Goal: Use online tool/utility: Utilize a website feature to perform a specific function

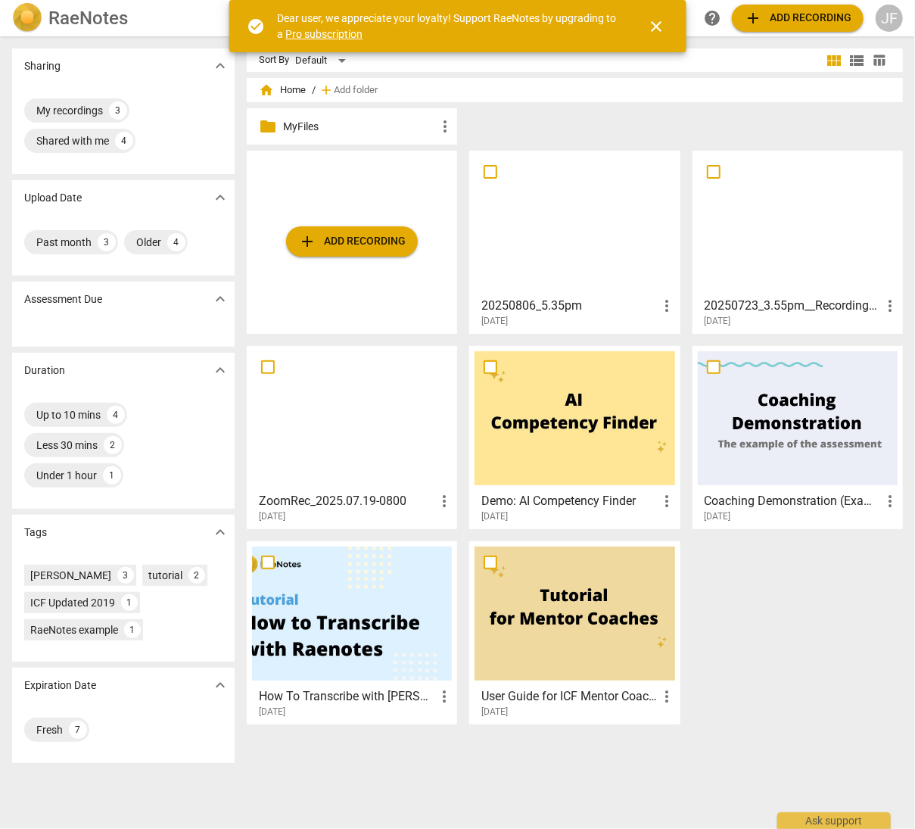
click at [341, 244] on span "add Add recording" at bounding box center [351, 241] width 107 height 18
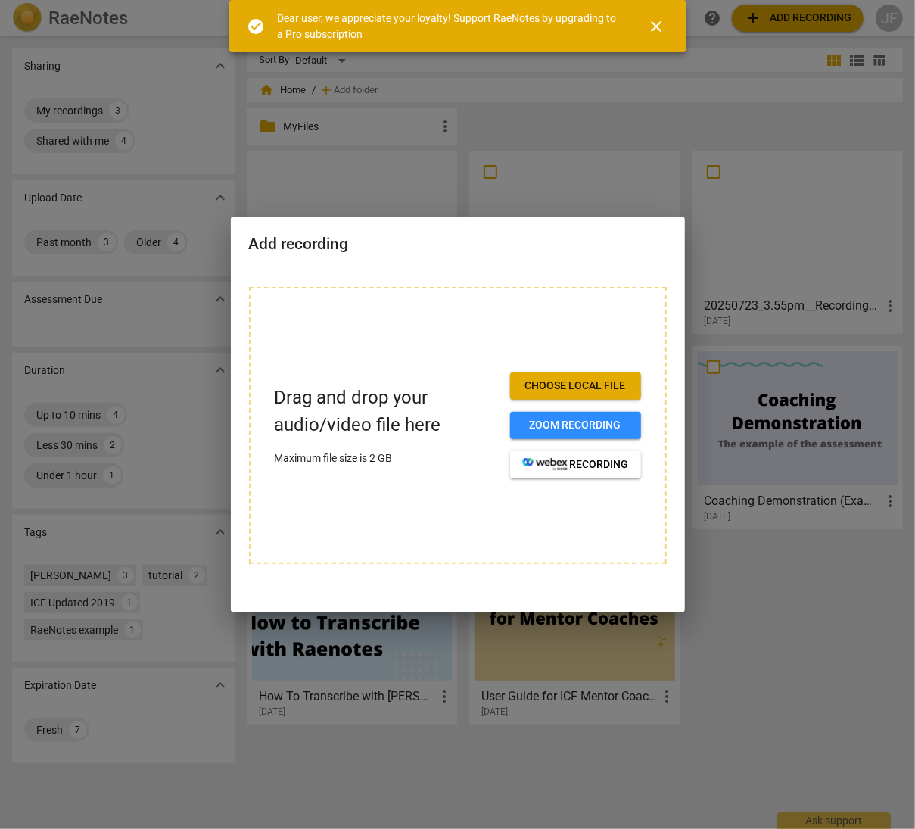
click at [534, 385] on span "Choose local file" at bounding box center [575, 385] width 107 height 15
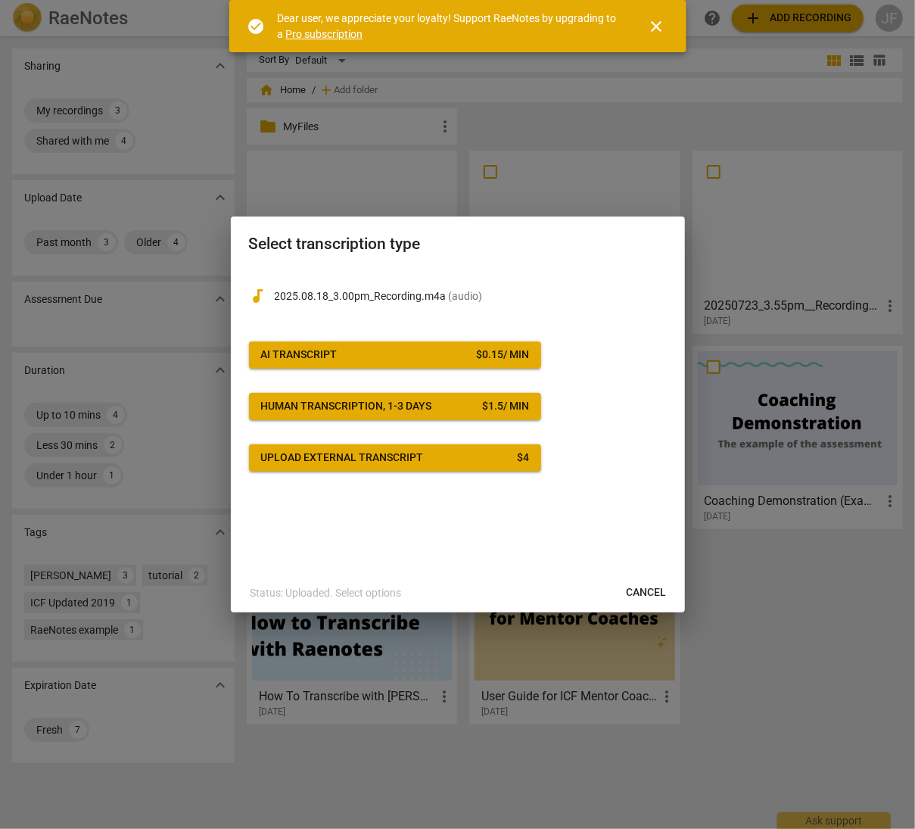
click at [471, 458] on span "Upload external transcript $ 4" at bounding box center [395, 457] width 268 height 15
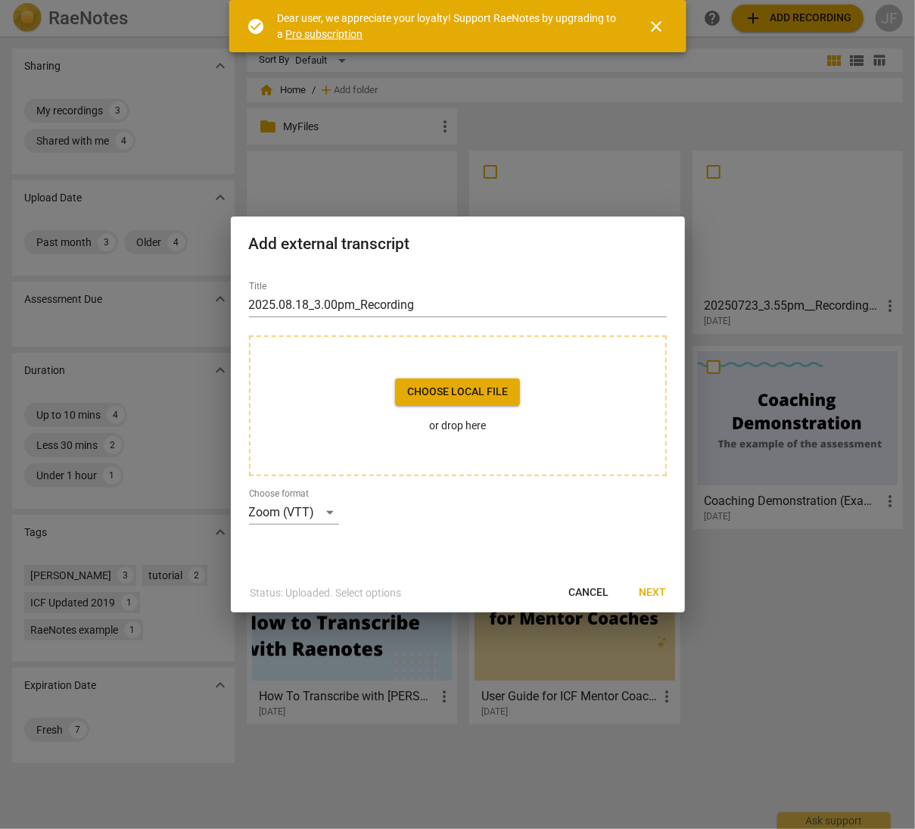
click at [451, 393] on span "Choose local file" at bounding box center [457, 391] width 101 height 15
click at [657, 591] on span "Next" at bounding box center [652, 592] width 27 height 15
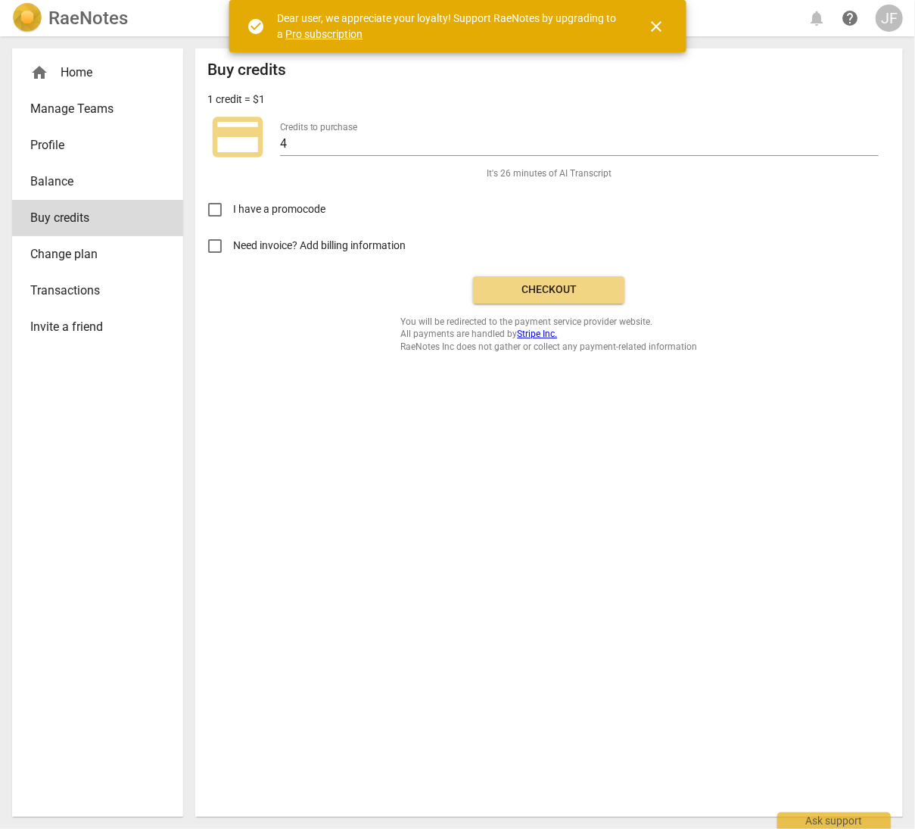
click at [534, 282] on span "Checkout" at bounding box center [548, 289] width 127 height 15
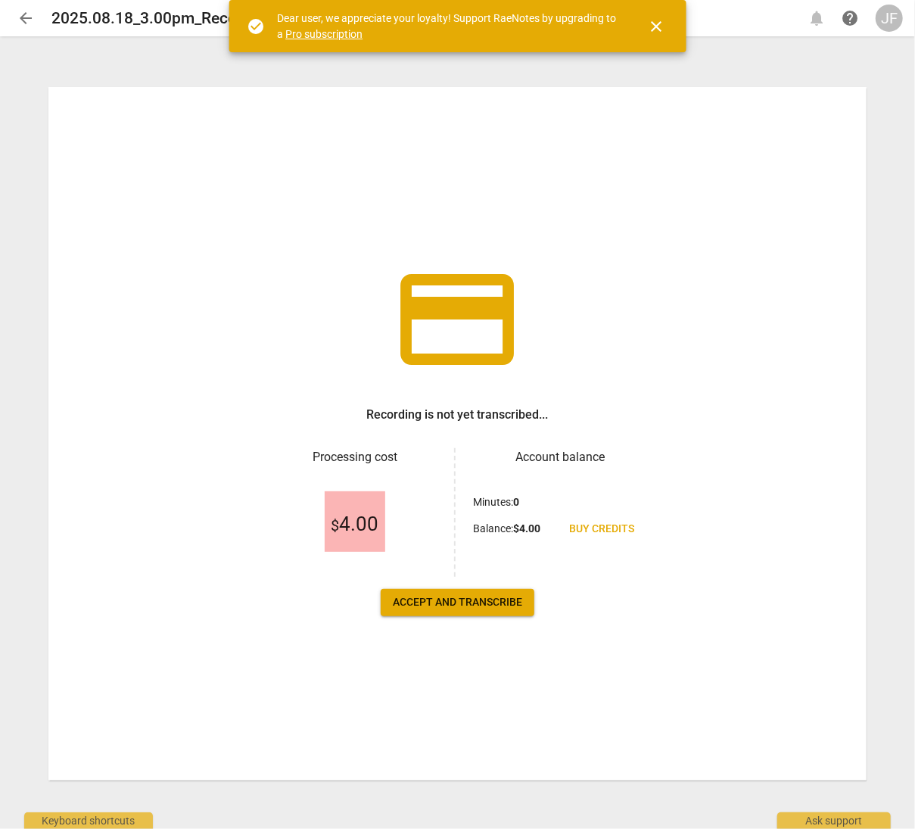
click at [492, 608] on span "Accept and transcribe" at bounding box center [457, 602] width 129 height 15
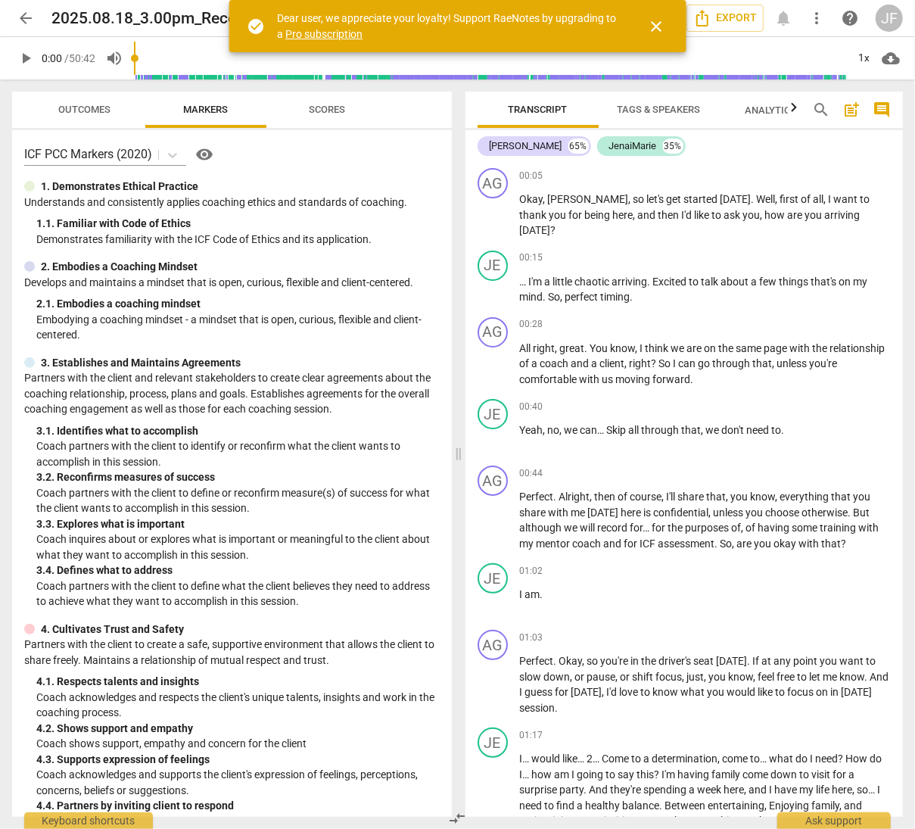
click at [655, 20] on span "close" at bounding box center [656, 26] width 18 height 18
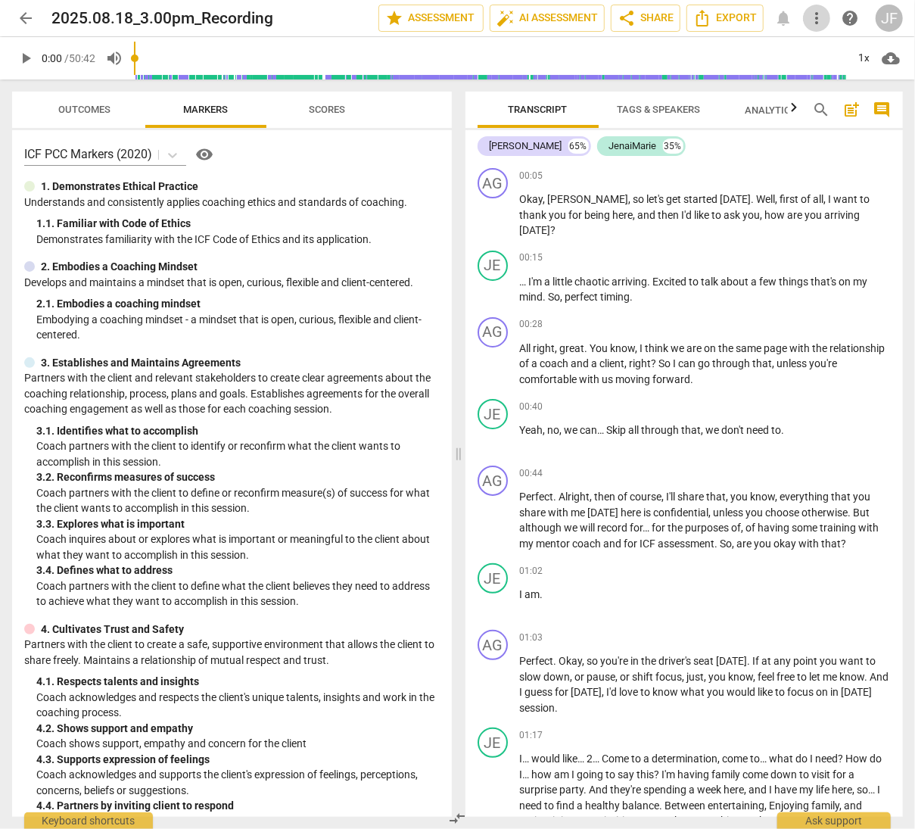
click at [819, 14] on span "more_vert" at bounding box center [816, 18] width 18 height 18
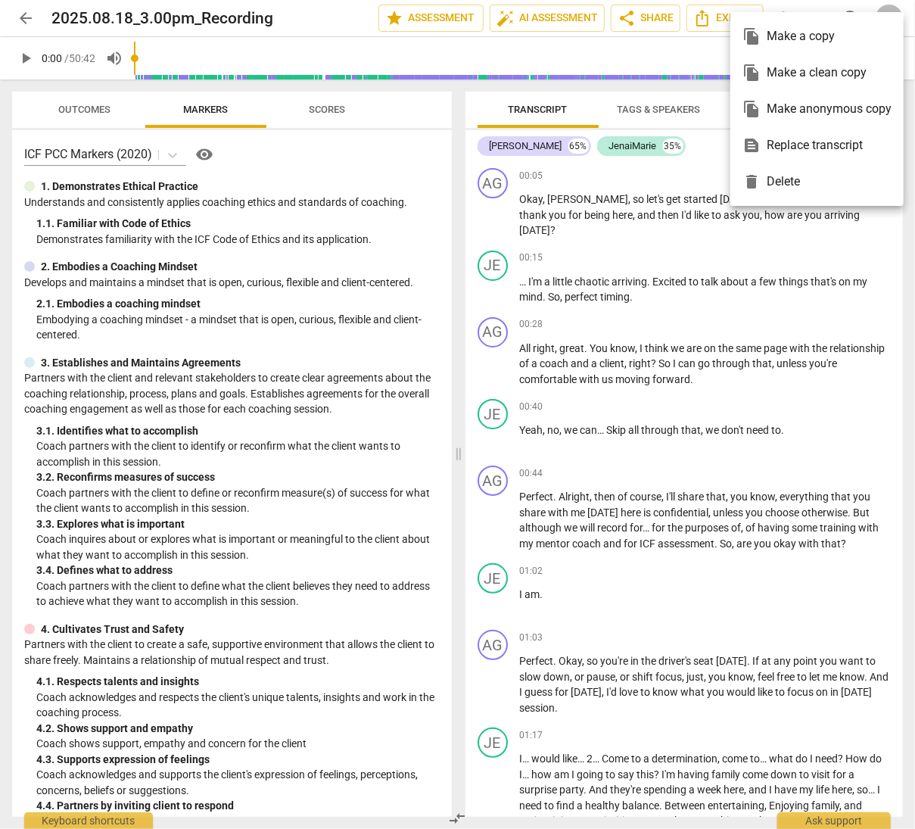
click at [805, 32] on div "file_copy Make a copy" at bounding box center [816, 36] width 149 height 36
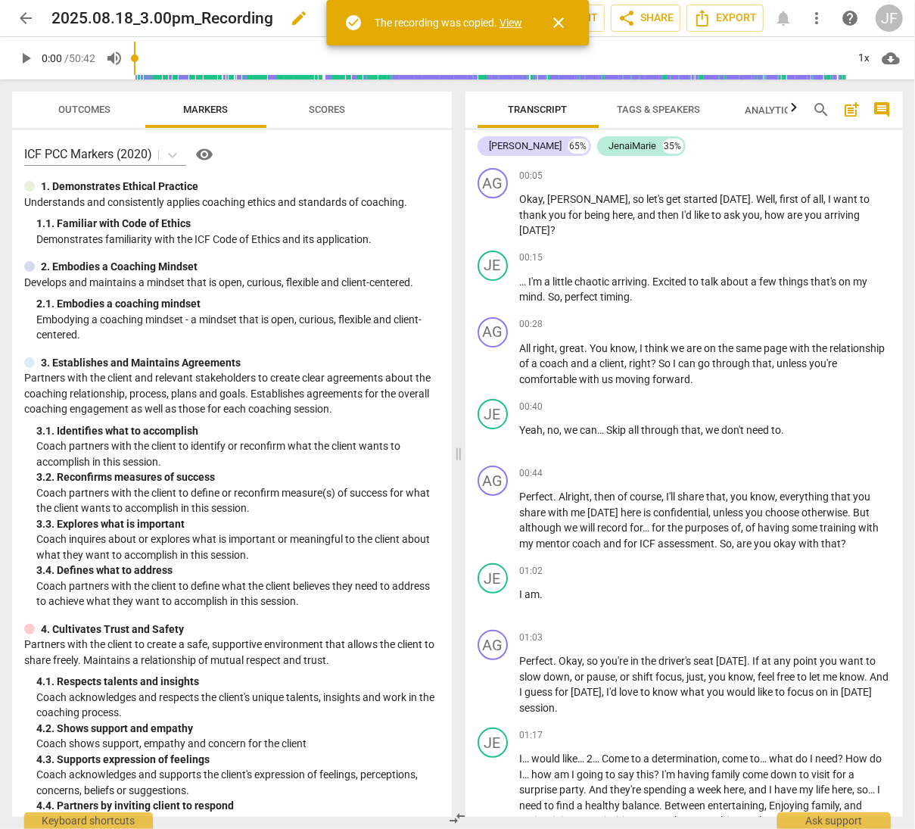
click at [307, 19] on span "edit" at bounding box center [299, 18] width 18 height 18
drag, startPoint x: 202, startPoint y: 20, endPoint x: 277, endPoint y: 23, distance: 75.0
click at [277, 23] on input "2025.08.18_3.00pm_Recording" at bounding box center [181, 18] width 260 height 29
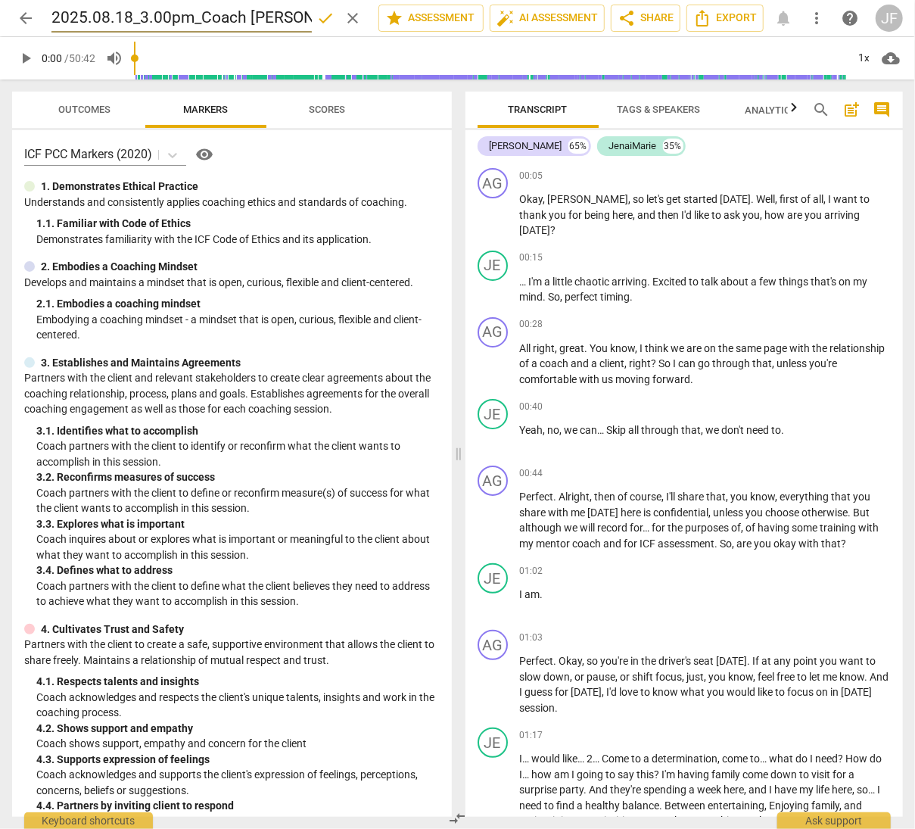
type input "2025.08.18_3.00pm_Coach Annie"
click at [316, 14] on span "done" at bounding box center [325, 18] width 18 height 18
click at [817, 15] on span "more_vert" at bounding box center [816, 18] width 18 height 18
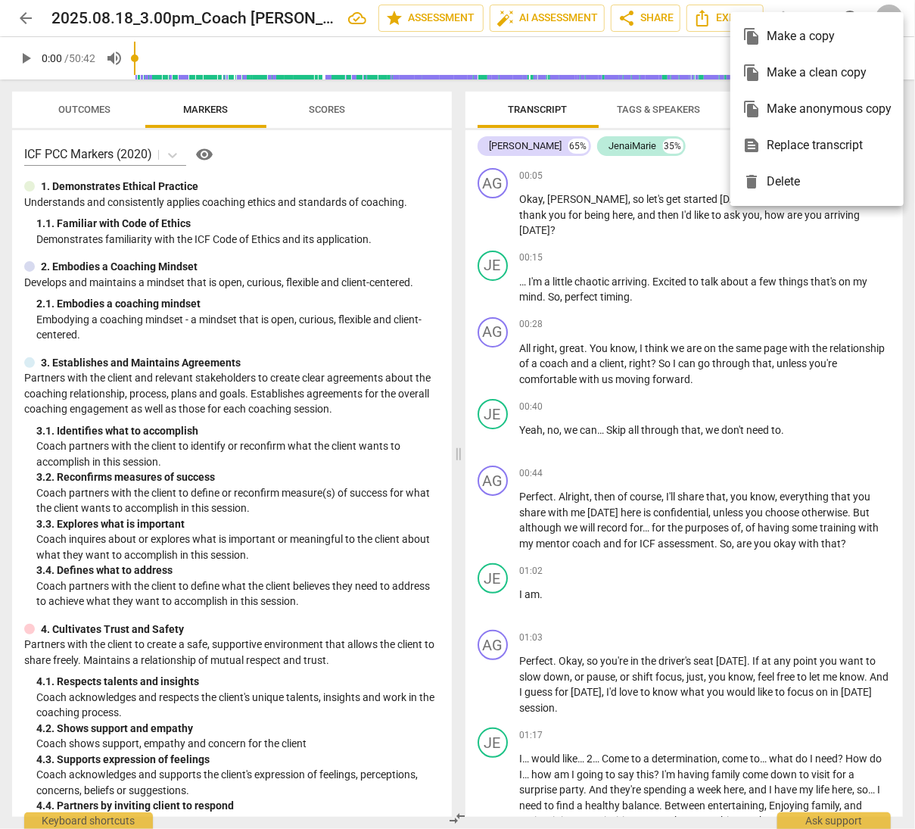
drag, startPoint x: 138, startPoint y: 58, endPoint x: 229, endPoint y: 61, distance: 90.9
click at [229, 61] on div at bounding box center [457, 414] width 915 height 829
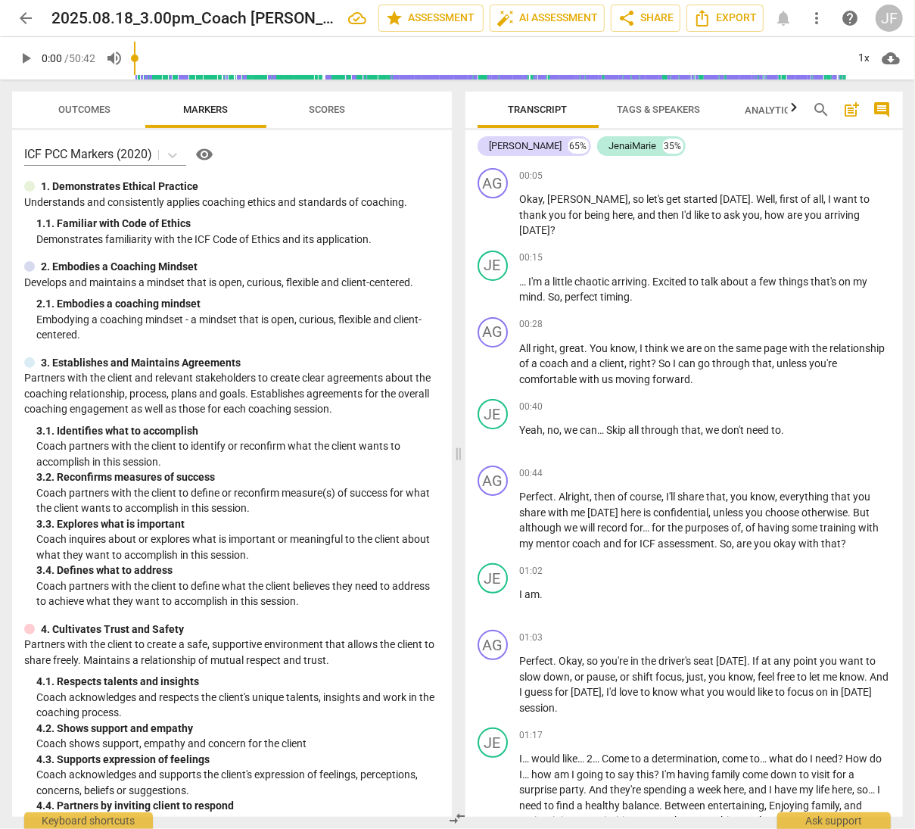
click at [28, 54] on span "play_arrow" at bounding box center [26, 58] width 18 height 18
click at [238, 54] on input "range" at bounding box center [490, 58] width 713 height 48
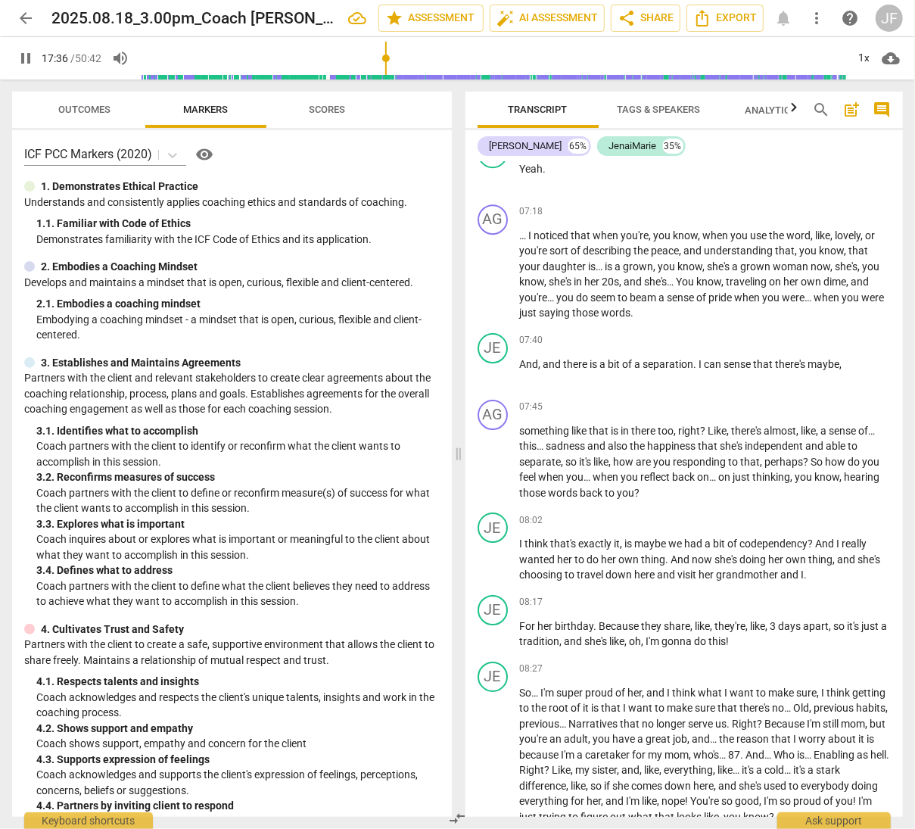
click at [387, 57] on input "range" at bounding box center [493, 58] width 707 height 48
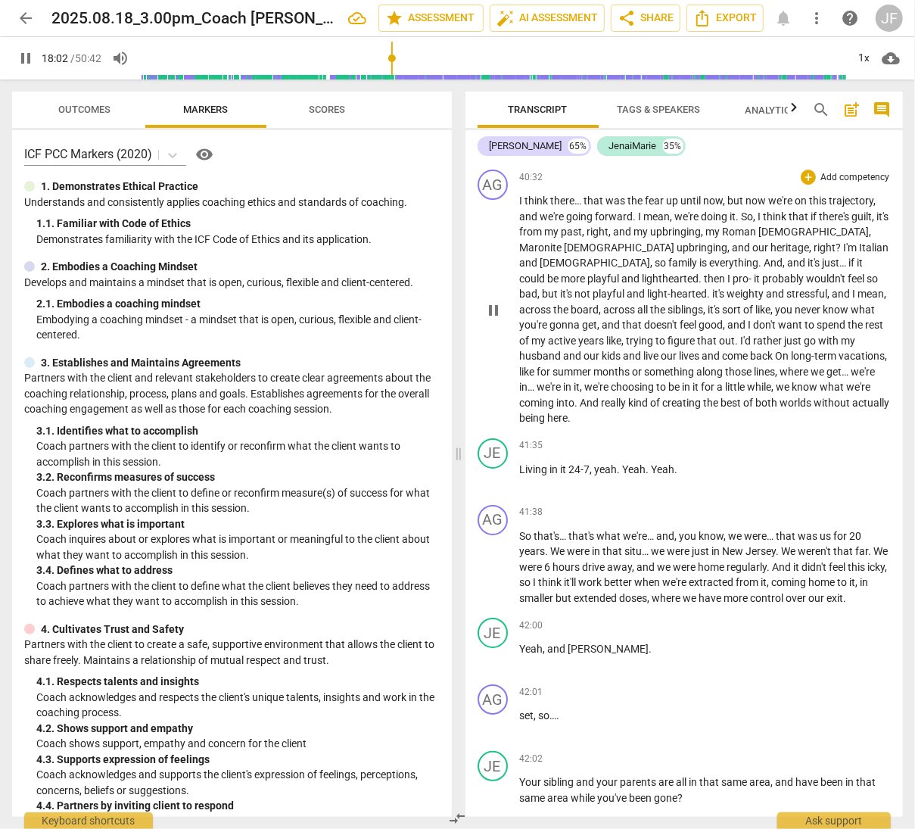
scroll to position [5629, 0]
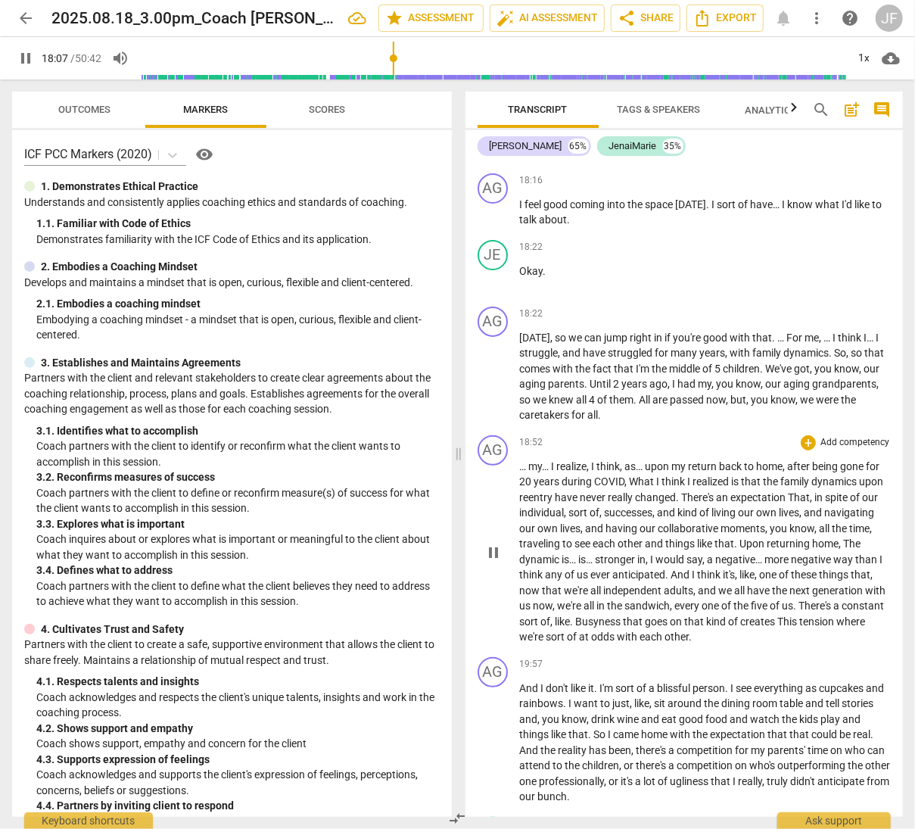
click at [634, 472] on span "as…" at bounding box center [635, 466] width 20 height 12
click at [26, 64] on span "pause" at bounding box center [26, 58] width 18 height 18
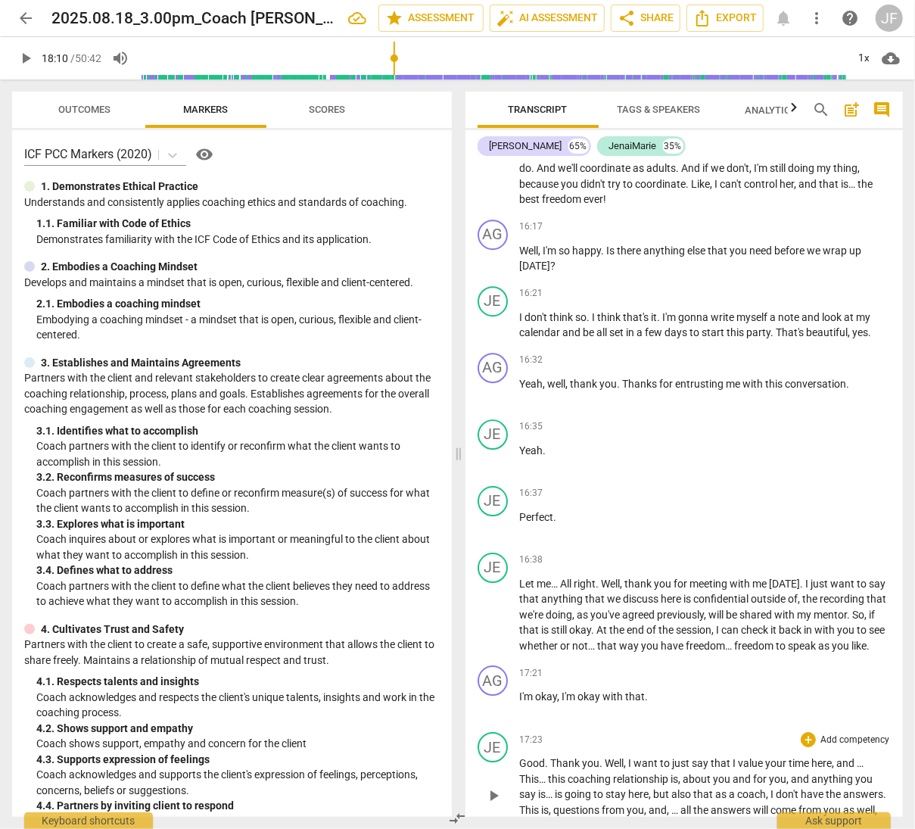
scroll to position [4872, 0]
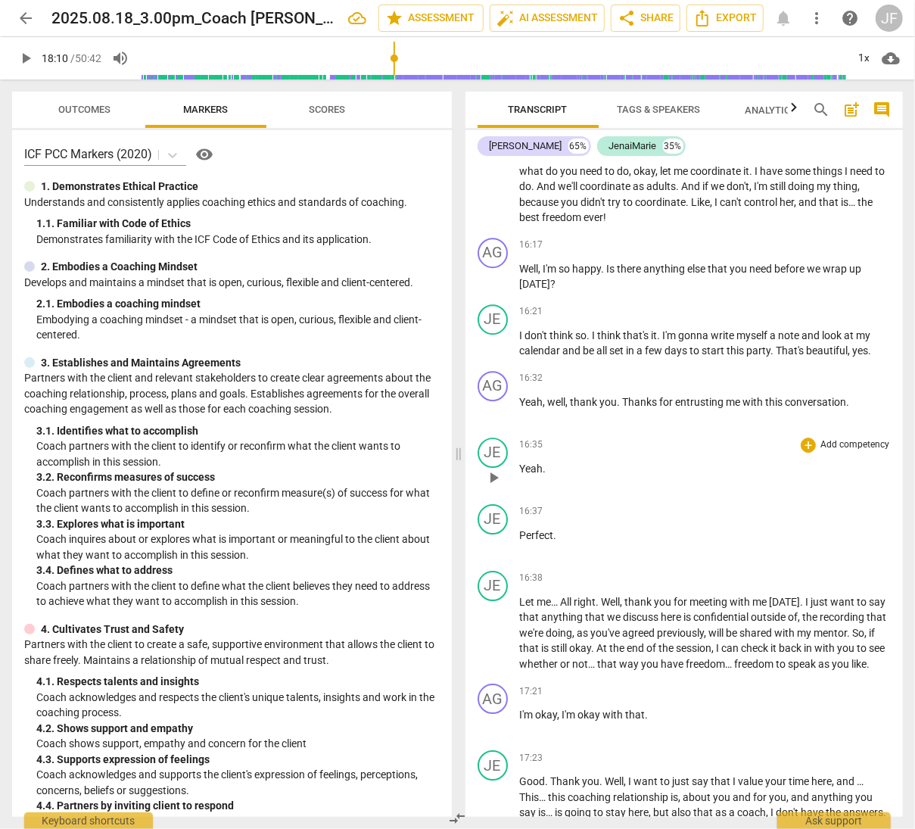
click at [542, 474] on span "Yeah" at bounding box center [531, 468] width 23 height 12
click at [493, 487] on span "play_arrow" at bounding box center [493, 477] width 18 height 18
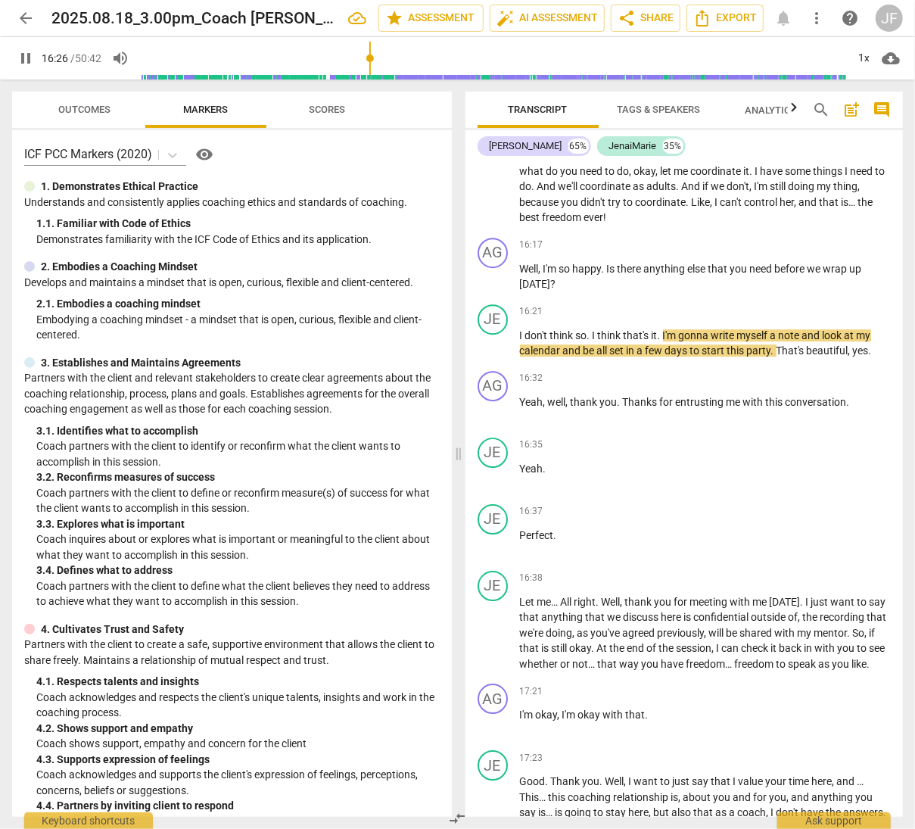
click at [371, 57] on input "range" at bounding box center [493, 58] width 707 height 48
click at [21, 57] on span "pause" at bounding box center [26, 58] width 18 height 18
type input "997"
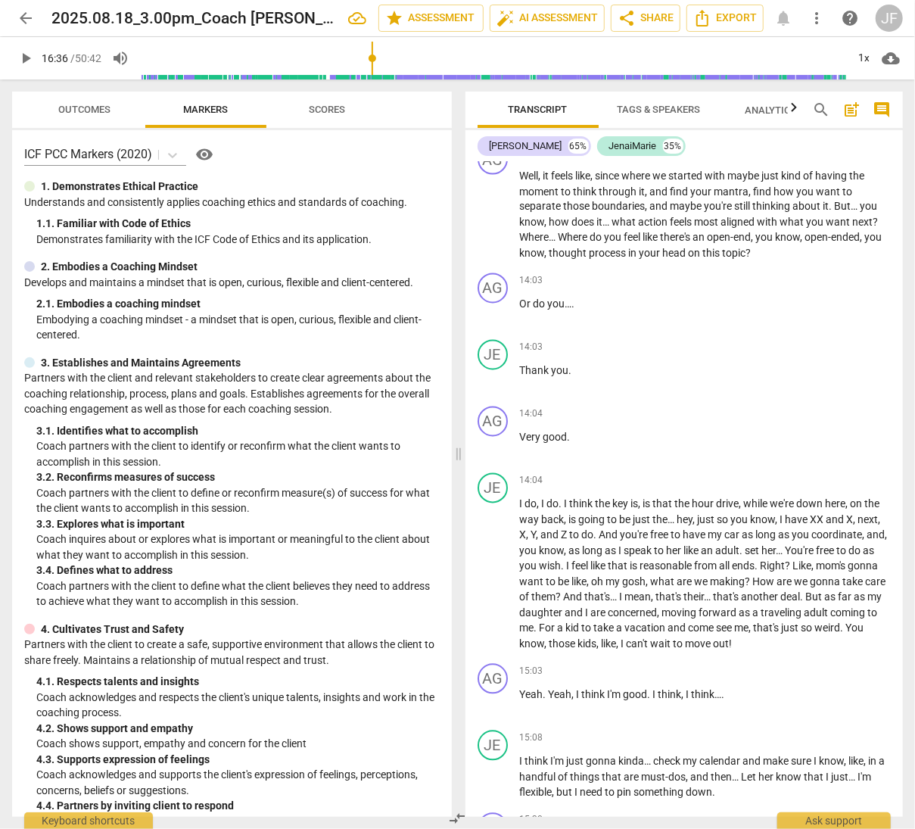
scroll to position [3964, 0]
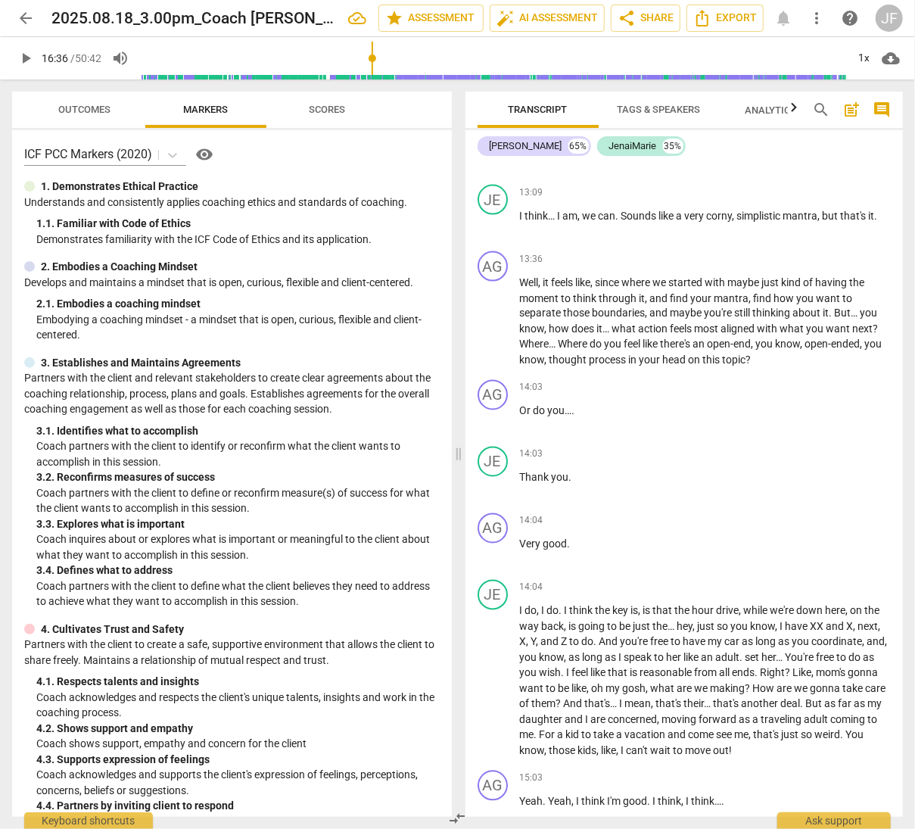
click at [884, 19] on div "JF" at bounding box center [889, 18] width 27 height 27
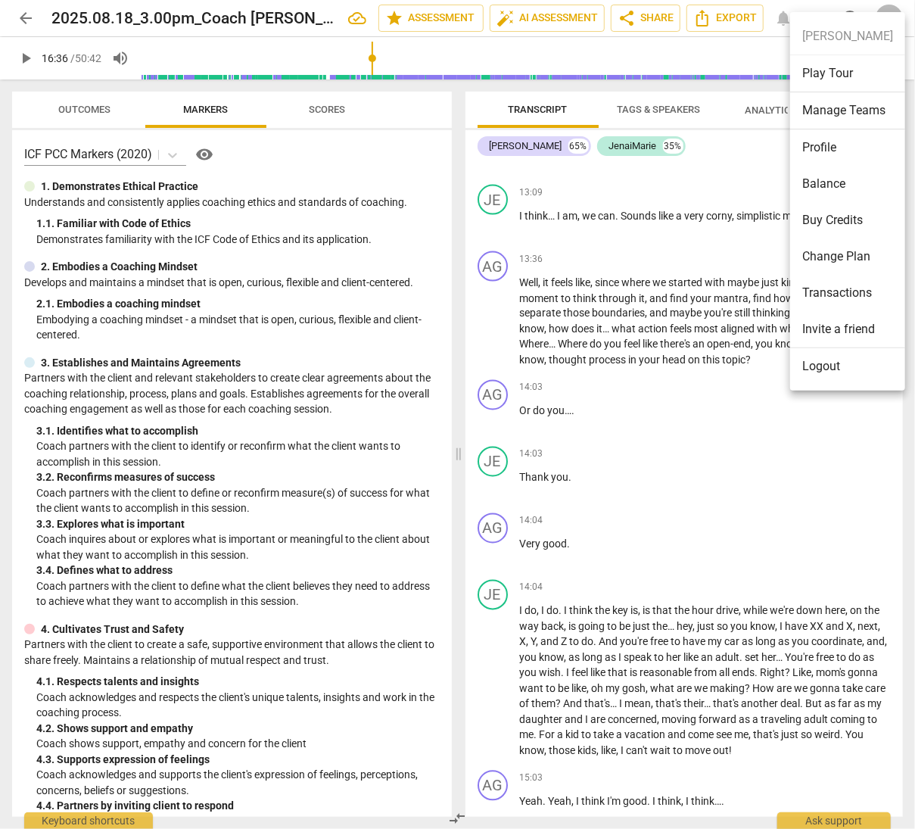
click at [717, 139] on div at bounding box center [457, 414] width 915 height 829
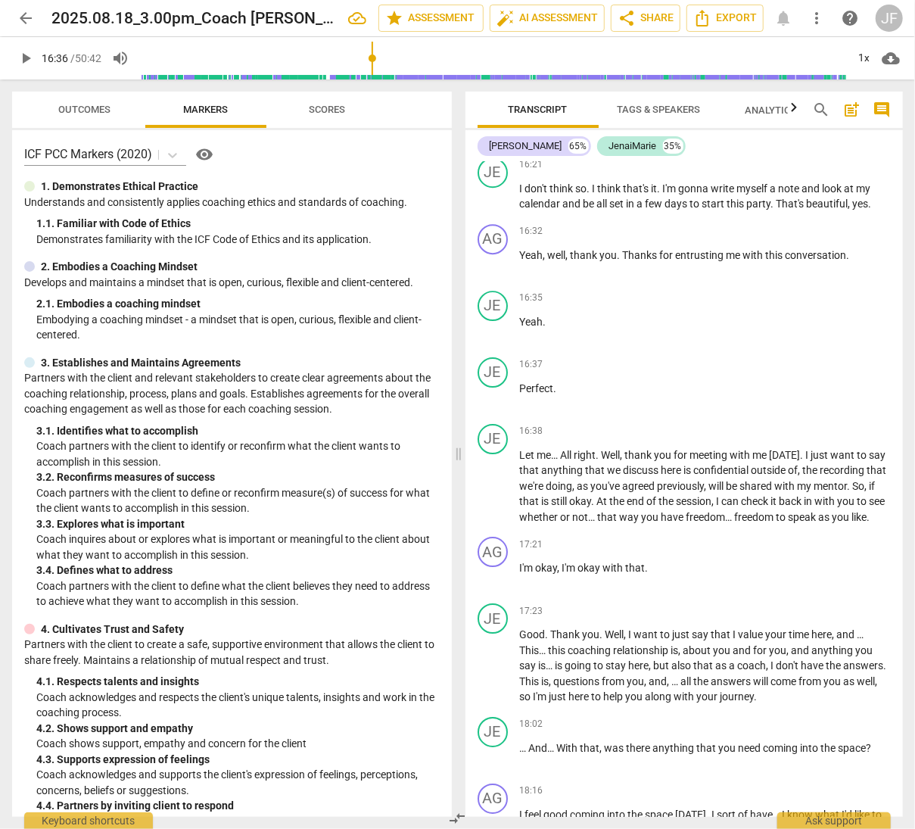
scroll to position [4992, 0]
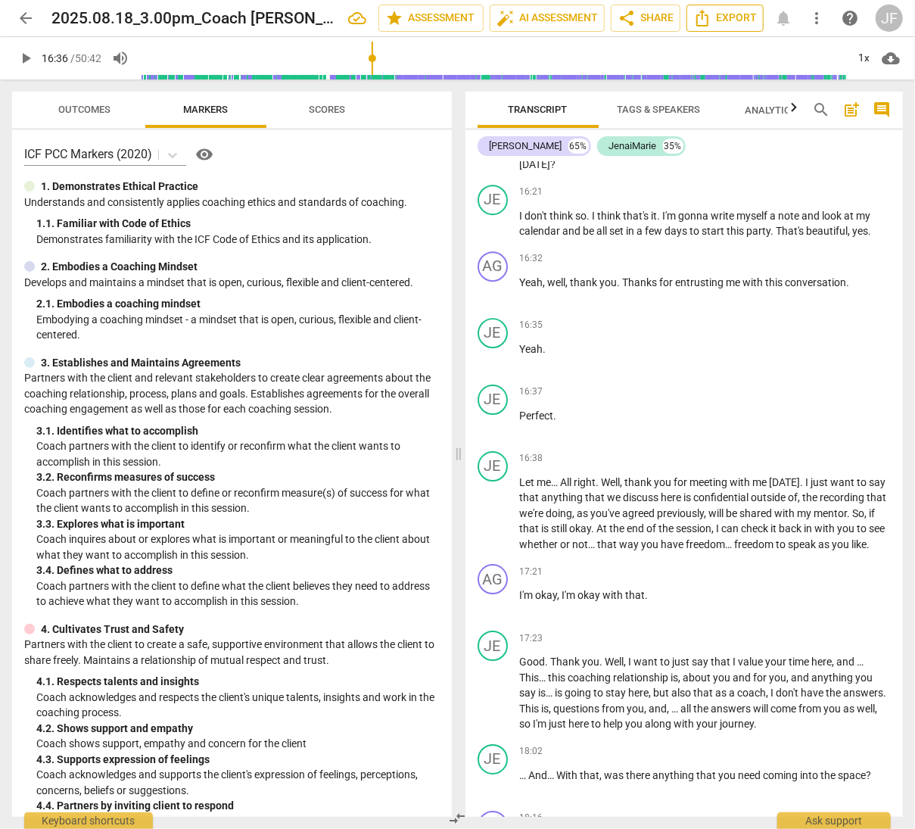
click at [736, 13] on span "Export" at bounding box center [725, 18] width 64 height 18
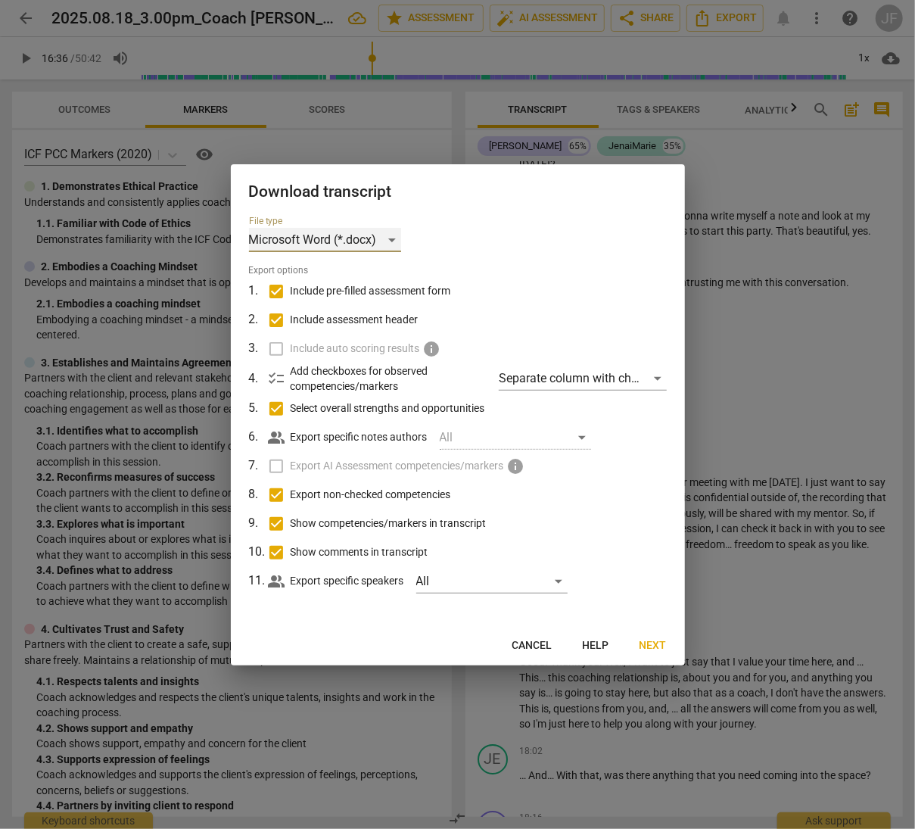
click at [389, 238] on div "Microsoft Word (*.docx)" at bounding box center [325, 240] width 152 height 24
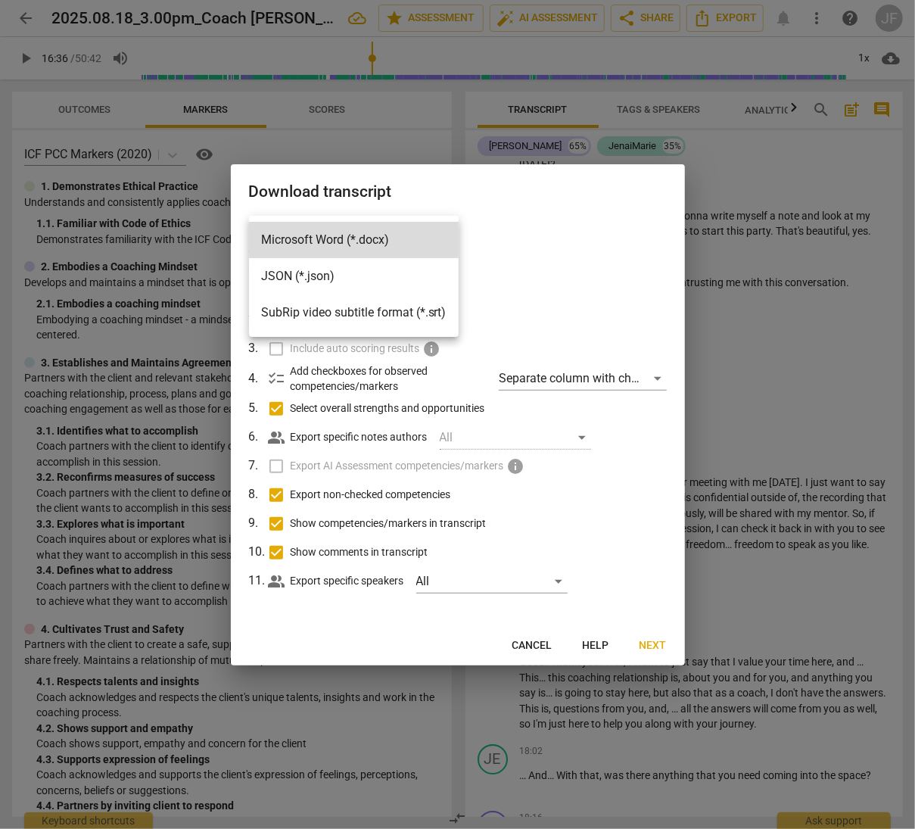
click at [527, 644] on div at bounding box center [457, 414] width 915 height 829
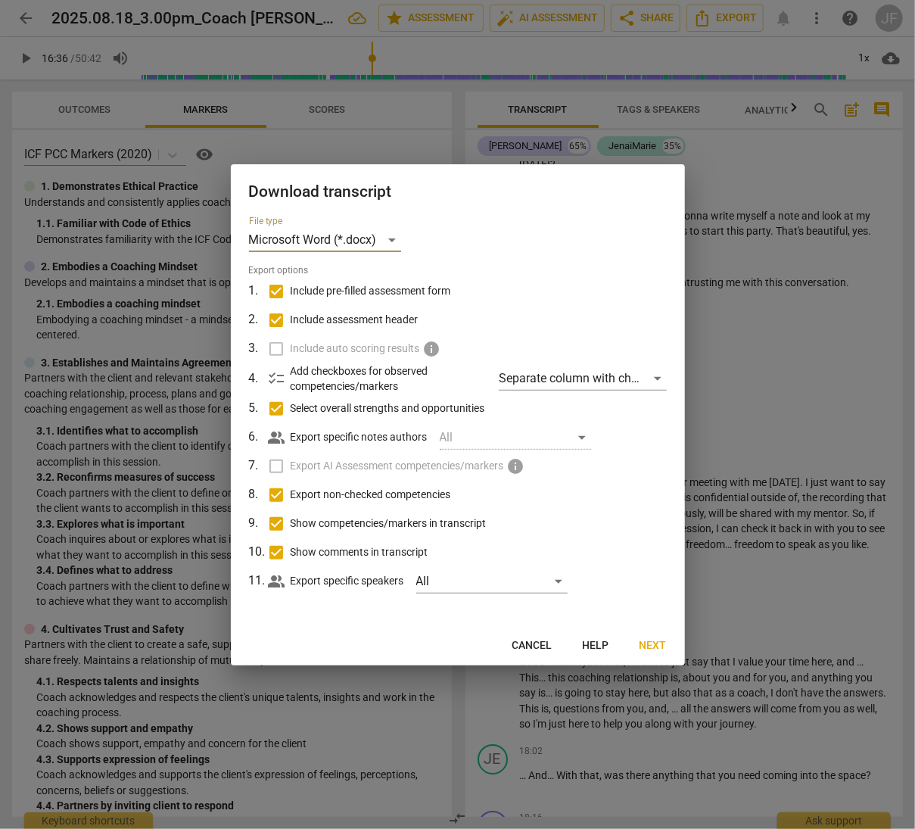
click at [543, 646] on span "Cancel" at bounding box center [532, 645] width 40 height 15
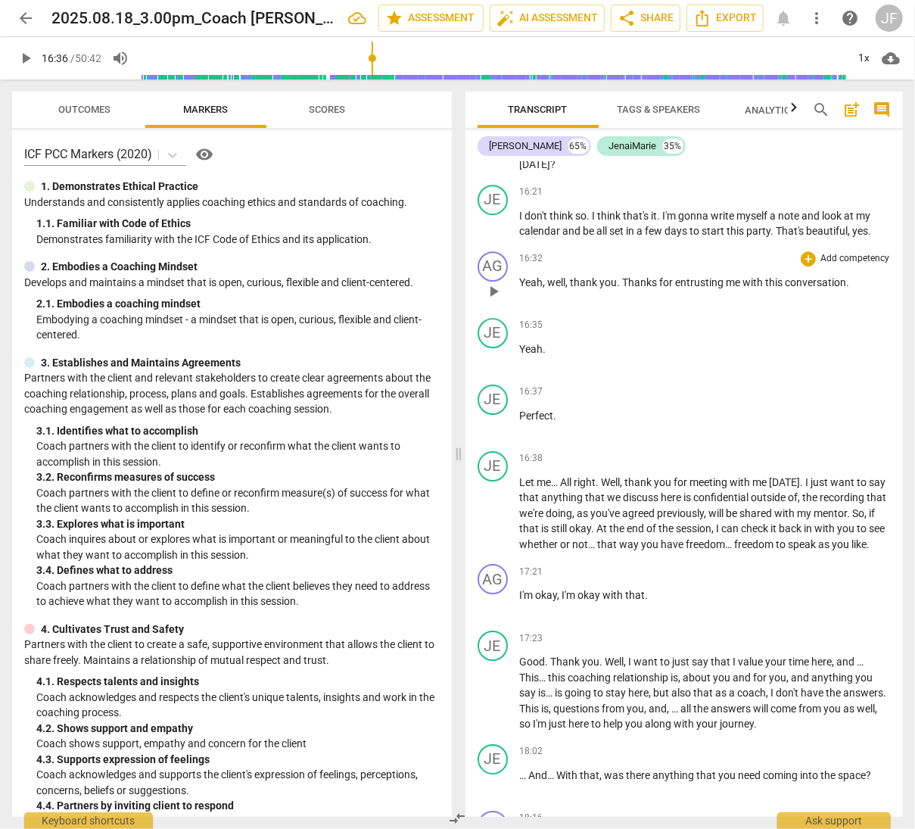
click at [539, 288] on span "Yeah" at bounding box center [531, 282] width 23 height 12
click at [534, 355] on span "Yeah" at bounding box center [531, 349] width 23 height 12
click at [529, 331] on span "16:35" at bounding box center [531, 325] width 23 height 13
click at [528, 331] on span "16:35" at bounding box center [531, 325] width 23 height 13
click at [493, 367] on span "pause" at bounding box center [493, 358] width 18 height 18
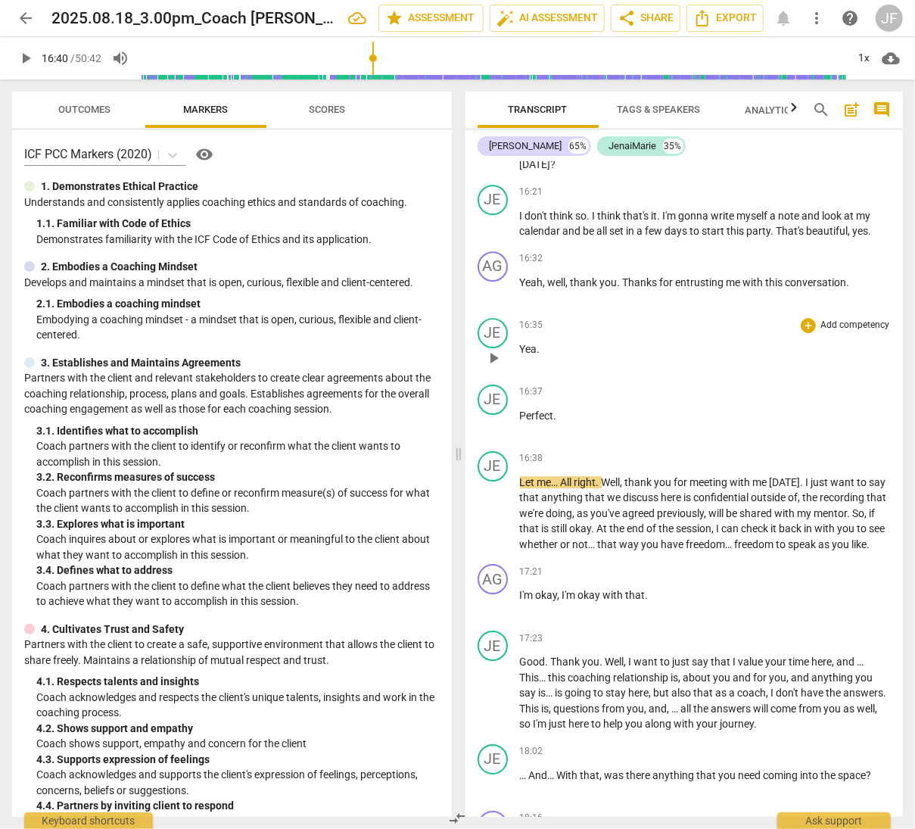
click at [531, 331] on span "16:35" at bounding box center [531, 325] width 23 height 13
drag, startPoint x: 531, startPoint y: 338, endPoint x: 791, endPoint y: 107, distance: 347.4
click at [791, 107] on icon "button" at bounding box center [794, 107] width 18 height 18
click at [375, 58] on input "range" at bounding box center [493, 58] width 707 height 48
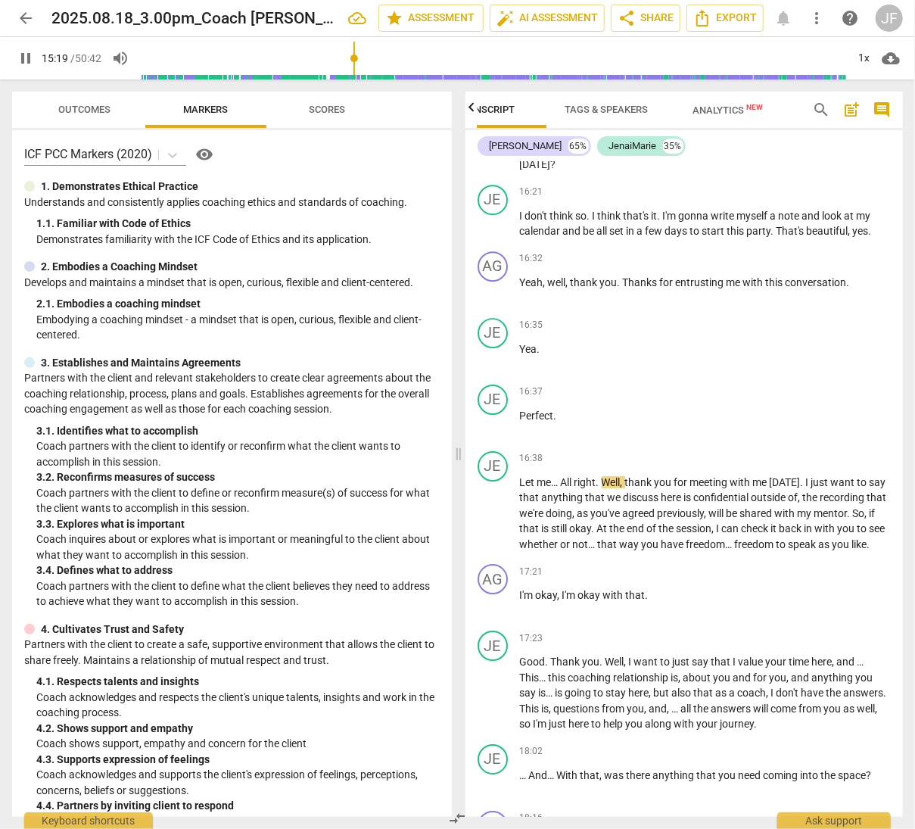
drag, startPoint x: 375, startPoint y: 58, endPoint x: 356, endPoint y: 57, distance: 19.7
click at [356, 57] on input "range" at bounding box center [493, 58] width 707 height 48
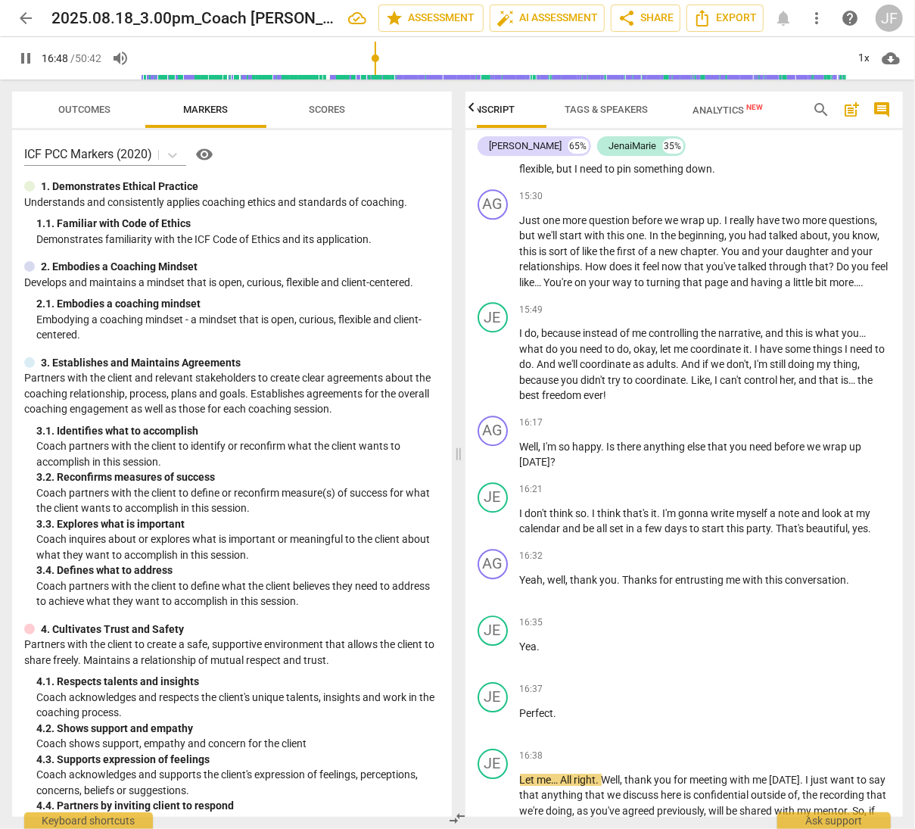
drag, startPoint x: 358, startPoint y: 57, endPoint x: 376, endPoint y: 58, distance: 18.2
click at [376, 58] on input "range" at bounding box center [493, 58] width 707 height 48
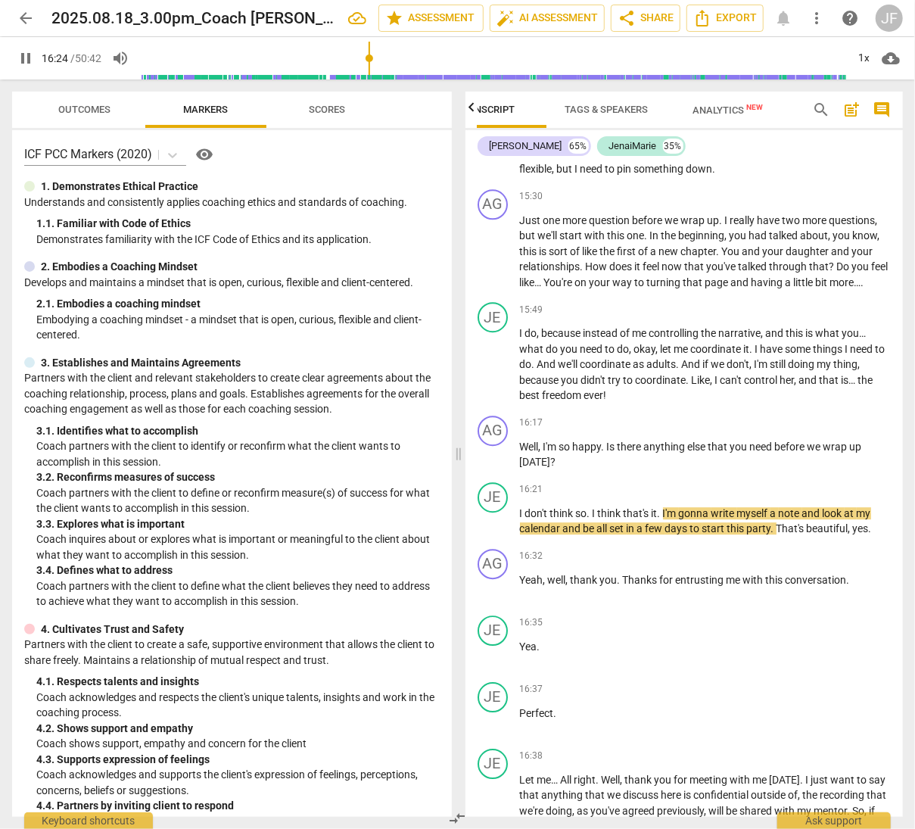
click at [371, 57] on input "range" at bounding box center [493, 58] width 707 height 48
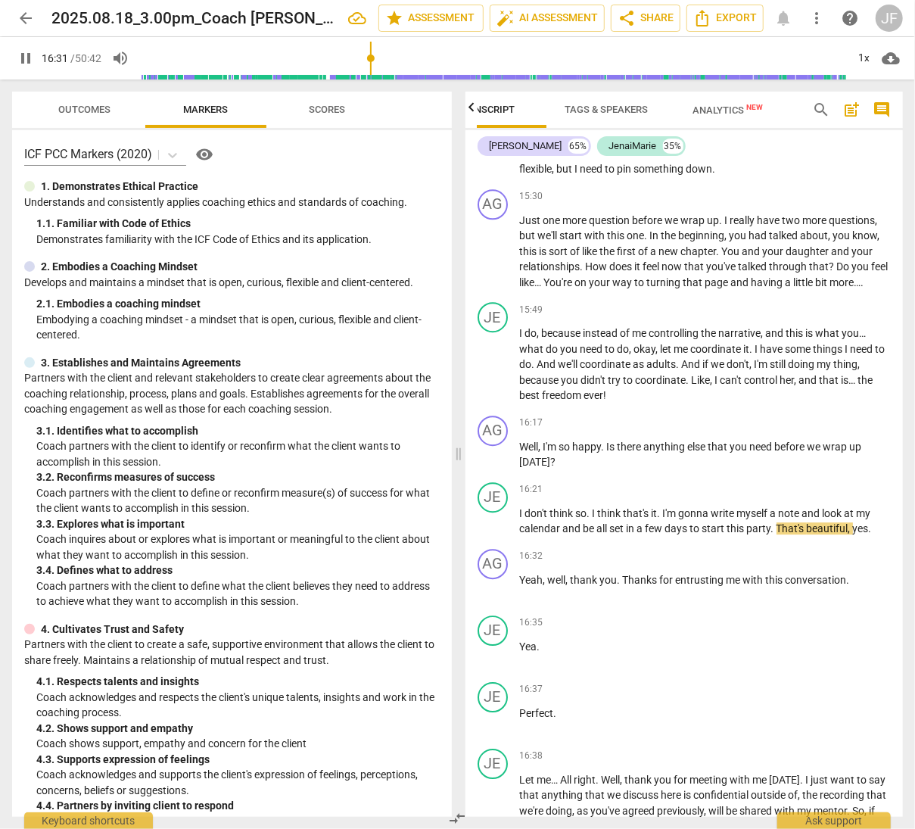
click at [372, 57] on input "range" at bounding box center [493, 58] width 707 height 48
click at [23, 55] on span "pause" at bounding box center [26, 58] width 18 height 18
type input "997"
click at [814, 20] on span "more_vert" at bounding box center [816, 18] width 18 height 18
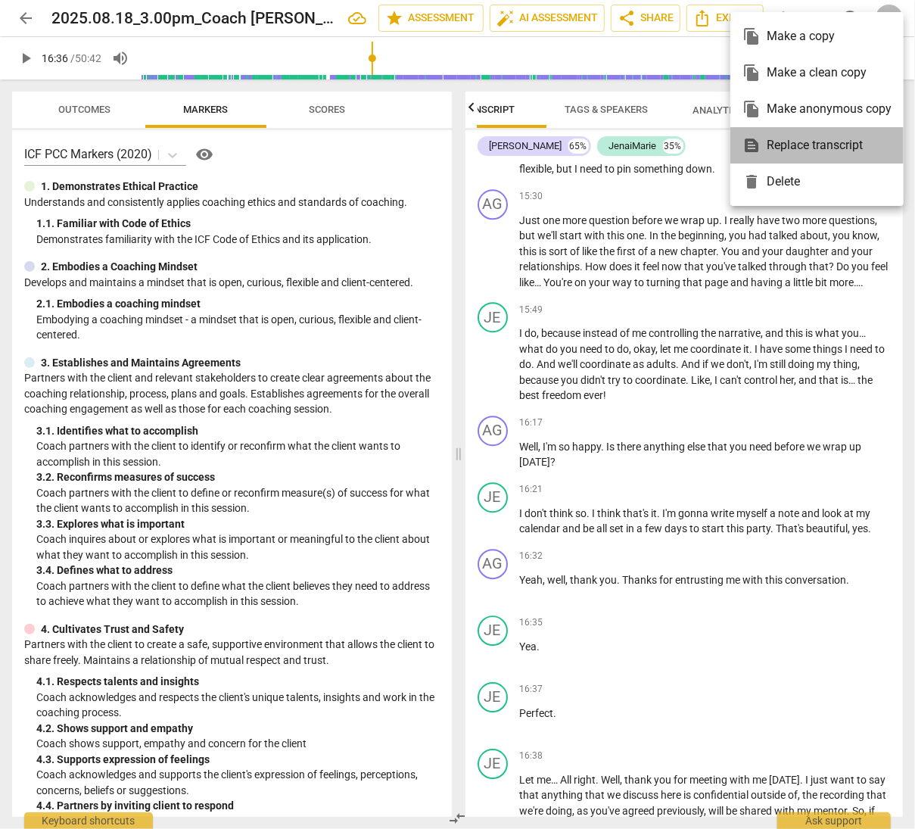
click at [784, 145] on div "text_snippet Replace transcript" at bounding box center [816, 145] width 149 height 36
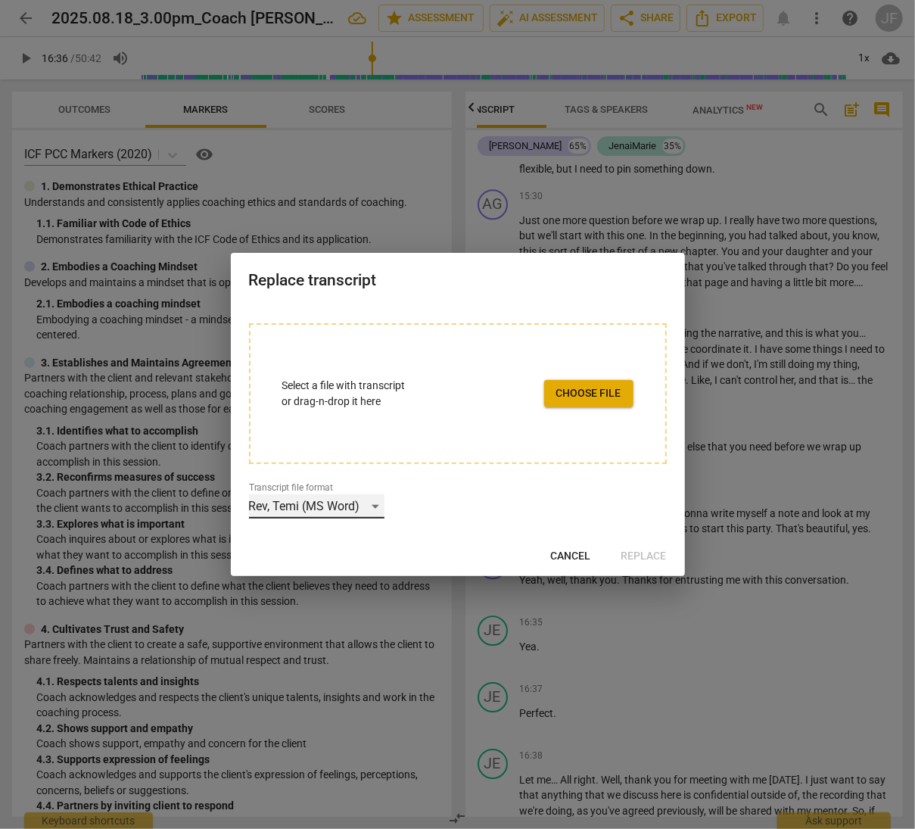
click at [374, 507] on div "Rev, Temi (MS Word)" at bounding box center [316, 506] width 135 height 24
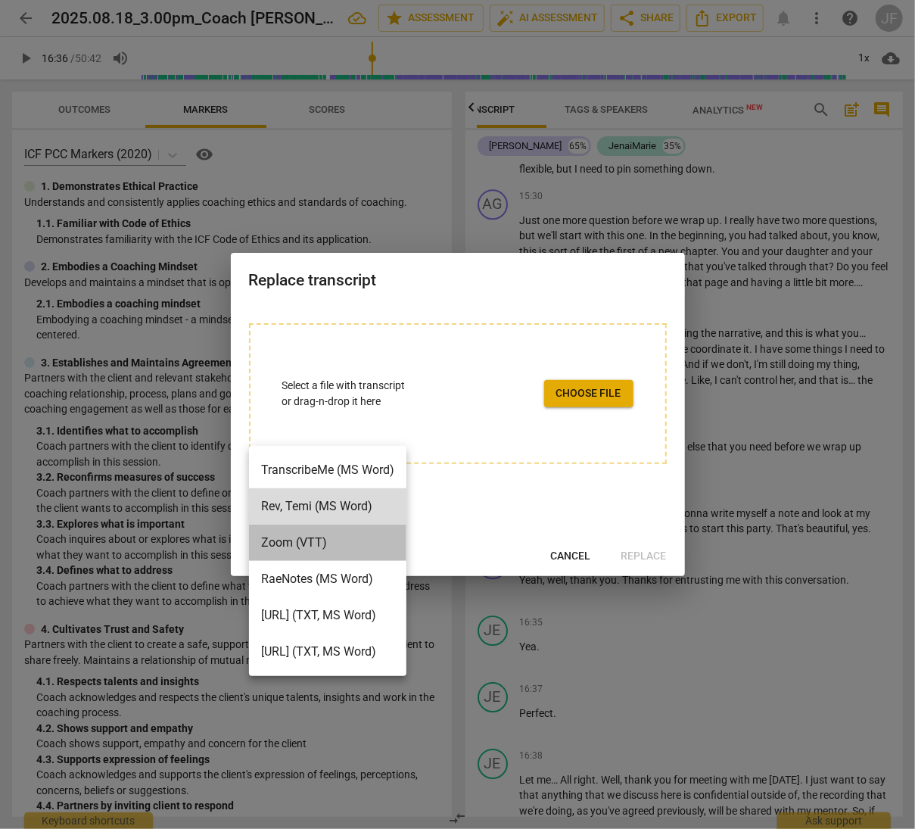
click at [348, 538] on li "Zoom (VTT)" at bounding box center [327, 542] width 157 height 36
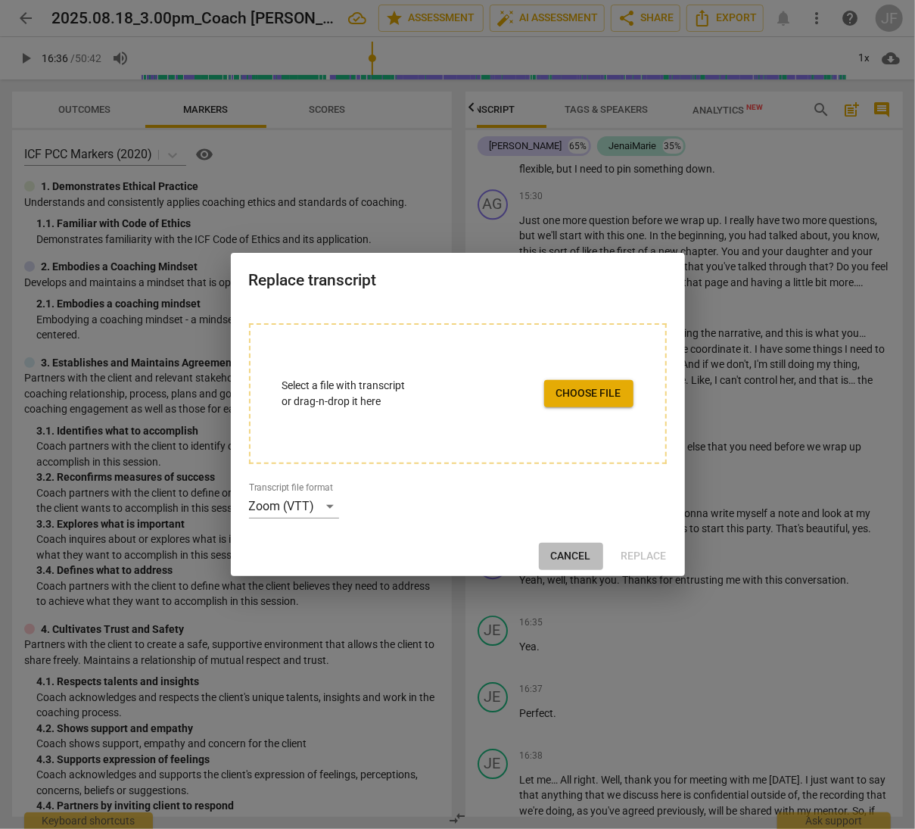
click at [567, 556] on span "Cancel" at bounding box center [571, 556] width 40 height 15
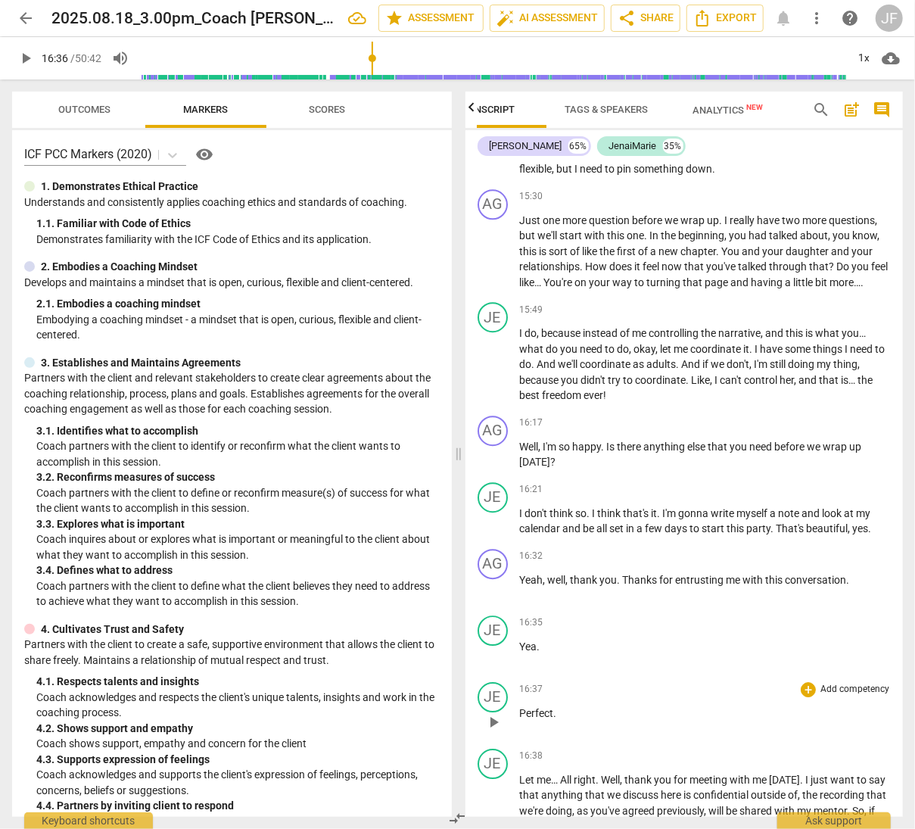
scroll to position [5073, 0]
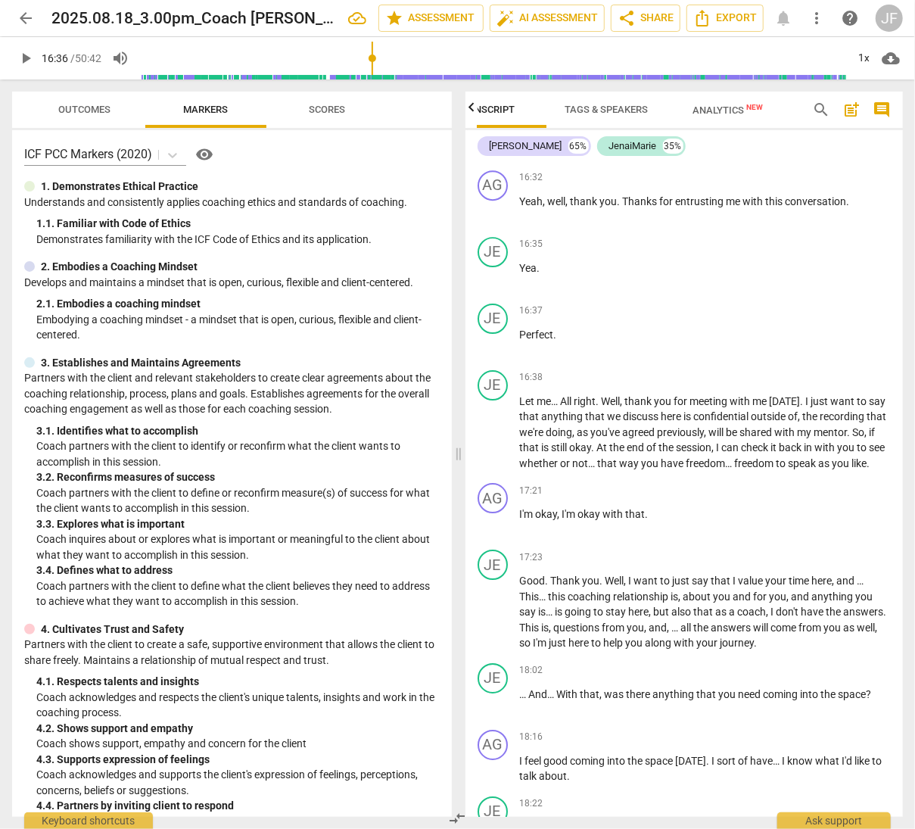
click at [74, 107] on span "Outcomes" at bounding box center [85, 109] width 52 height 11
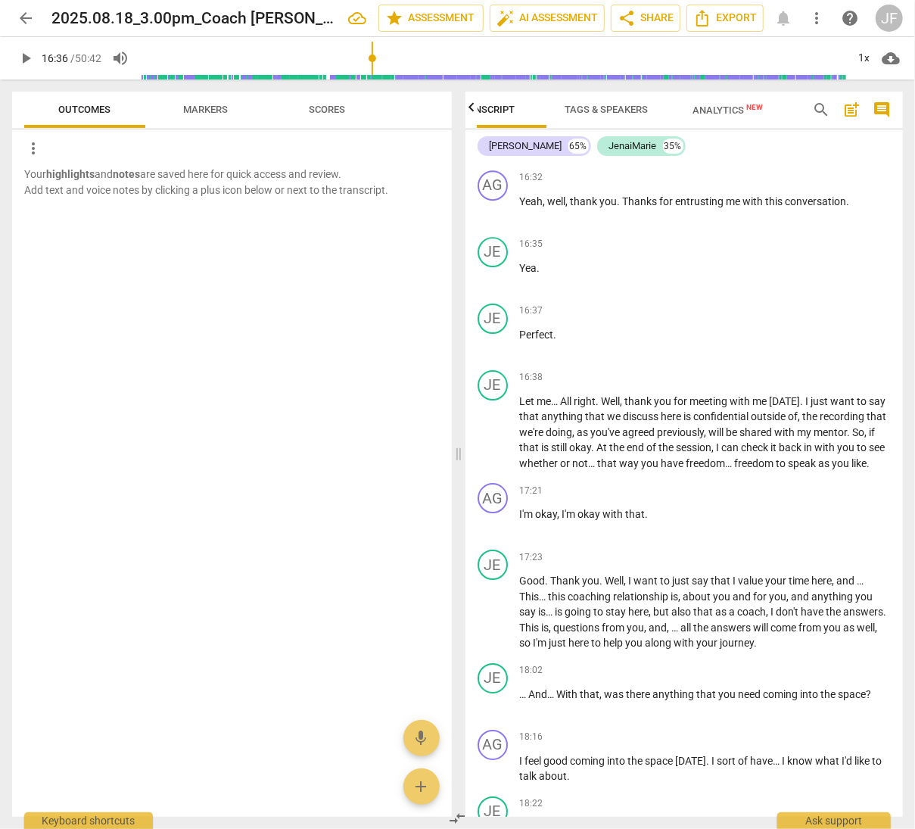
click at [331, 110] on span "Scores" at bounding box center [327, 109] width 36 height 11
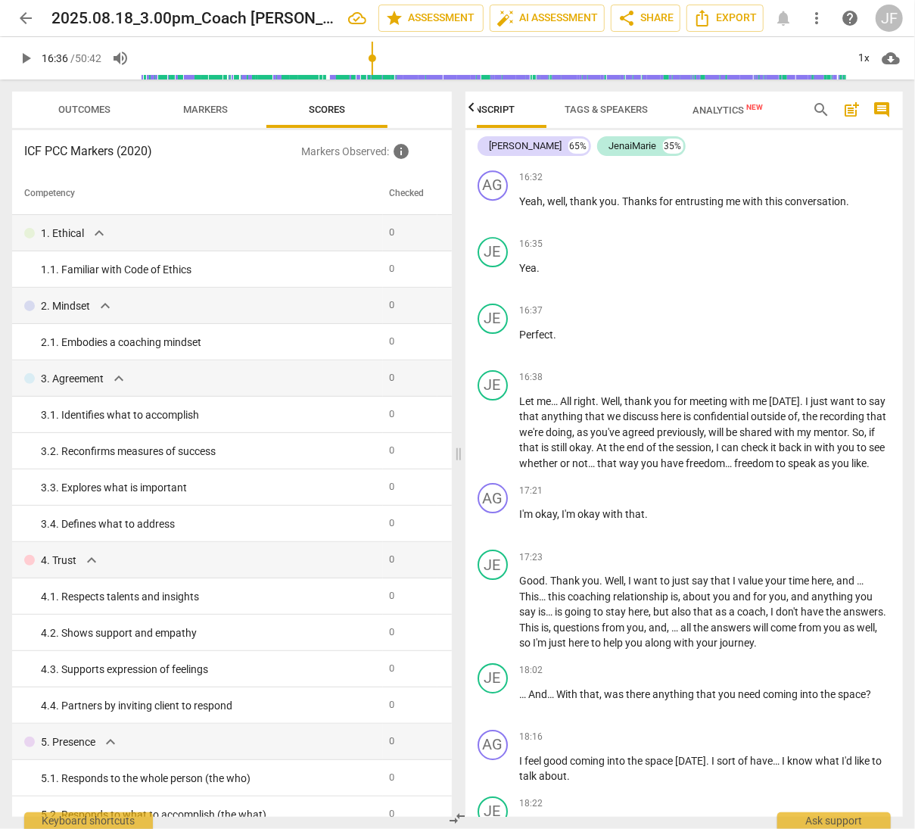
click at [25, 18] on span "arrow_back" at bounding box center [26, 18] width 18 height 18
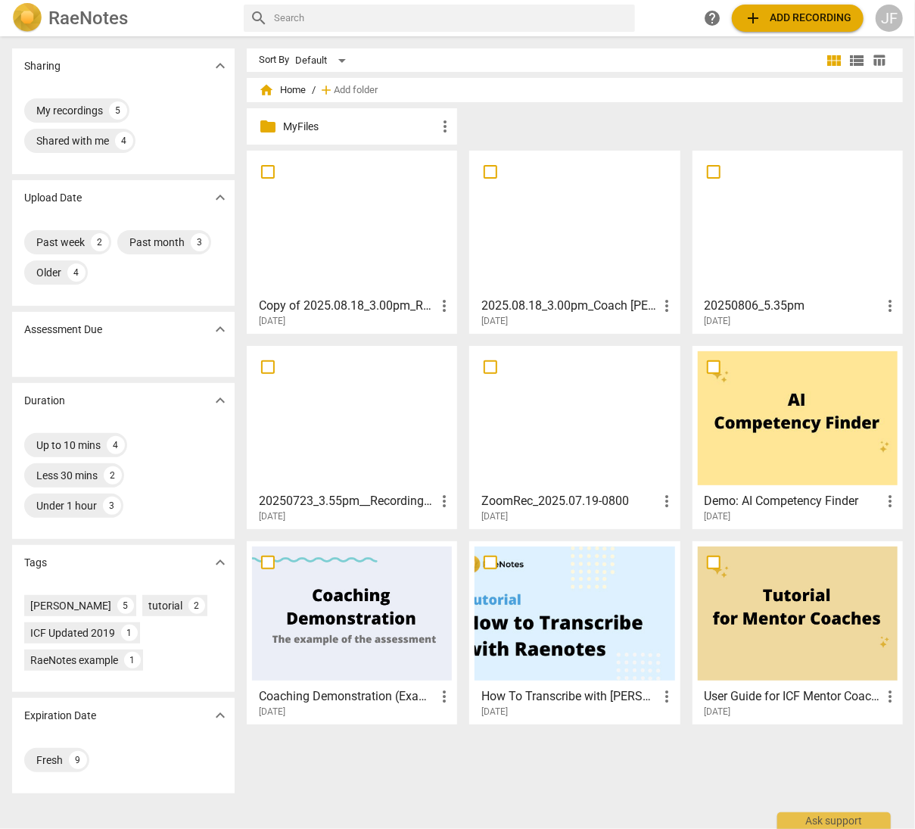
click at [439, 303] on span "more_vert" at bounding box center [444, 306] width 18 height 18
click at [345, 298] on div at bounding box center [457, 414] width 915 height 829
click at [322, 247] on div at bounding box center [352, 223] width 200 height 134
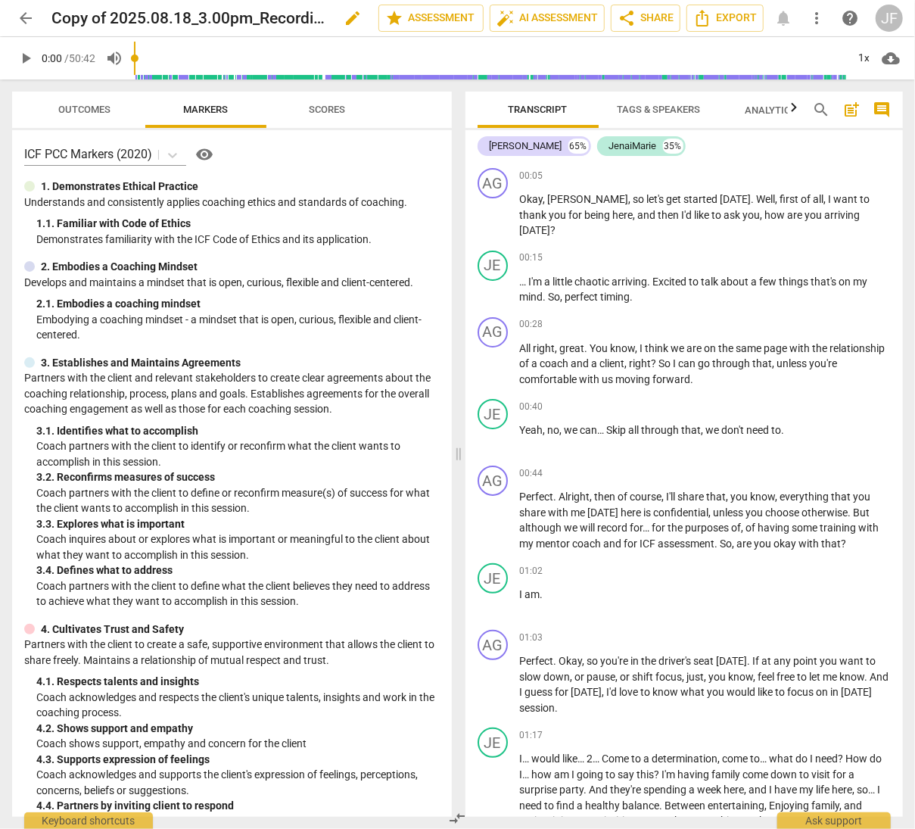
click at [110, 15] on h2 "Copy of 2025.08.18_3.00pm_Recording" at bounding box center [188, 18] width 275 height 19
click at [348, 16] on span "edit" at bounding box center [353, 18] width 18 height 18
drag, startPoint x: 91, startPoint y: 17, endPoint x: -2, endPoint y: 20, distance: 92.4
click at [0, 0] on html "arrow_back Copy of 2025.08.18_3.00pm_Recording done clear star Assessment auto_…" at bounding box center [457, 0] width 915 height 0
type input "2025.08.18_3.00pm_Recording"
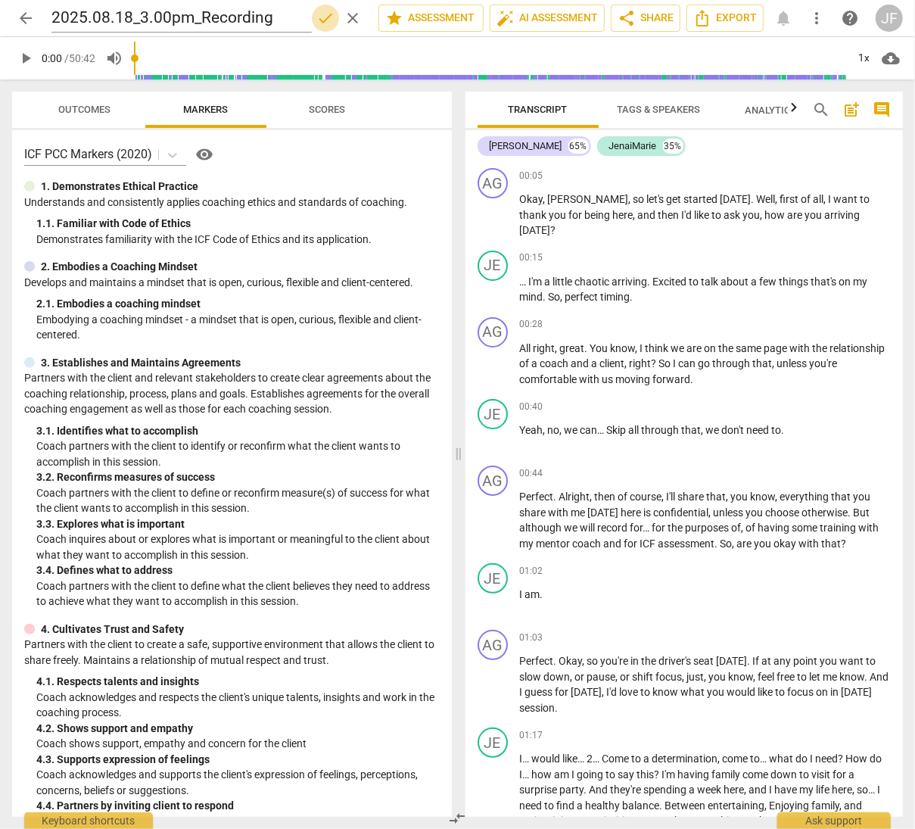
click at [321, 17] on span "done" at bounding box center [325, 18] width 18 height 18
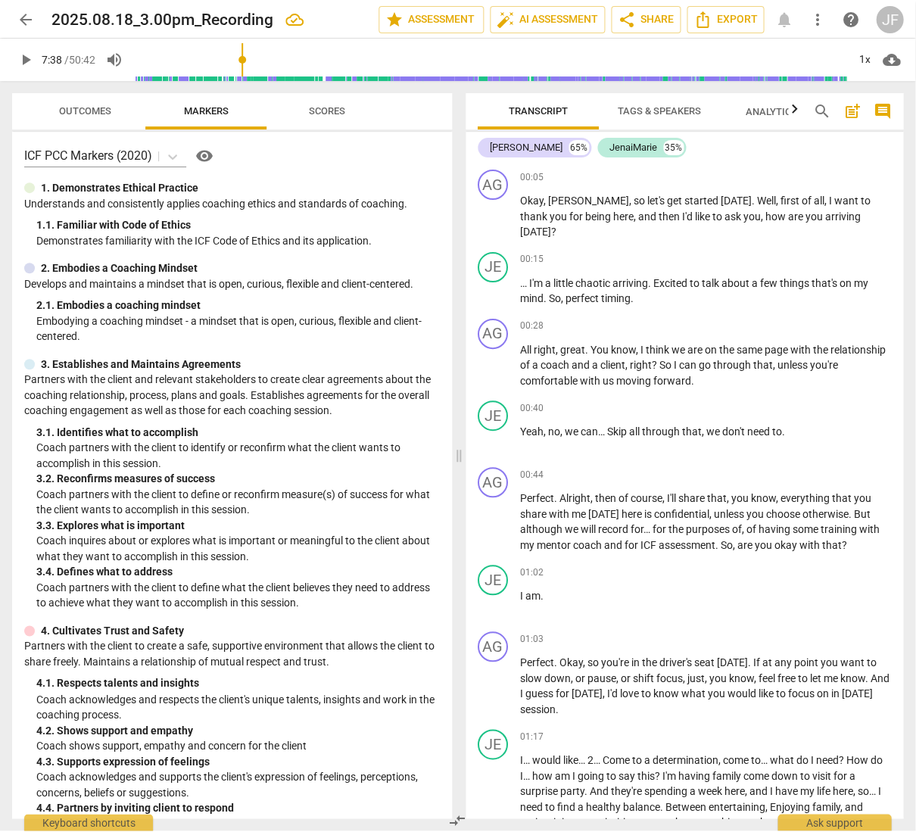
scroll to position [1196, 0]
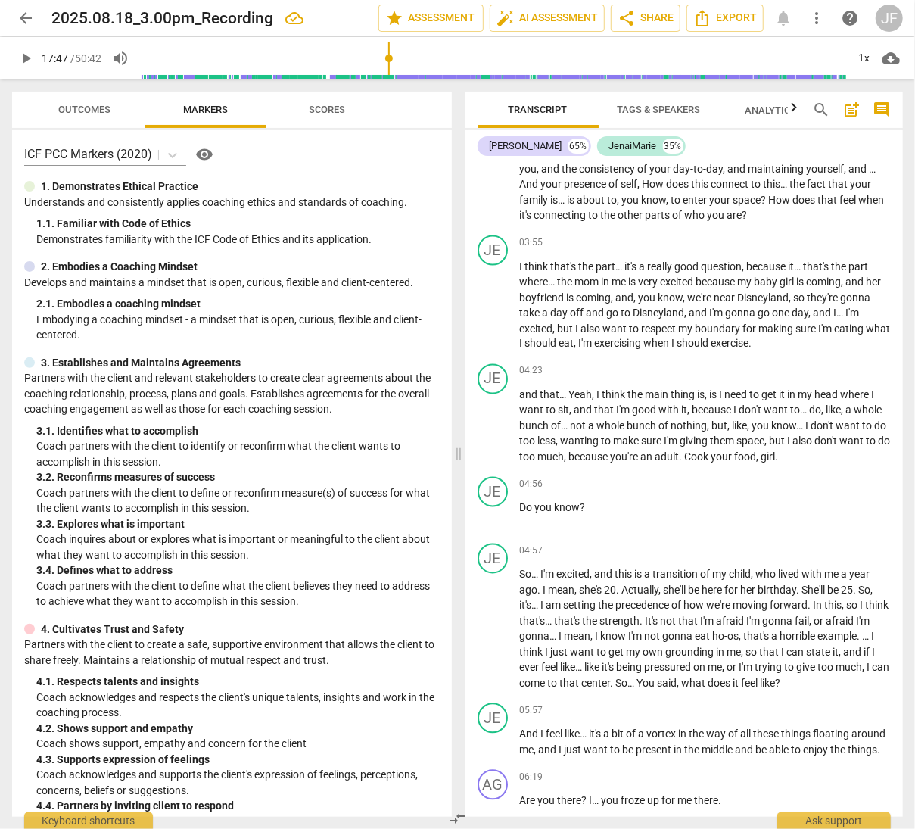
drag, startPoint x: 137, startPoint y: 56, endPoint x: 390, endPoint y: 61, distance: 252.8
type input "1067"
click at [390, 61] on input "range" at bounding box center [493, 58] width 707 height 48
click at [889, 58] on span "cloud_download" at bounding box center [891, 58] width 18 height 18
click at [863, 63] on li "Download audio" at bounding box center [848, 58] width 112 height 36
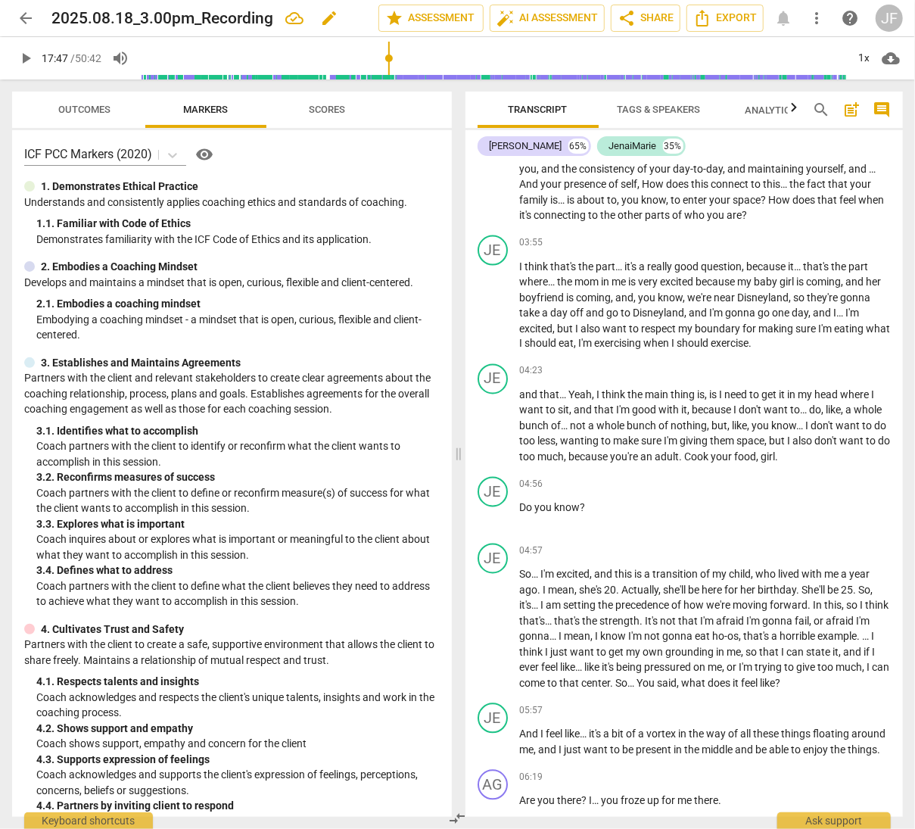
click at [324, 14] on span "edit" at bounding box center [329, 18] width 18 height 18
drag, startPoint x: 272, startPoint y: 19, endPoint x: 7, endPoint y: 21, distance: 264.9
click at [7, 21] on header "arrow_back 2025.08.18_3.00pm_Recording done clear star Assessment auto_fix_high…" at bounding box center [457, 18] width 915 height 36
click at [325, 19] on span "done" at bounding box center [325, 18] width 18 height 18
click at [895, 57] on span "cloud_download" at bounding box center [891, 58] width 18 height 18
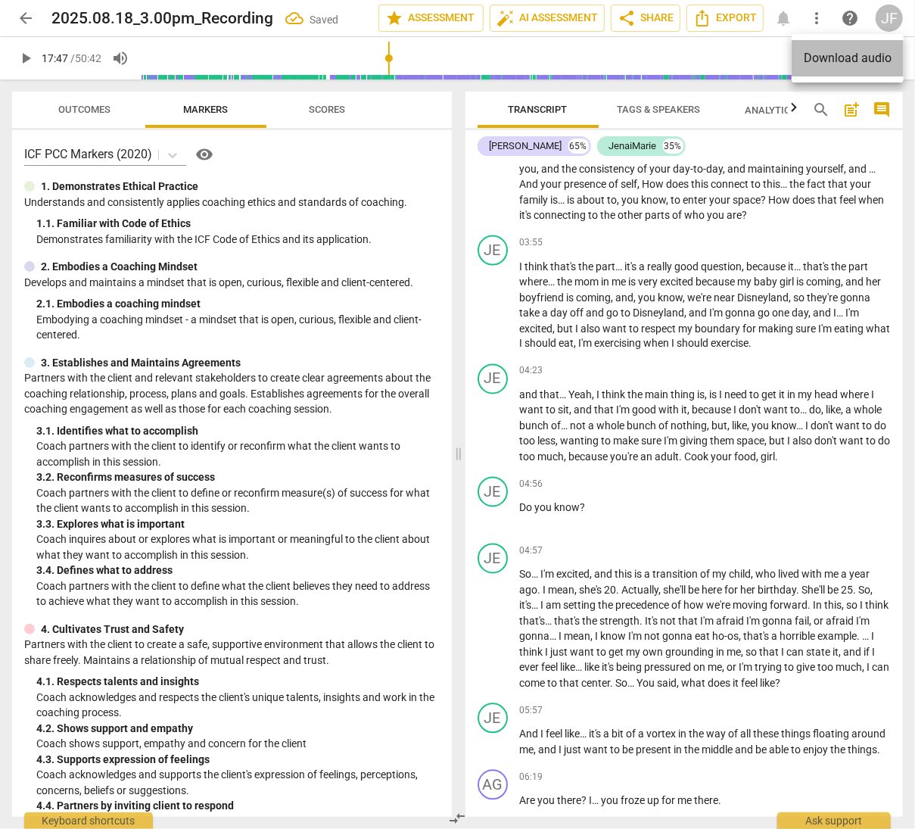
click at [857, 58] on li "Download audio" at bounding box center [848, 58] width 112 height 36
click at [711, 19] on icon "Export" at bounding box center [702, 18] width 18 height 18
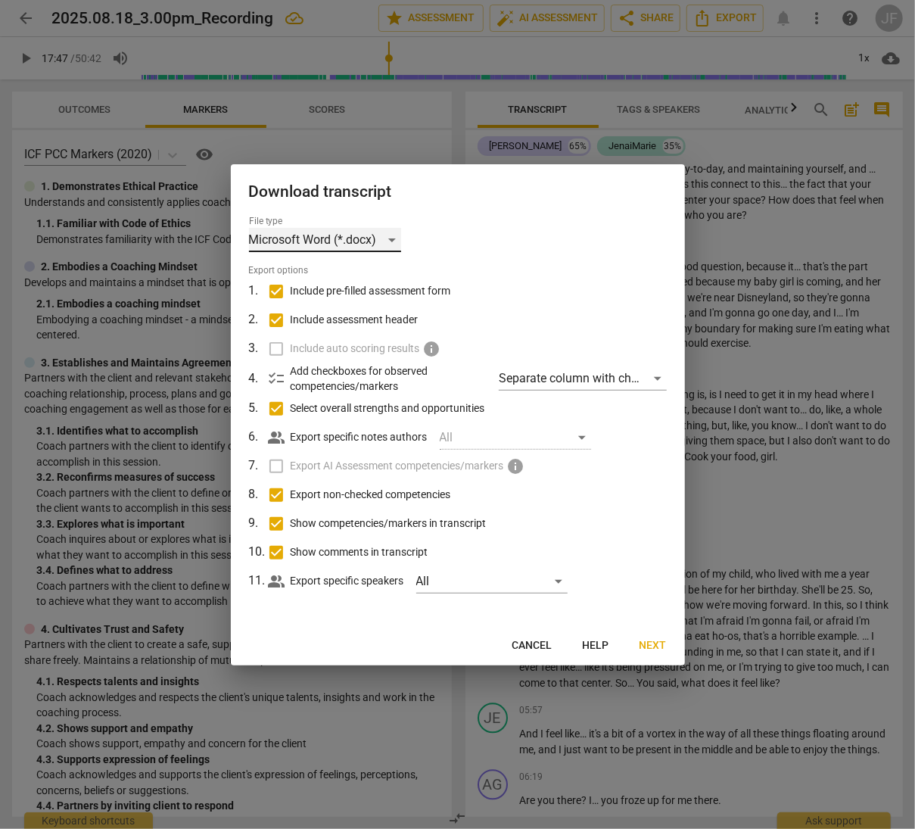
click at [390, 238] on div "Microsoft Word (*.docx)" at bounding box center [325, 240] width 152 height 24
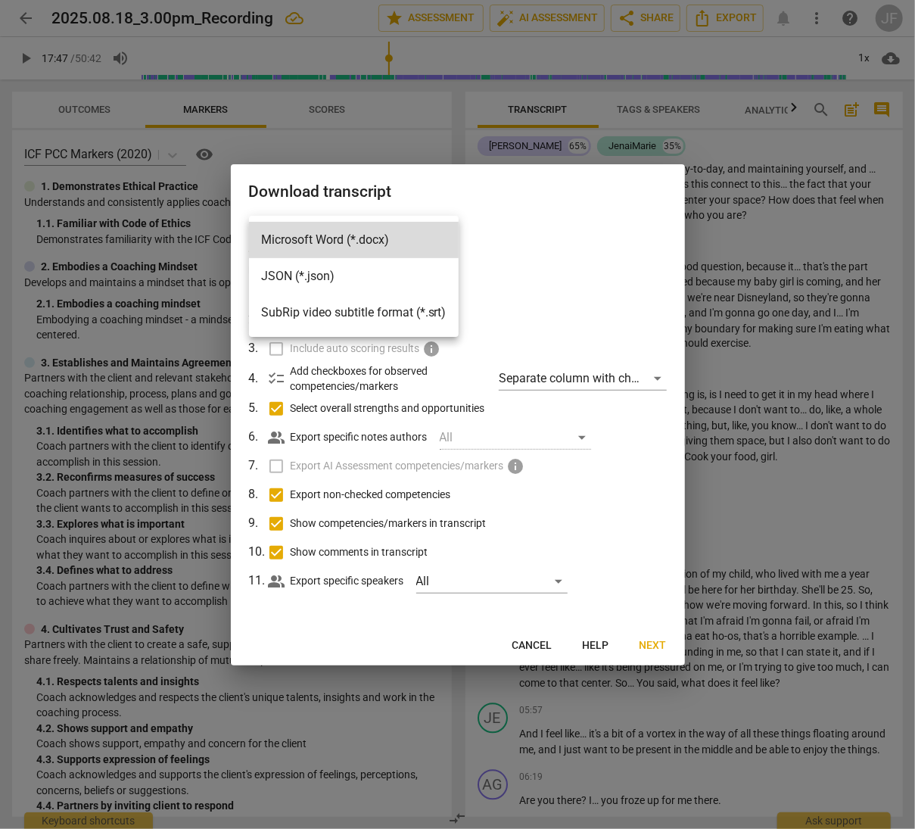
click at [528, 643] on div at bounding box center [457, 414] width 915 height 829
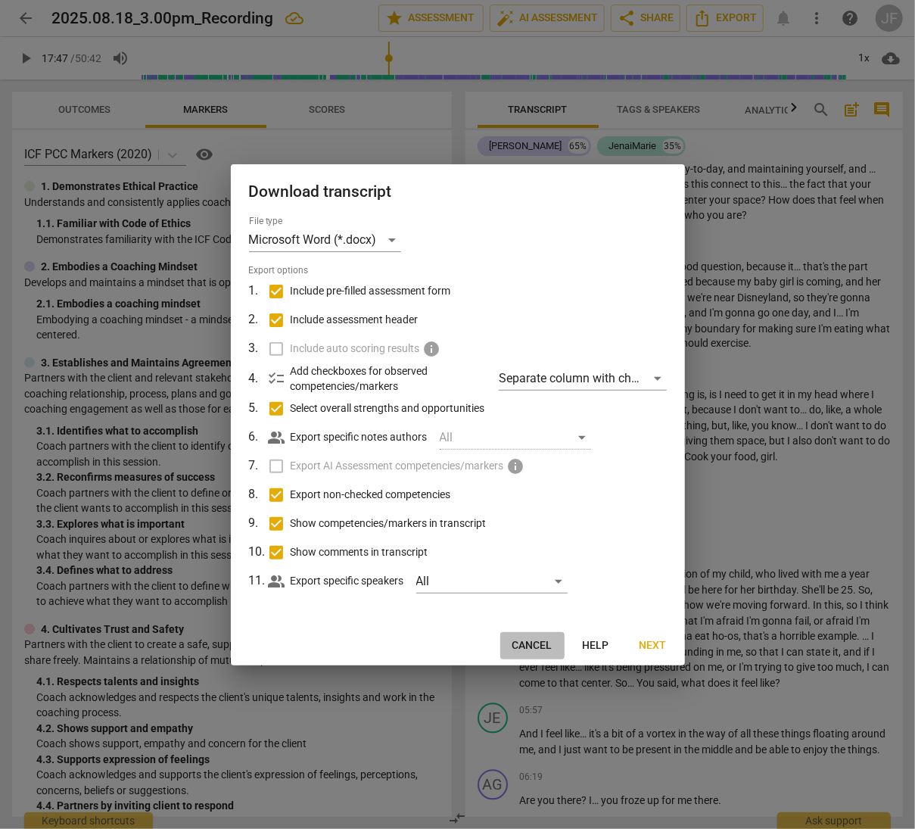
click at [533, 642] on span "Cancel" at bounding box center [532, 645] width 40 height 15
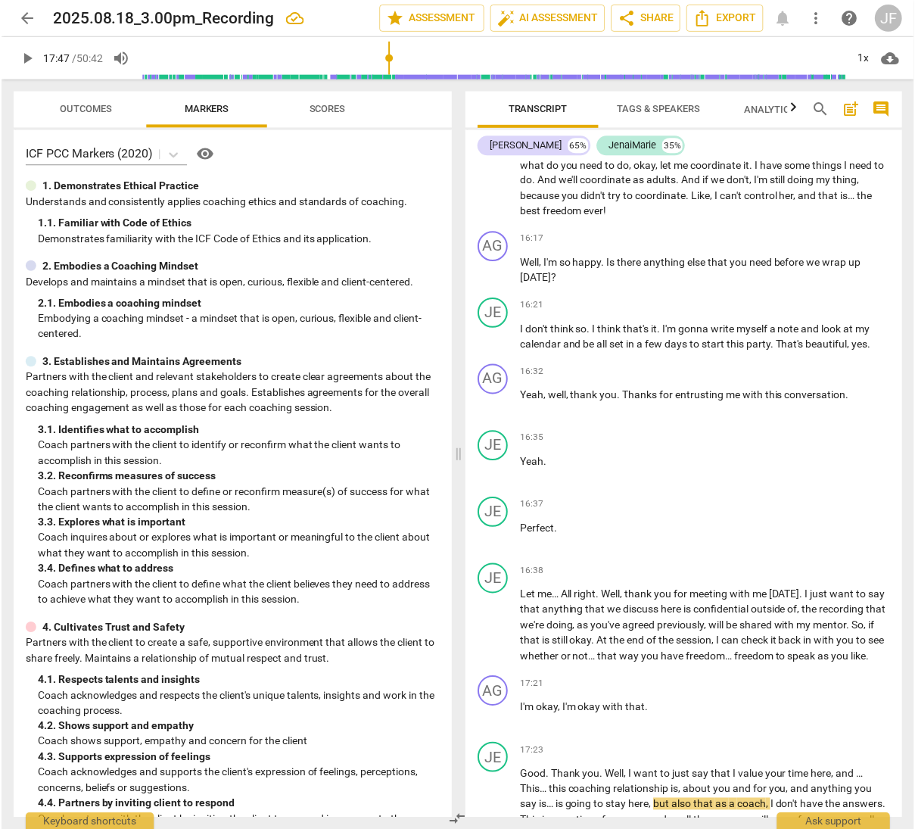
scroll to position [4995, 0]
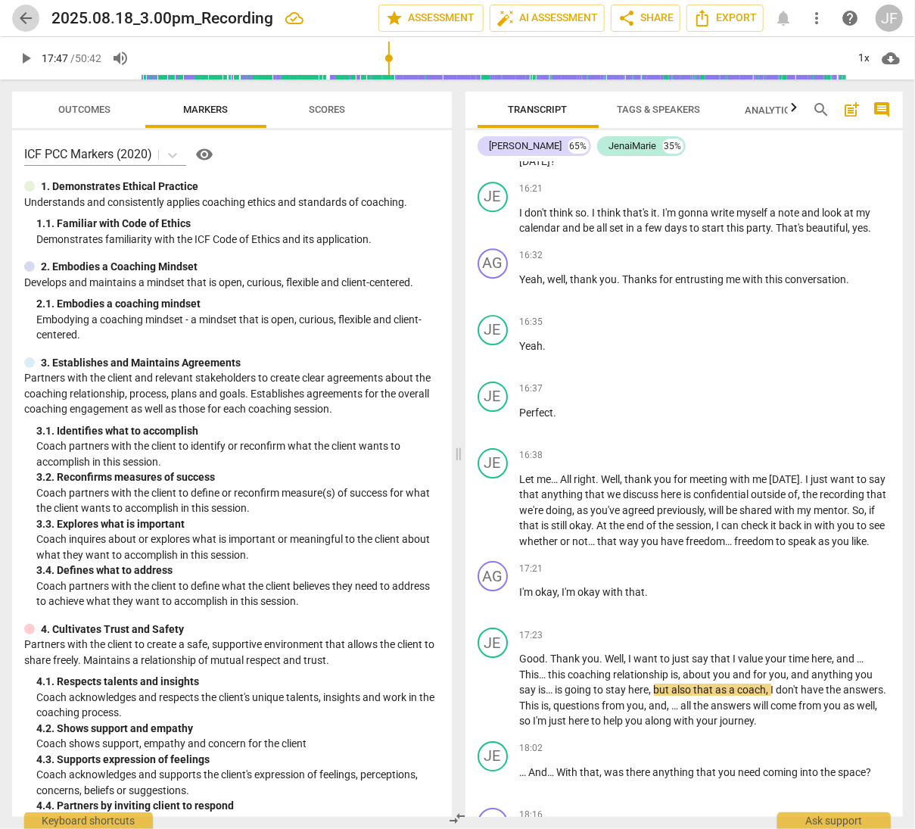
click at [22, 20] on span "arrow_back" at bounding box center [26, 18] width 18 height 18
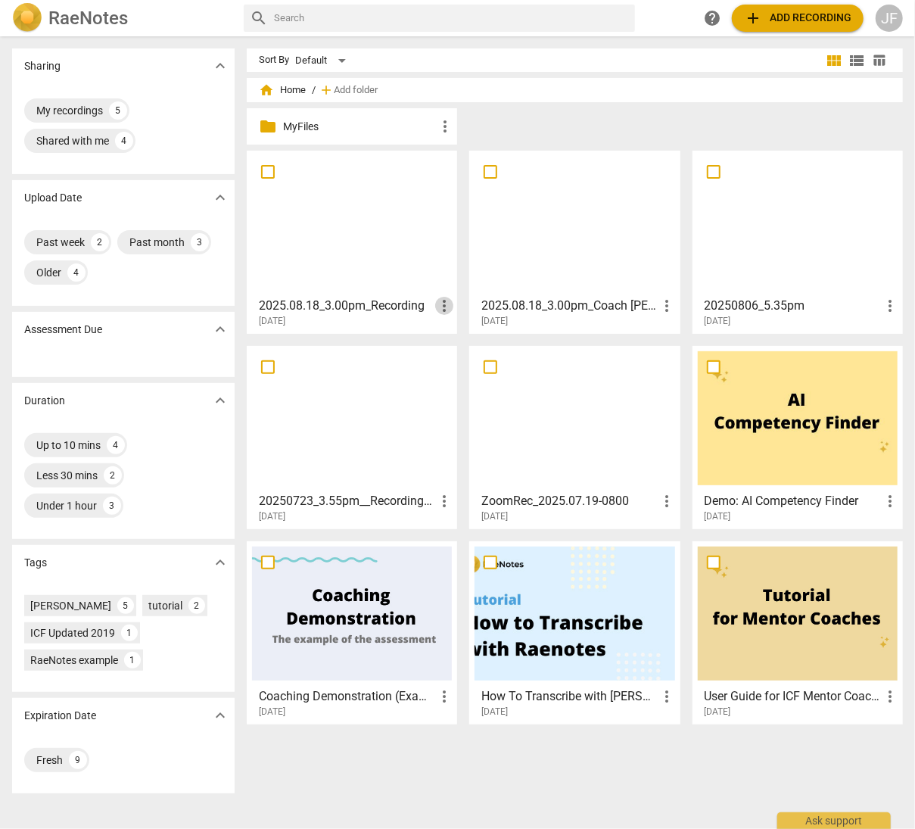
click at [441, 303] on span "more_vert" at bounding box center [444, 306] width 18 height 18
click at [353, 305] on div at bounding box center [457, 414] width 915 height 829
click at [441, 123] on span "more_vert" at bounding box center [445, 126] width 18 height 18
click at [592, 123] on div at bounding box center [457, 414] width 915 height 829
click at [792, 16] on span "add Add recording" at bounding box center [797, 18] width 107 height 18
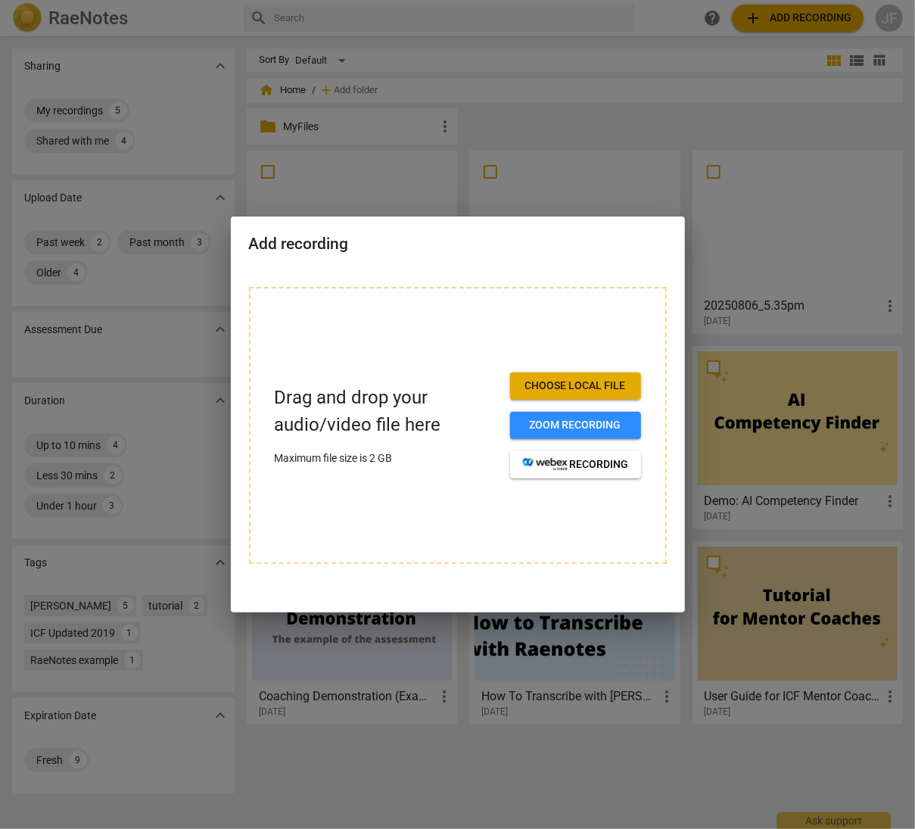
click at [669, 131] on div at bounding box center [457, 414] width 915 height 829
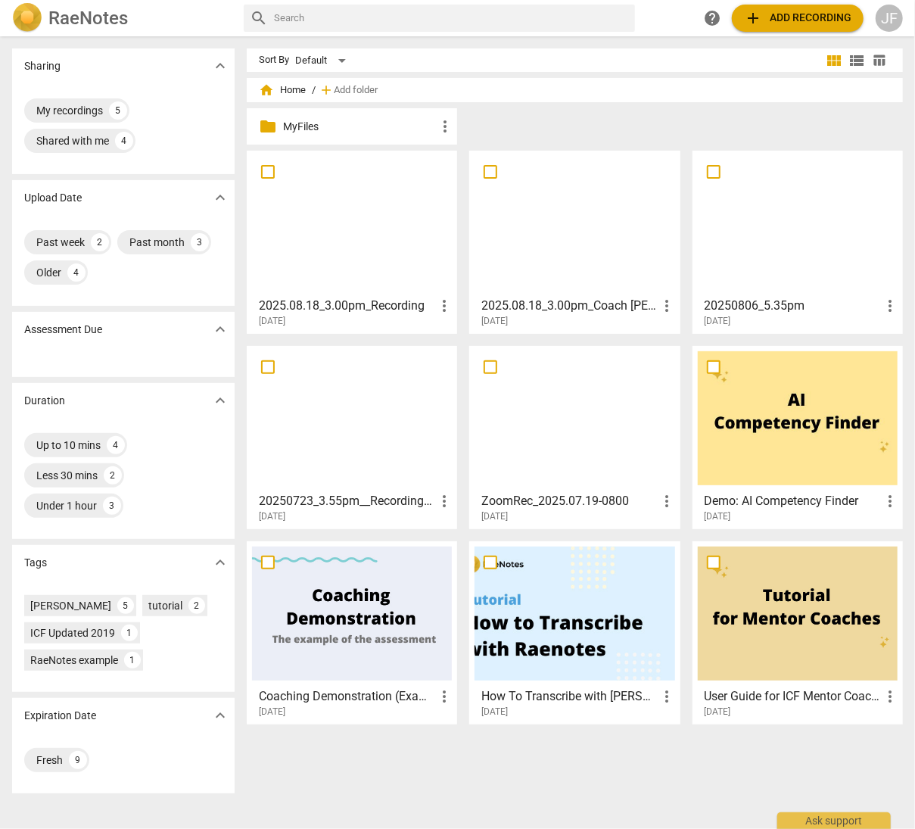
click at [357, 228] on div at bounding box center [352, 223] width 200 height 134
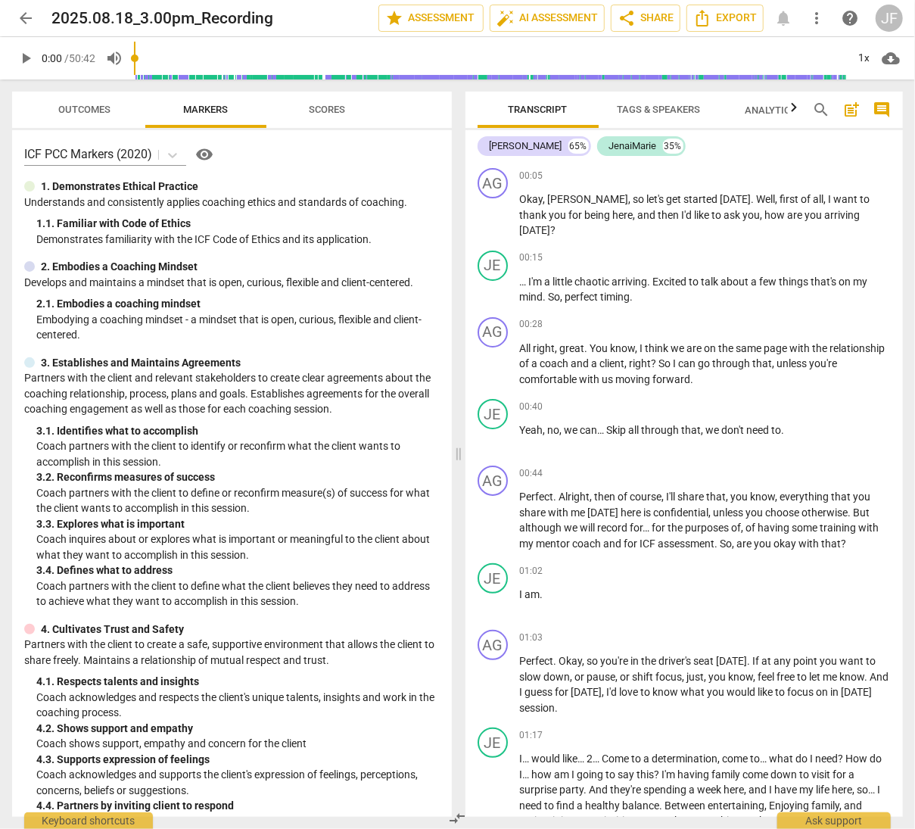
click at [891, 57] on span "cloud_download" at bounding box center [891, 58] width 18 height 18
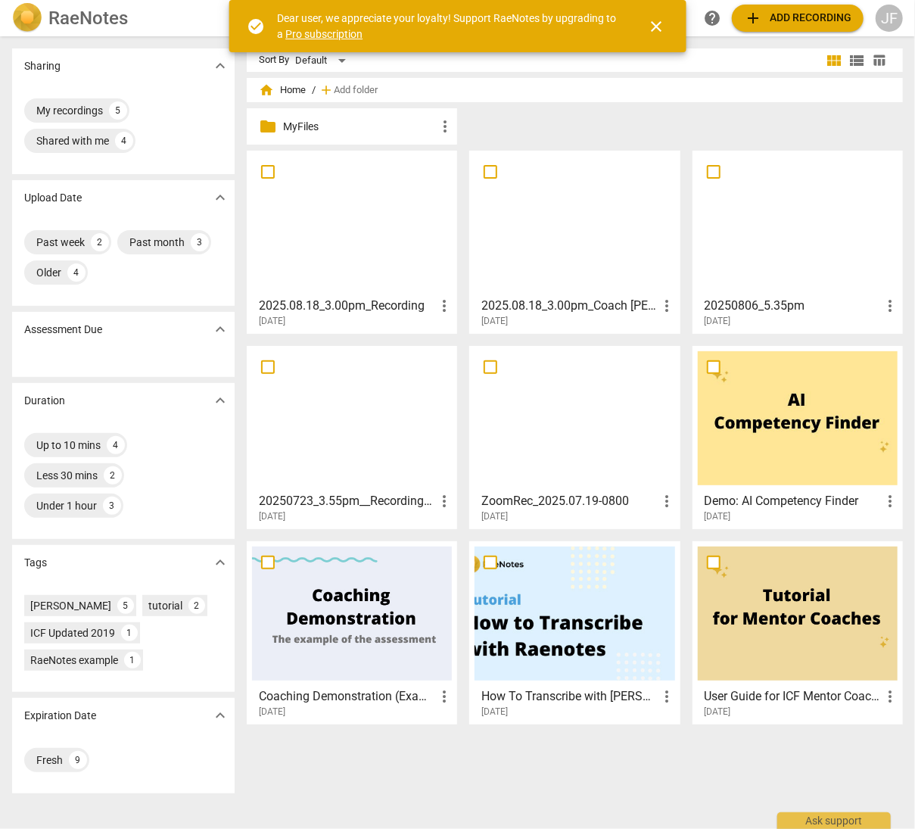
click at [779, 16] on span "add Add recording" at bounding box center [797, 18] width 107 height 18
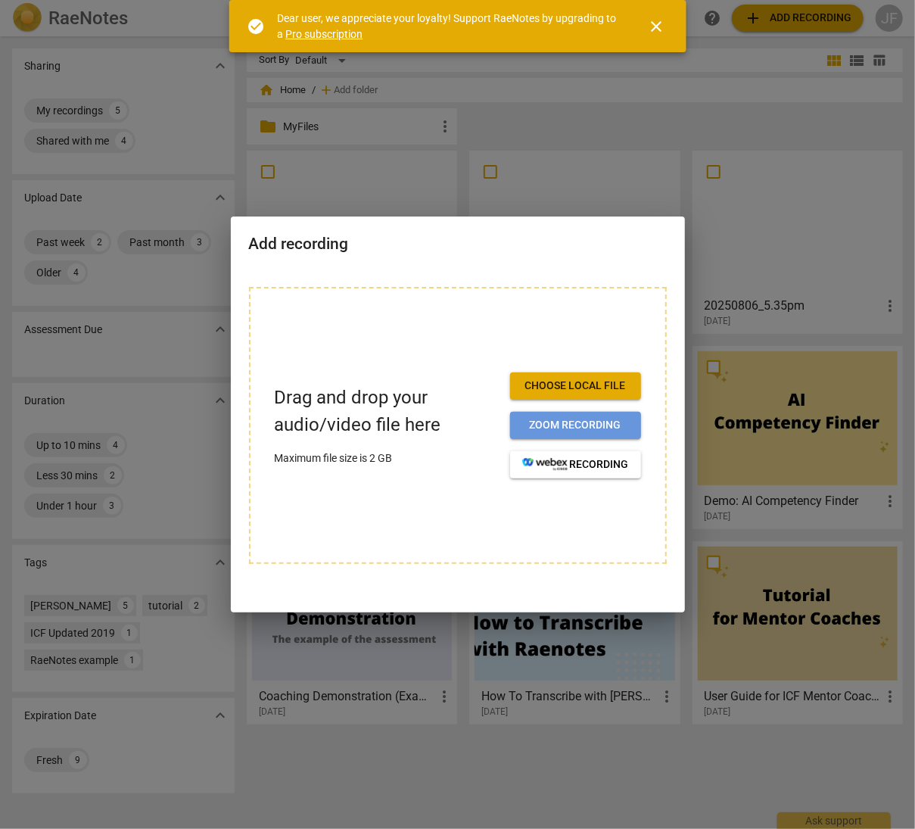
click at [574, 420] on span "Zoom recording" at bounding box center [575, 425] width 107 height 15
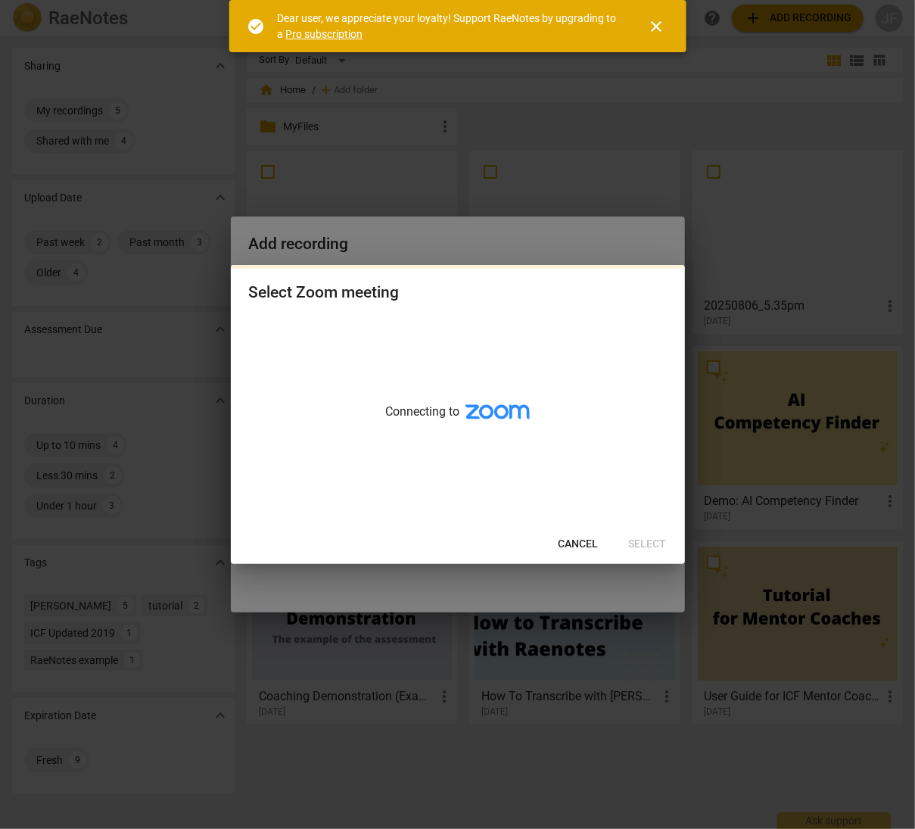
click at [580, 544] on span "Cancel" at bounding box center [578, 544] width 40 height 15
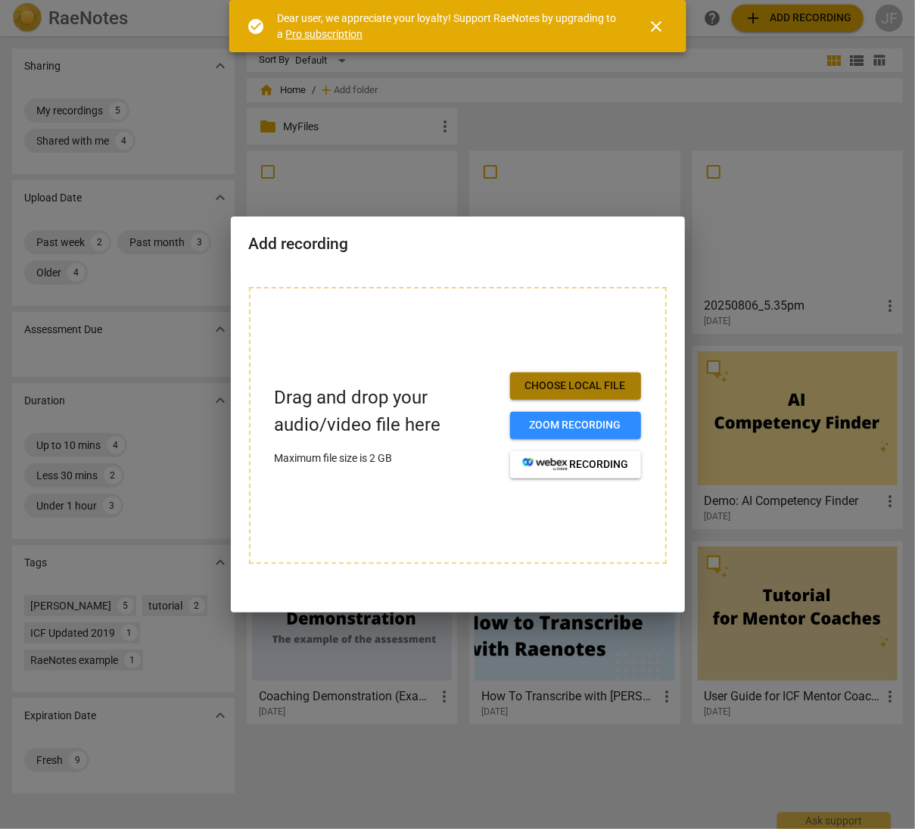
click at [566, 382] on span "Choose local file" at bounding box center [575, 385] width 107 height 15
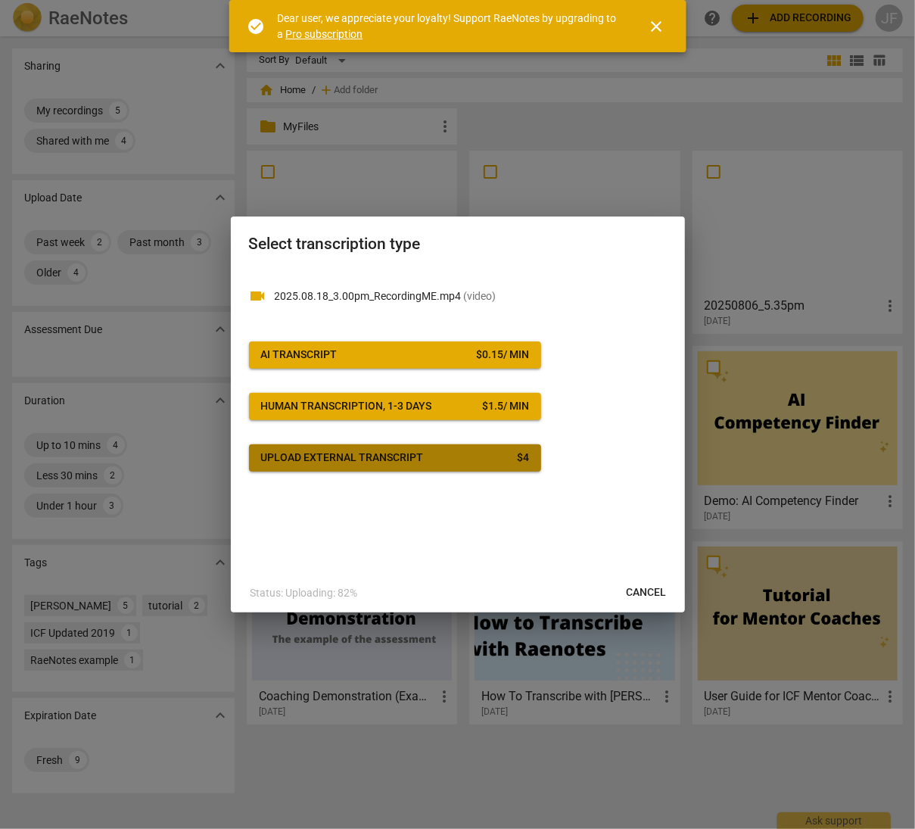
click at [326, 455] on div "Upload external transcript" at bounding box center [342, 457] width 163 height 15
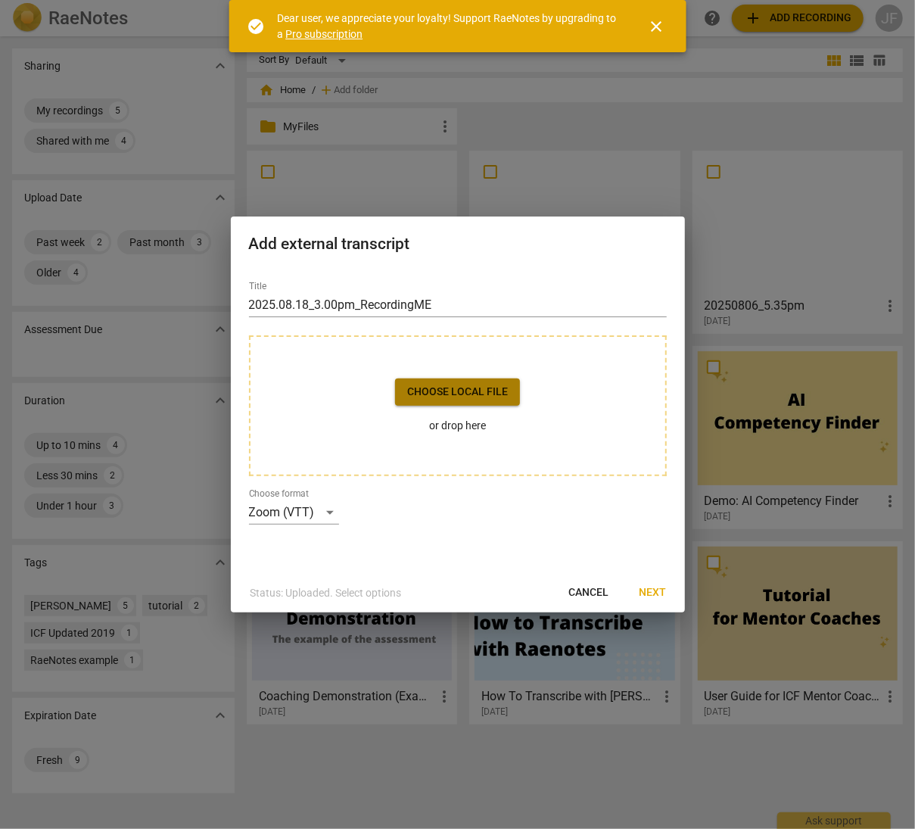
click at [430, 395] on span "Choose local file" at bounding box center [457, 391] width 101 height 15
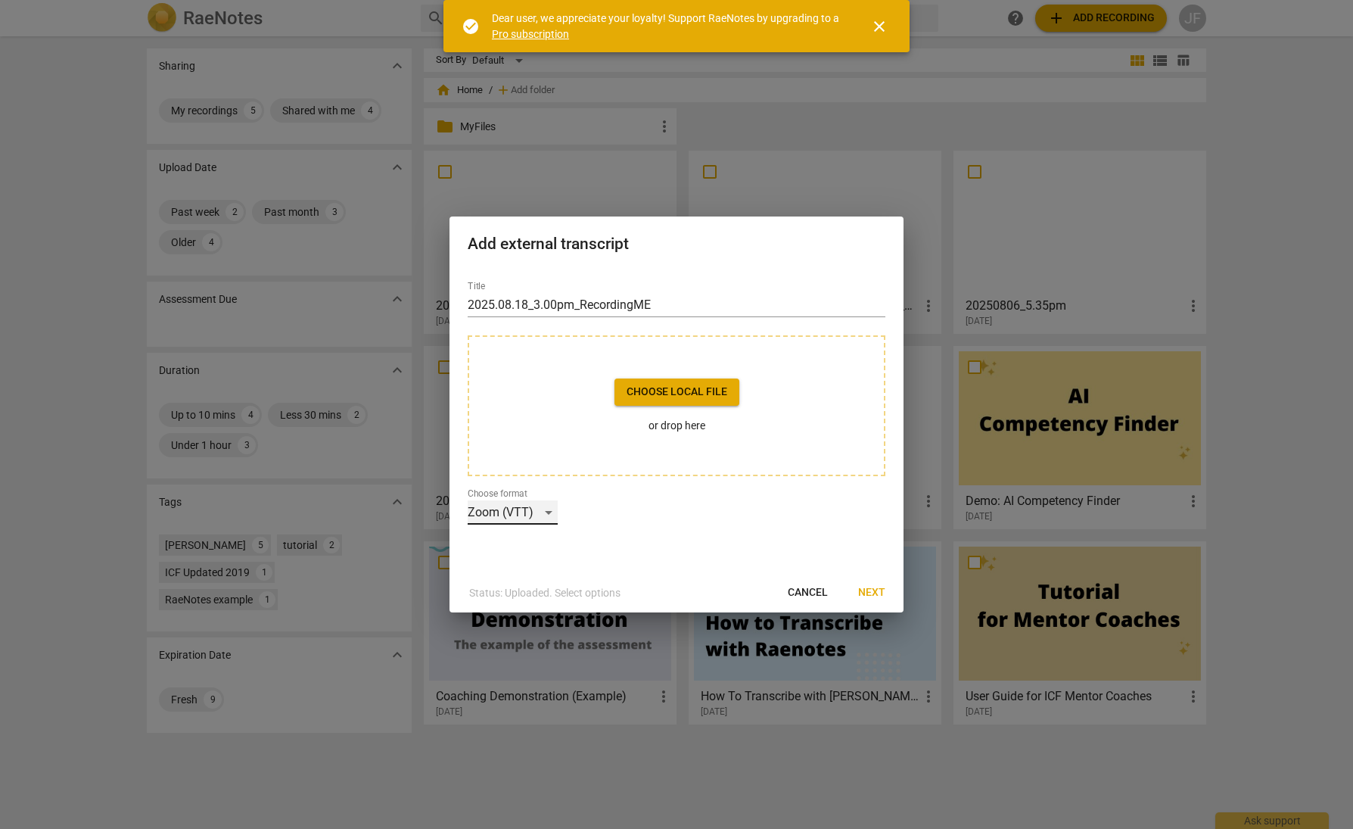
click at [551, 508] on div "Zoom (VTT)" at bounding box center [513, 512] width 90 height 24
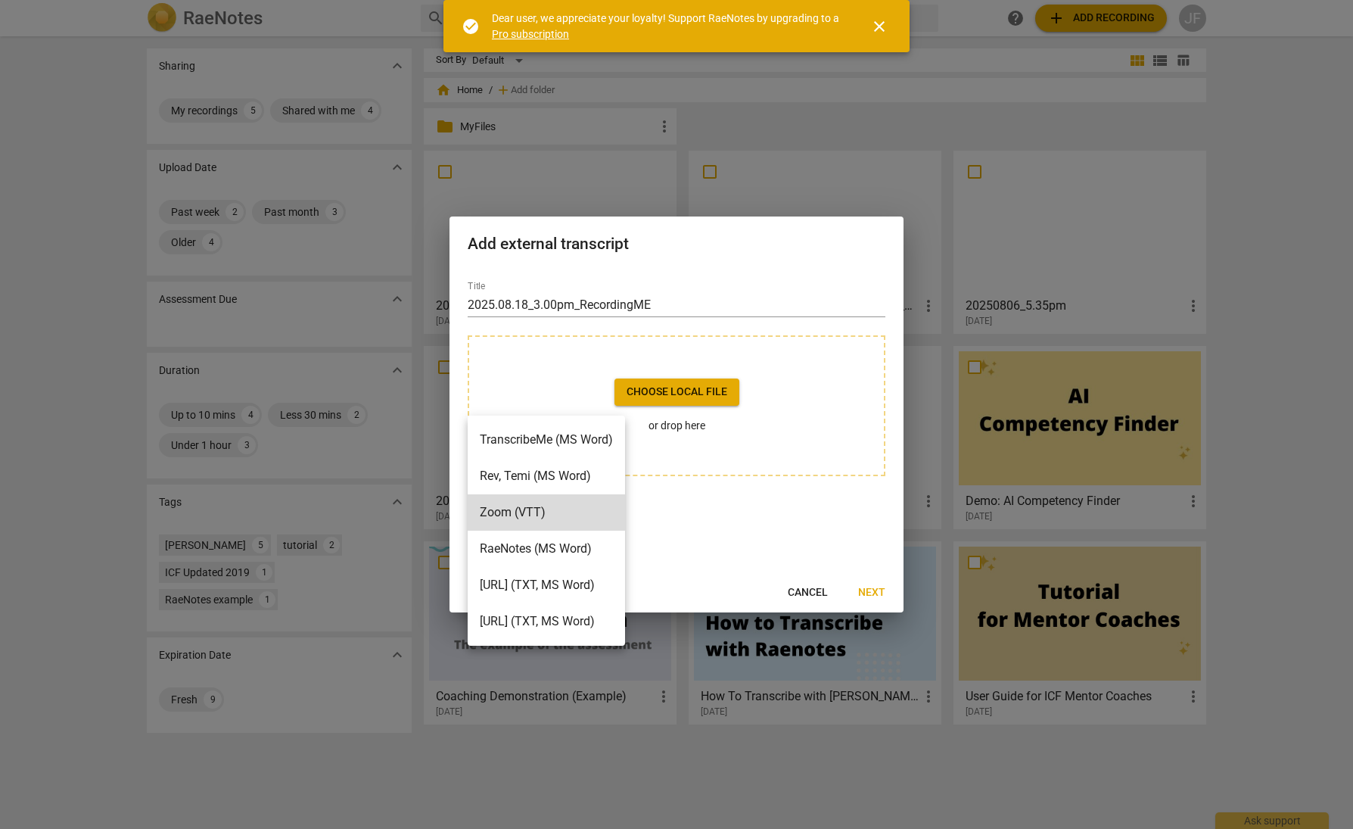
click at [530, 439] on li "TranscribeMe (MS Word)" at bounding box center [546, 440] width 157 height 36
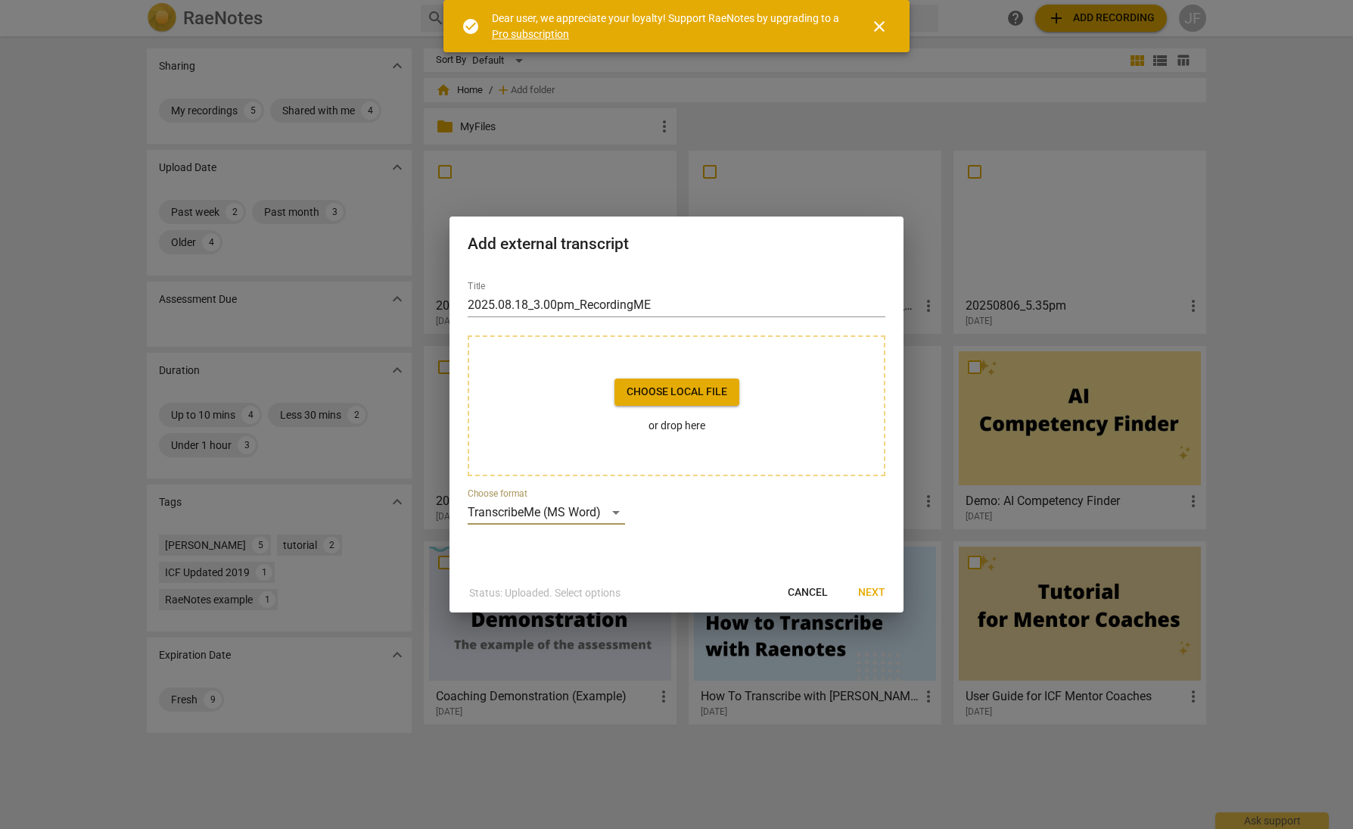
click at [708, 396] on span "Choose local file" at bounding box center [677, 391] width 101 height 15
click at [876, 594] on span "Next" at bounding box center [871, 592] width 27 height 15
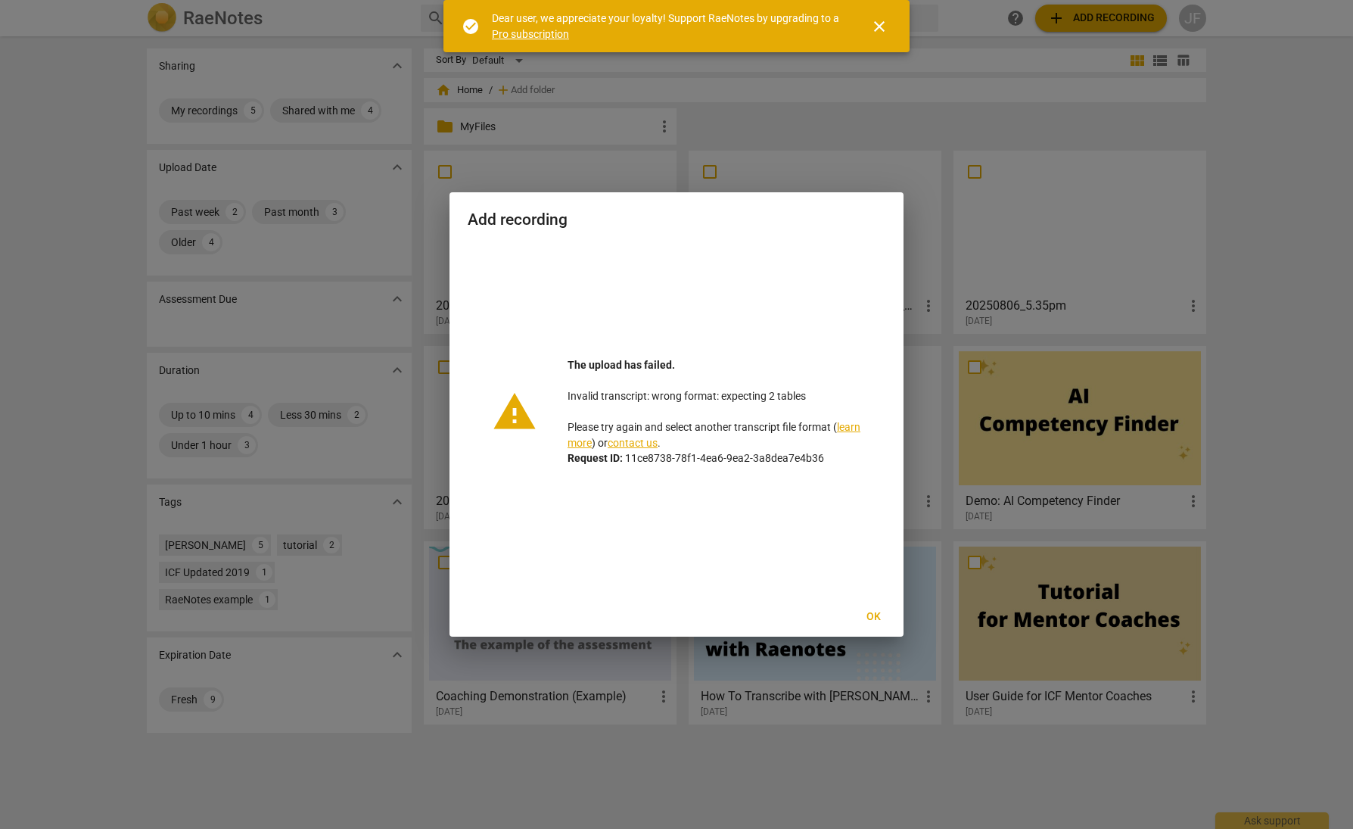
click at [869, 610] on span "Ok" at bounding box center [873, 616] width 24 height 15
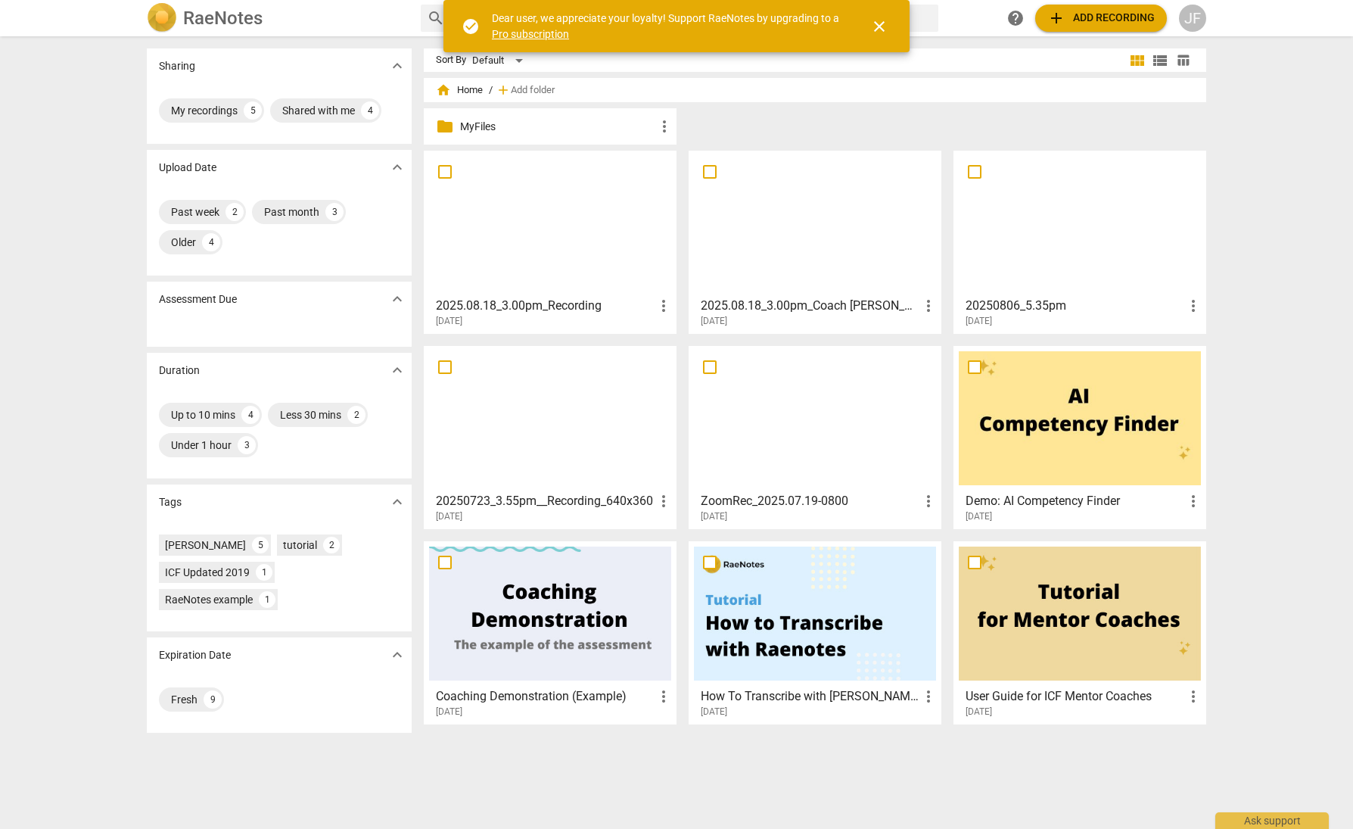
click at [522, 224] on div at bounding box center [550, 223] width 242 height 134
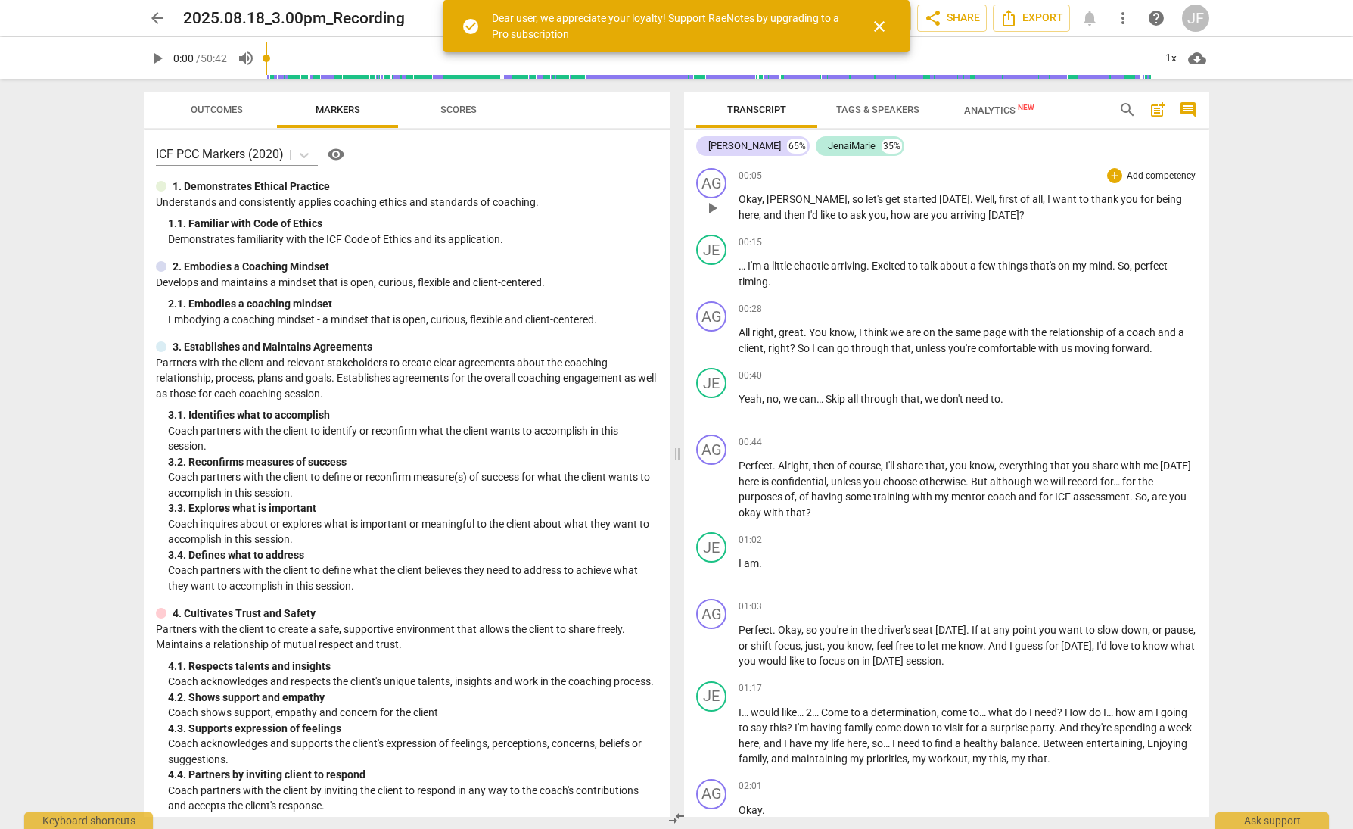
click at [746, 175] on span "00:05" at bounding box center [750, 176] width 23 height 13
click at [752, 239] on span "00:15" at bounding box center [750, 242] width 23 height 13
drag, startPoint x: 752, startPoint y: 238, endPoint x: 1034, endPoint y: 203, distance: 283.8
click at [914, 203] on span "to" at bounding box center [1085, 199] width 12 height 12
click at [878, 21] on span "close" at bounding box center [879, 26] width 18 height 18
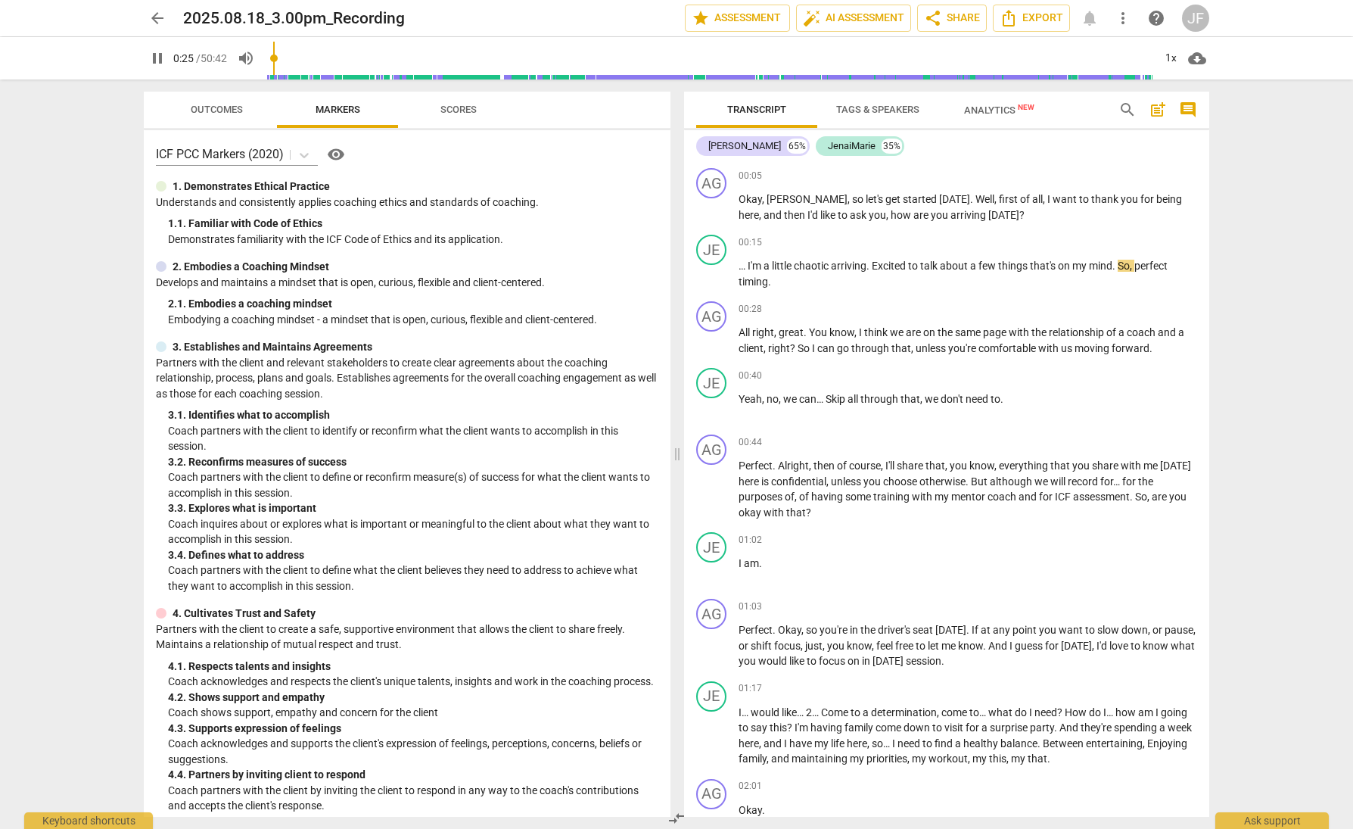
type input "25"
click at [153, 12] on span "arrow_back" at bounding box center [157, 18] width 18 height 18
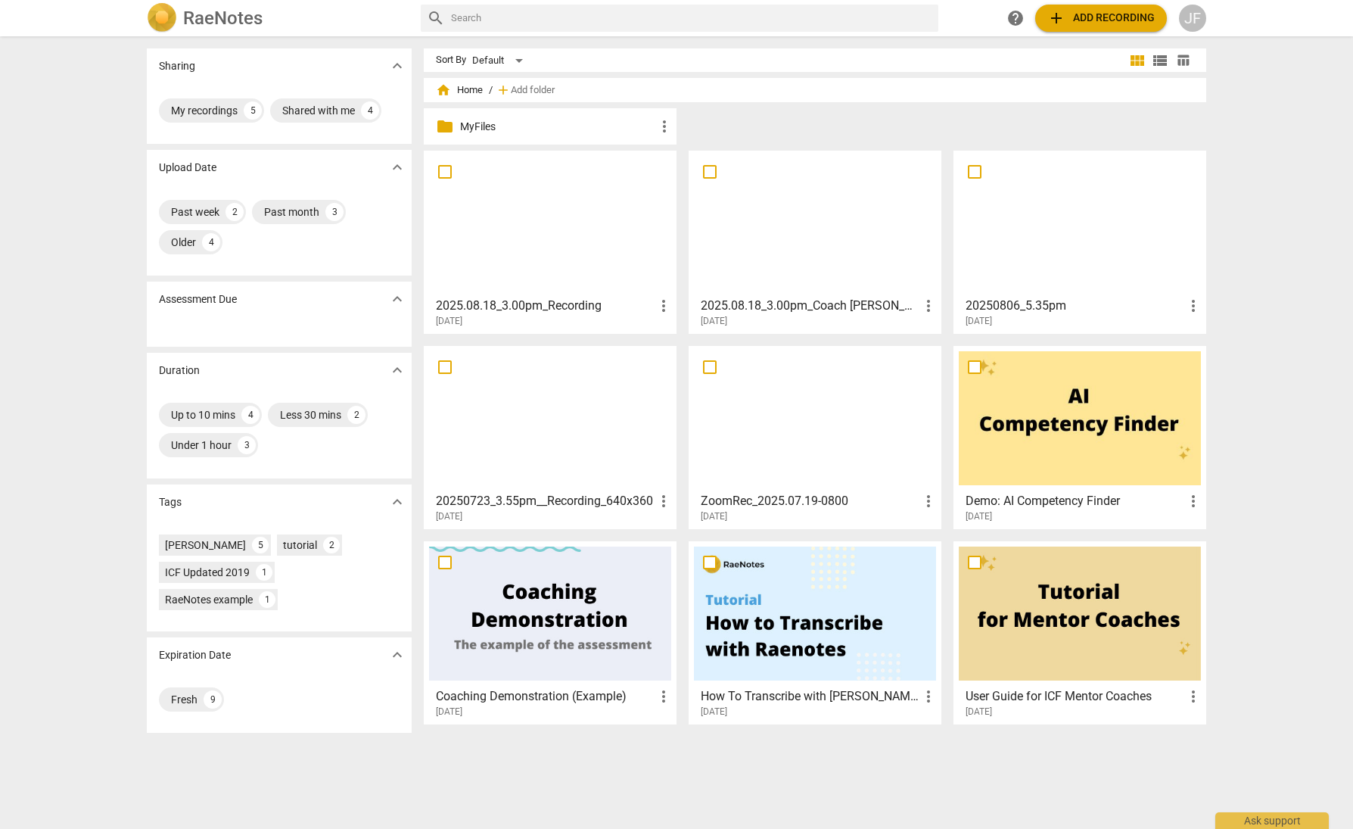
click at [873, 15] on input "text" at bounding box center [691, 18] width 481 height 24
type input "trim"
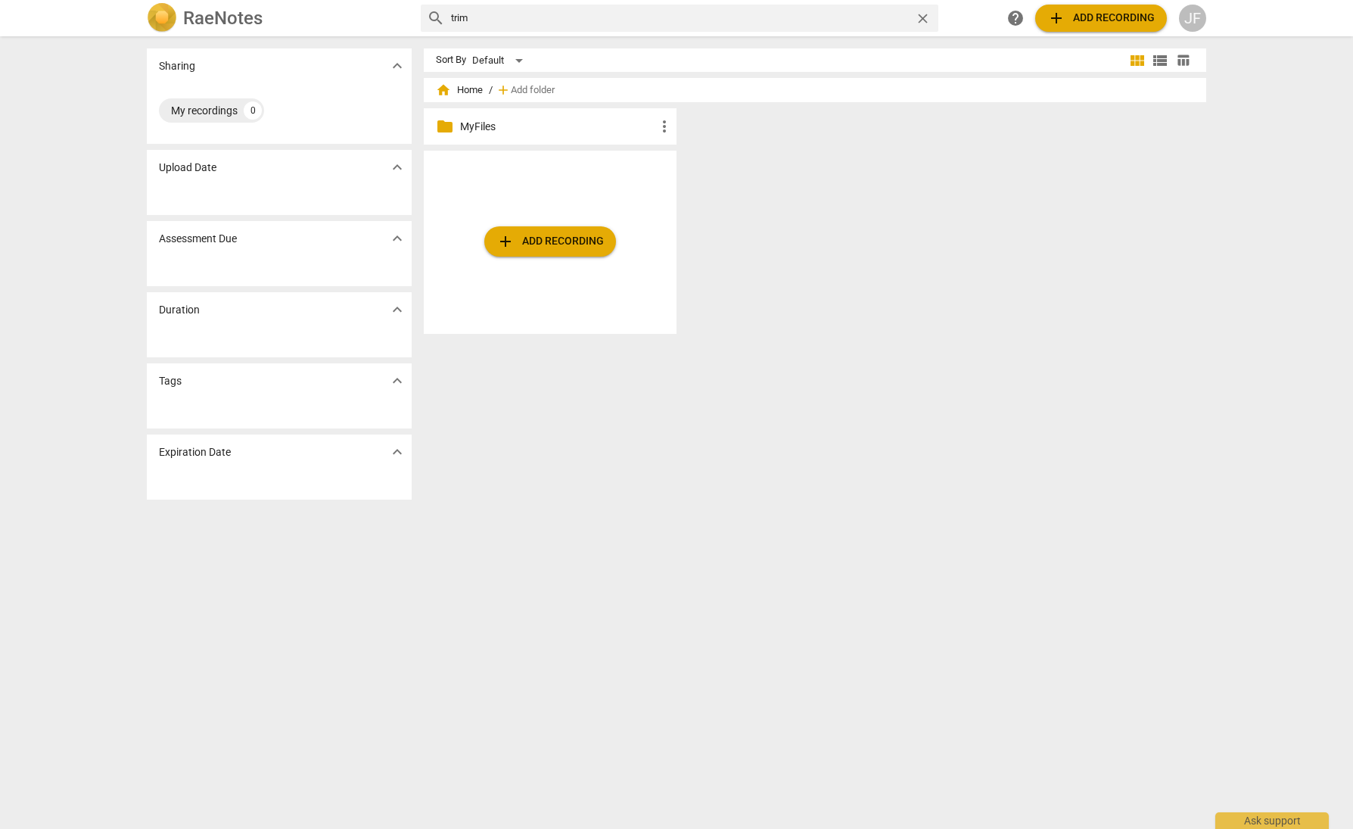
click at [914, 17] on span "close" at bounding box center [923, 19] width 16 height 16
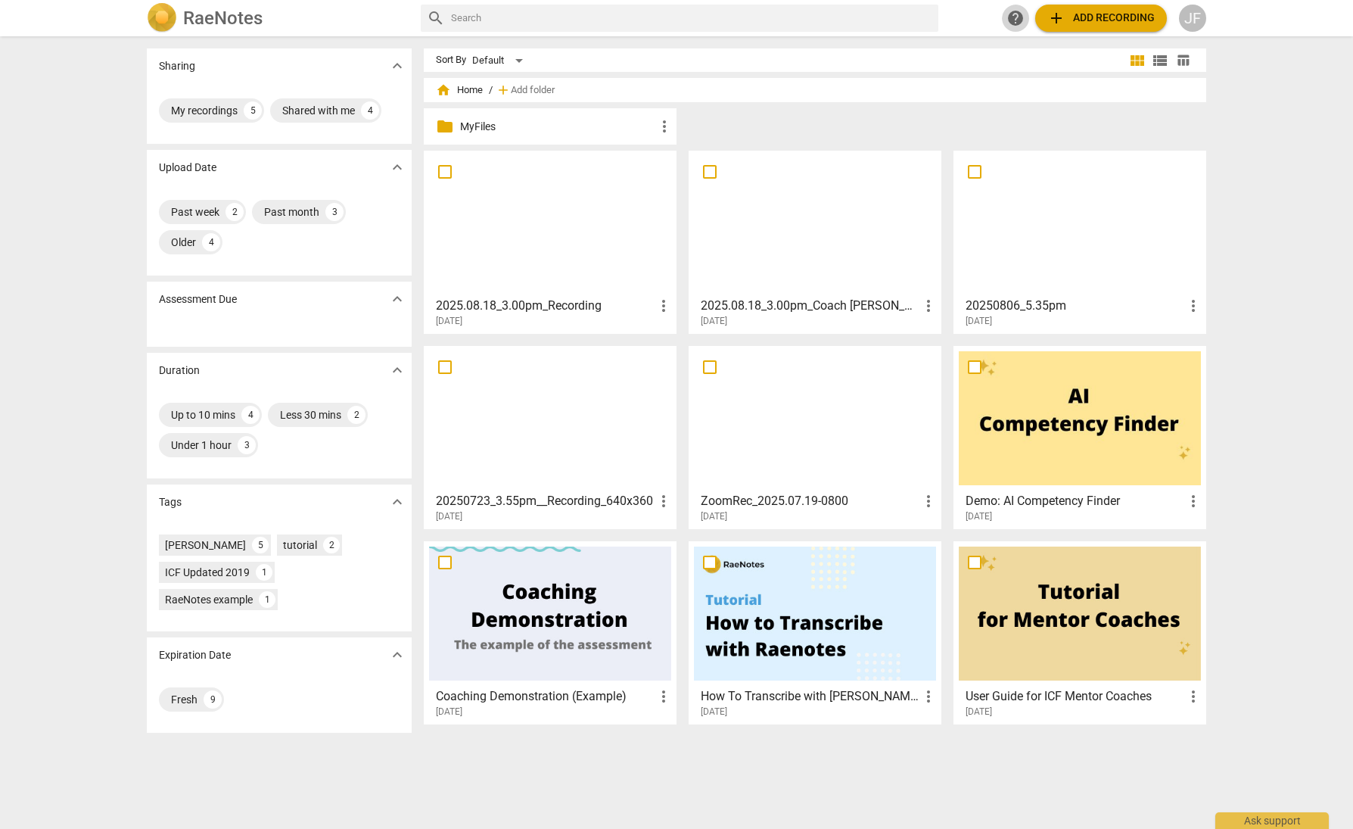
click at [914, 14] on span "help" at bounding box center [1016, 18] width 18 height 18
click at [914, 16] on span "add Add recording" at bounding box center [1100, 18] width 107 height 18
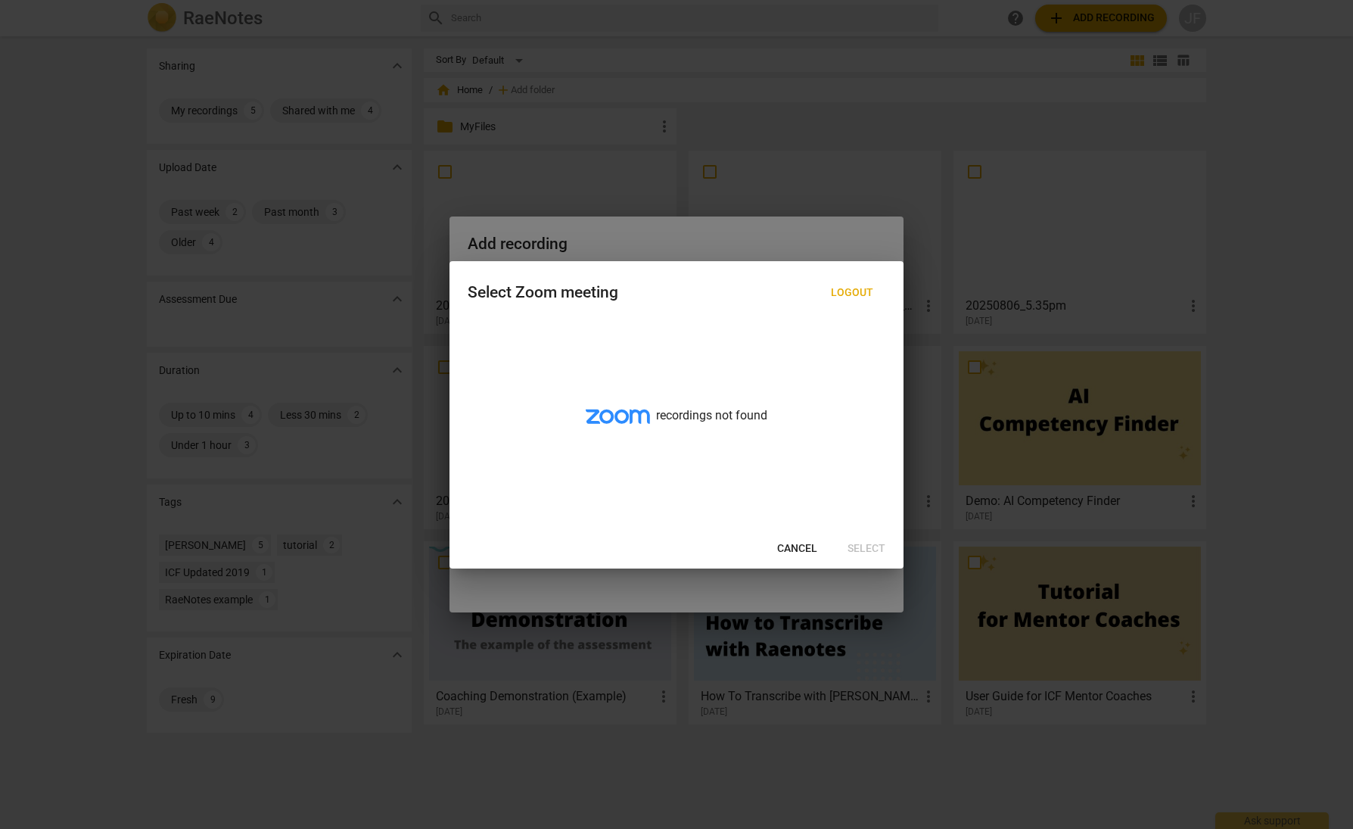
click at [793, 552] on span "Cancel" at bounding box center [797, 548] width 40 height 15
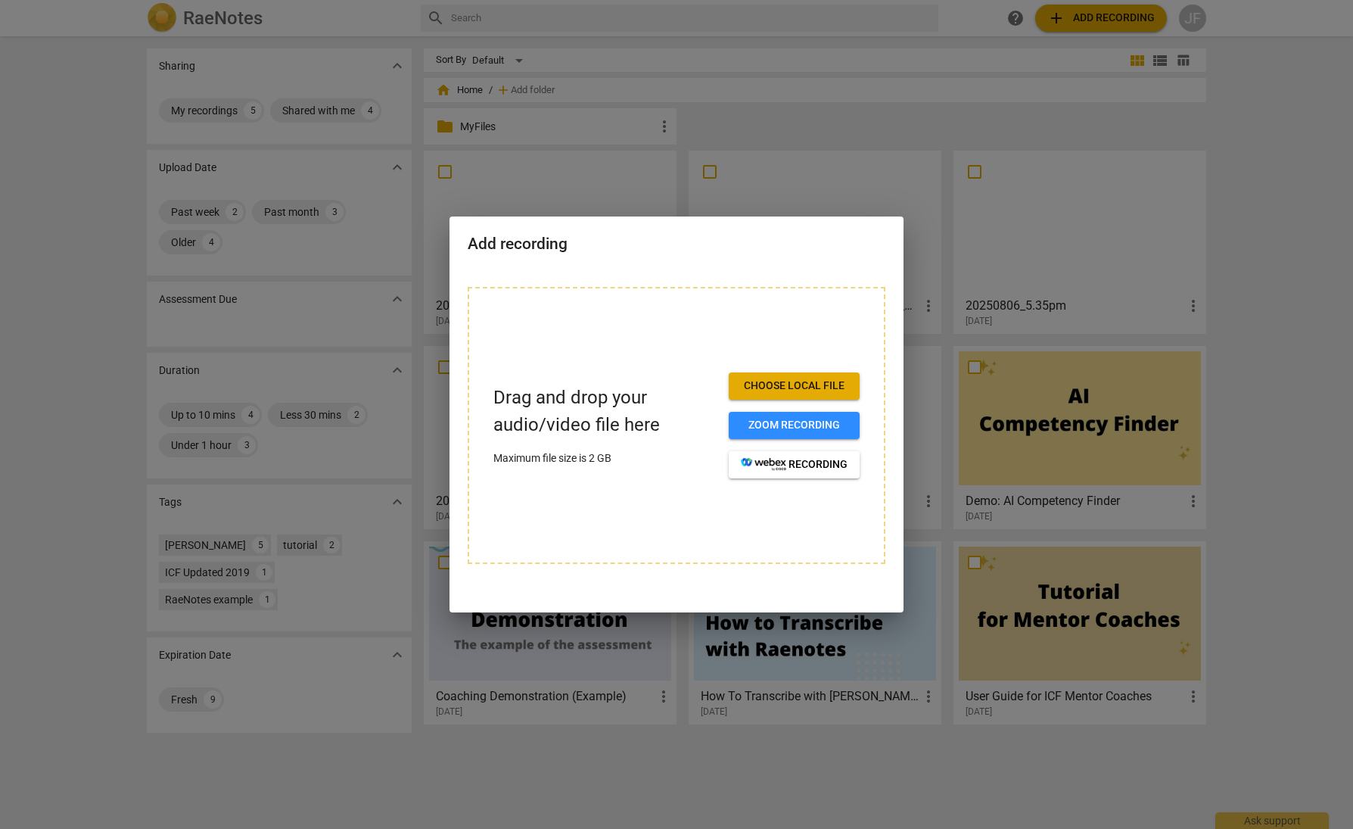
click at [801, 385] on span "Choose local file" at bounding box center [794, 385] width 107 height 15
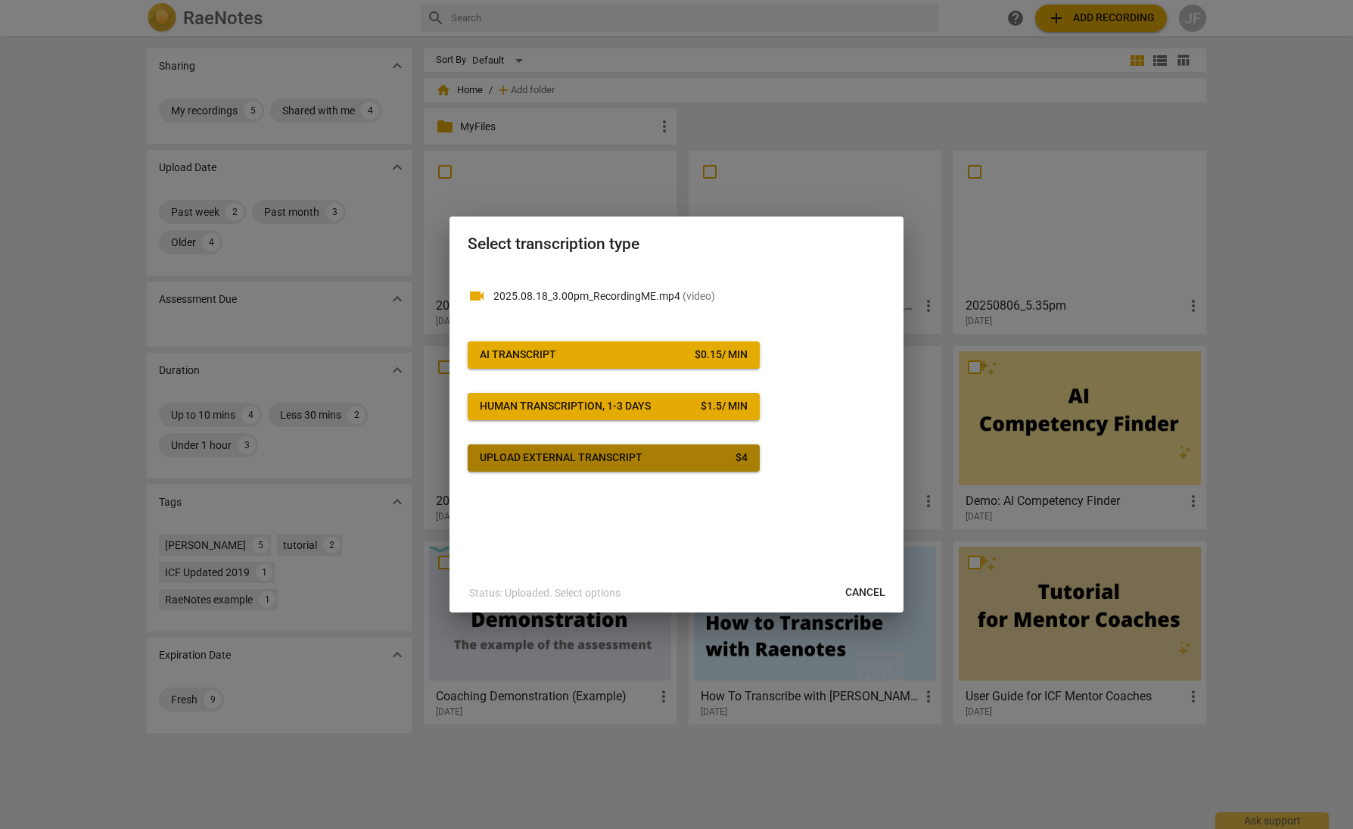
click at [612, 461] on div "Upload external transcript" at bounding box center [561, 457] width 163 height 15
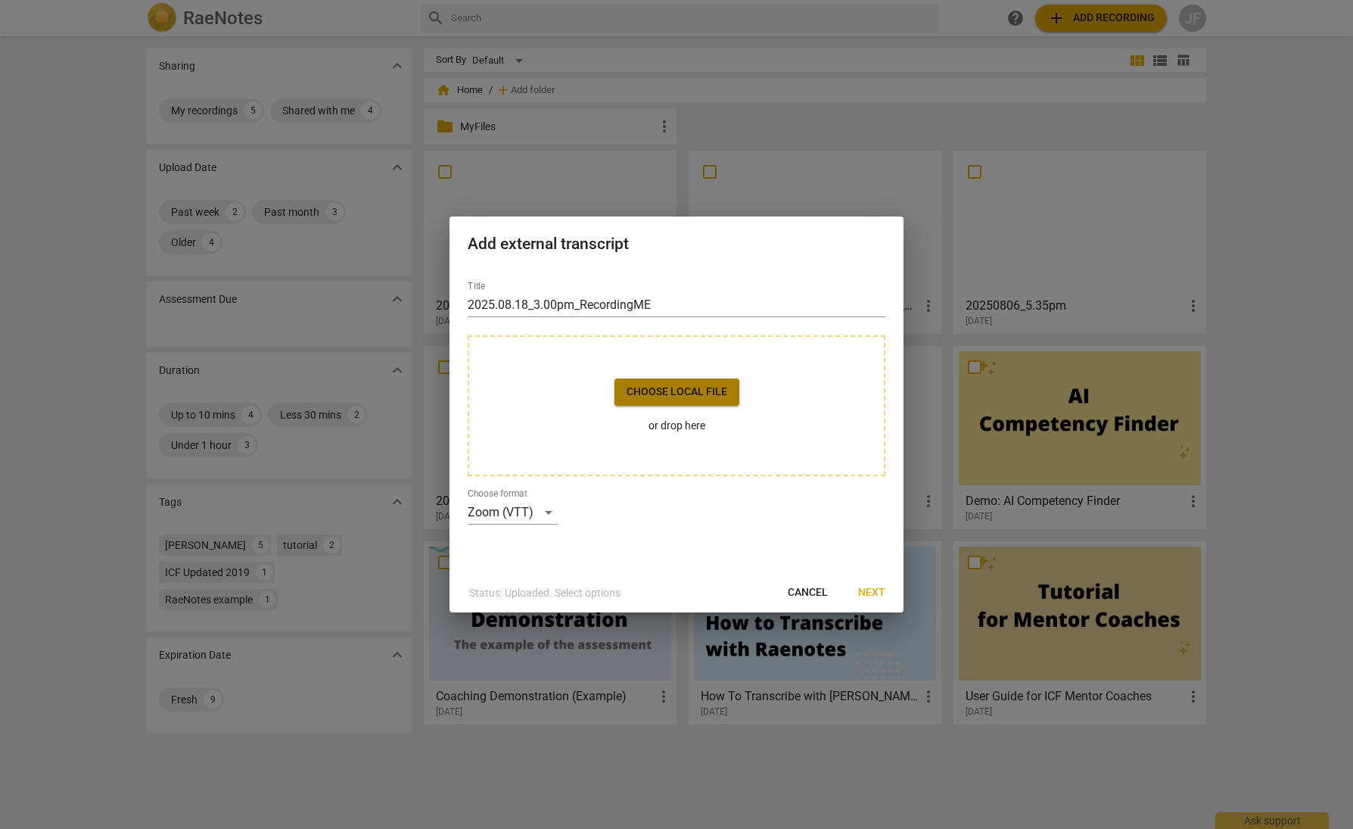
click at [664, 391] on span "Choose local file" at bounding box center [677, 391] width 101 height 15
click at [549, 509] on div "Zoom (VTT)" at bounding box center [513, 512] width 90 height 24
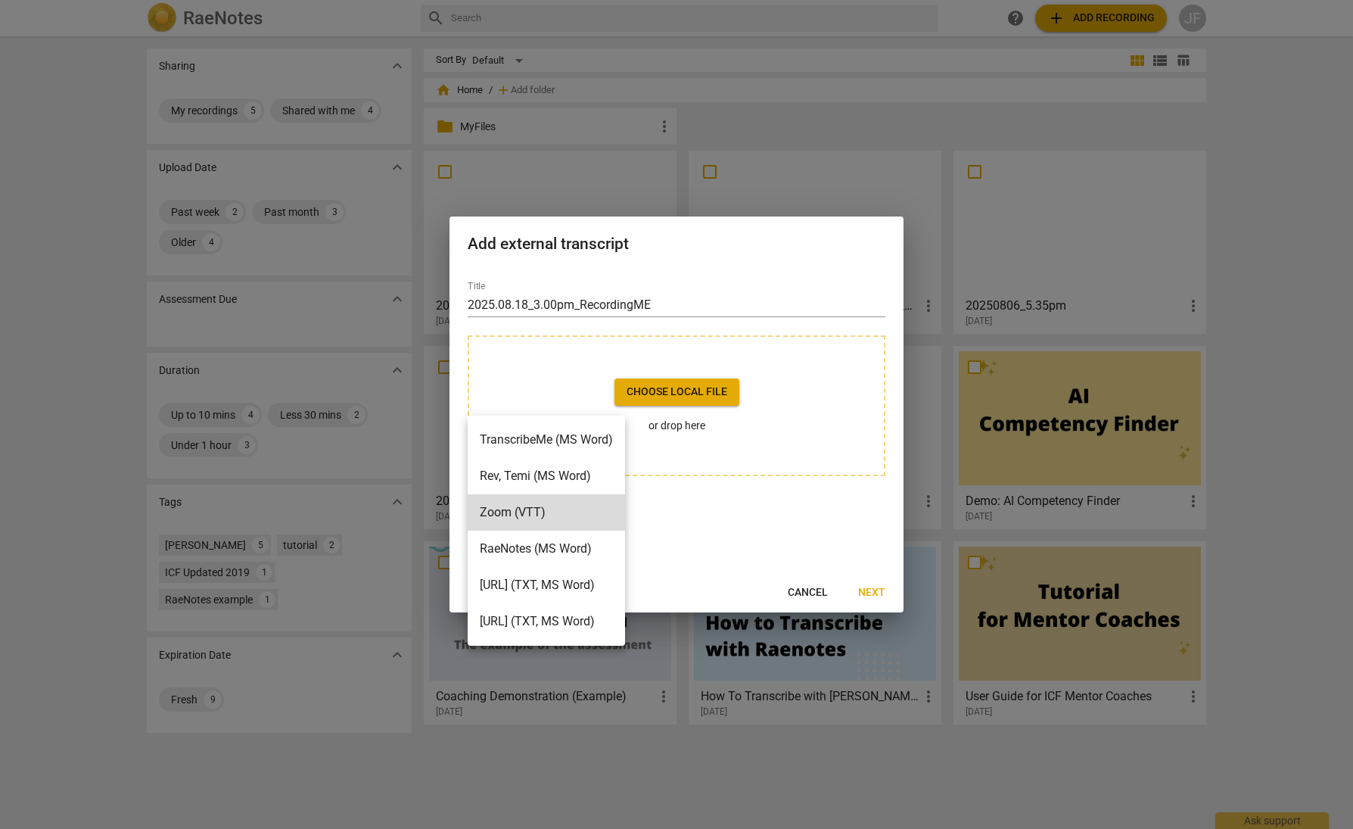
click at [504, 544] on li "RaeNotes (MS Word)" at bounding box center [546, 548] width 157 height 36
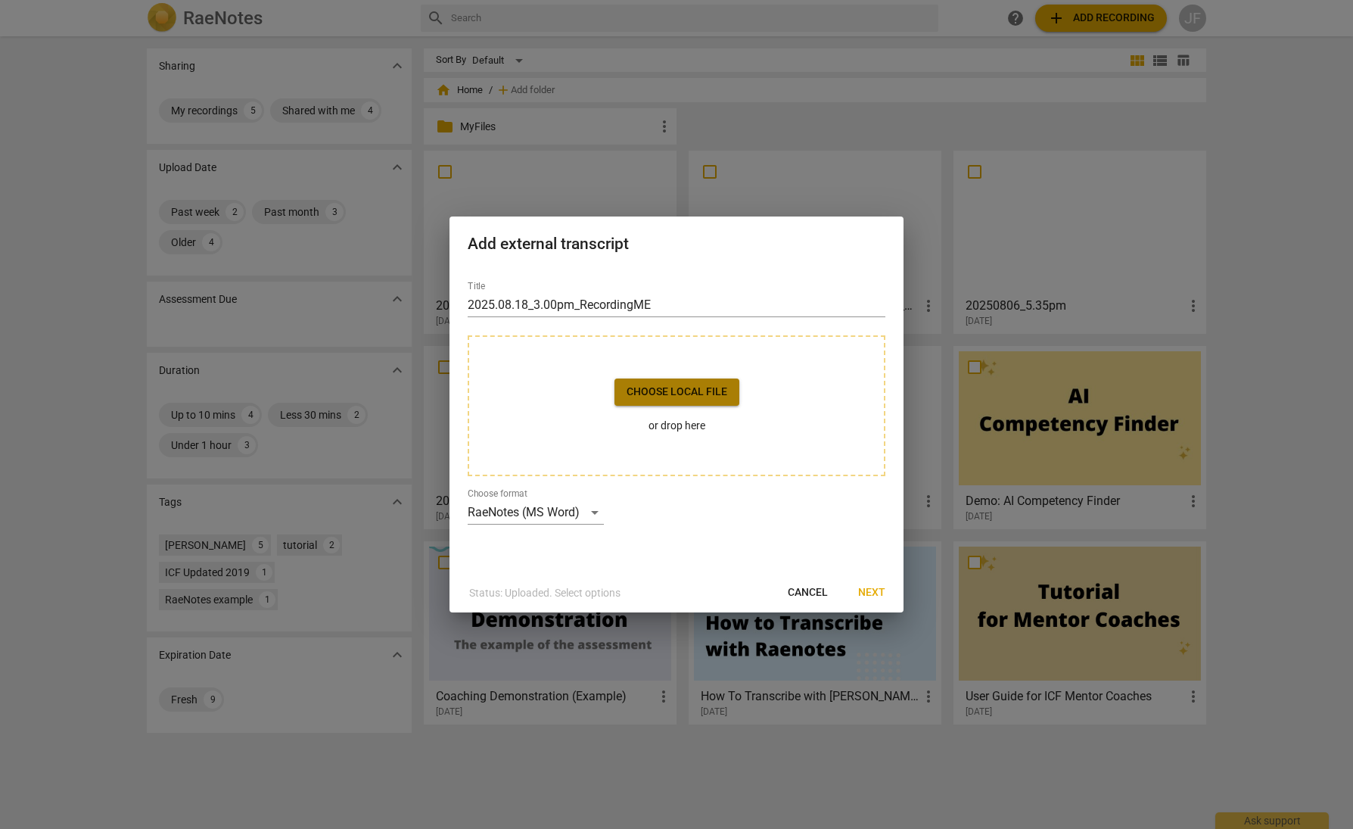
click at [686, 397] on span "Choose local file" at bounding box center [677, 391] width 101 height 15
click at [870, 594] on span "Next" at bounding box center [871, 592] width 27 height 15
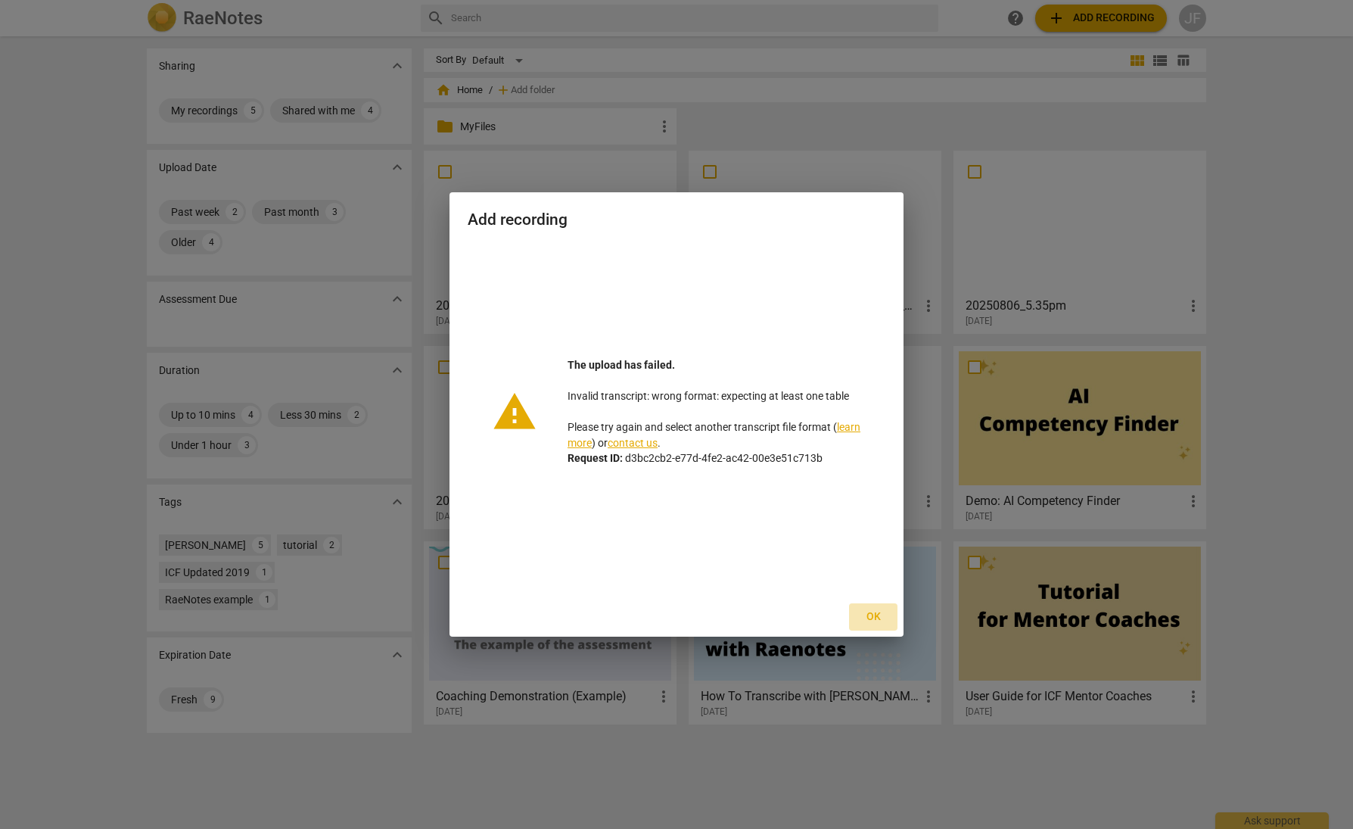
click at [875, 614] on span "Ok" at bounding box center [873, 616] width 24 height 15
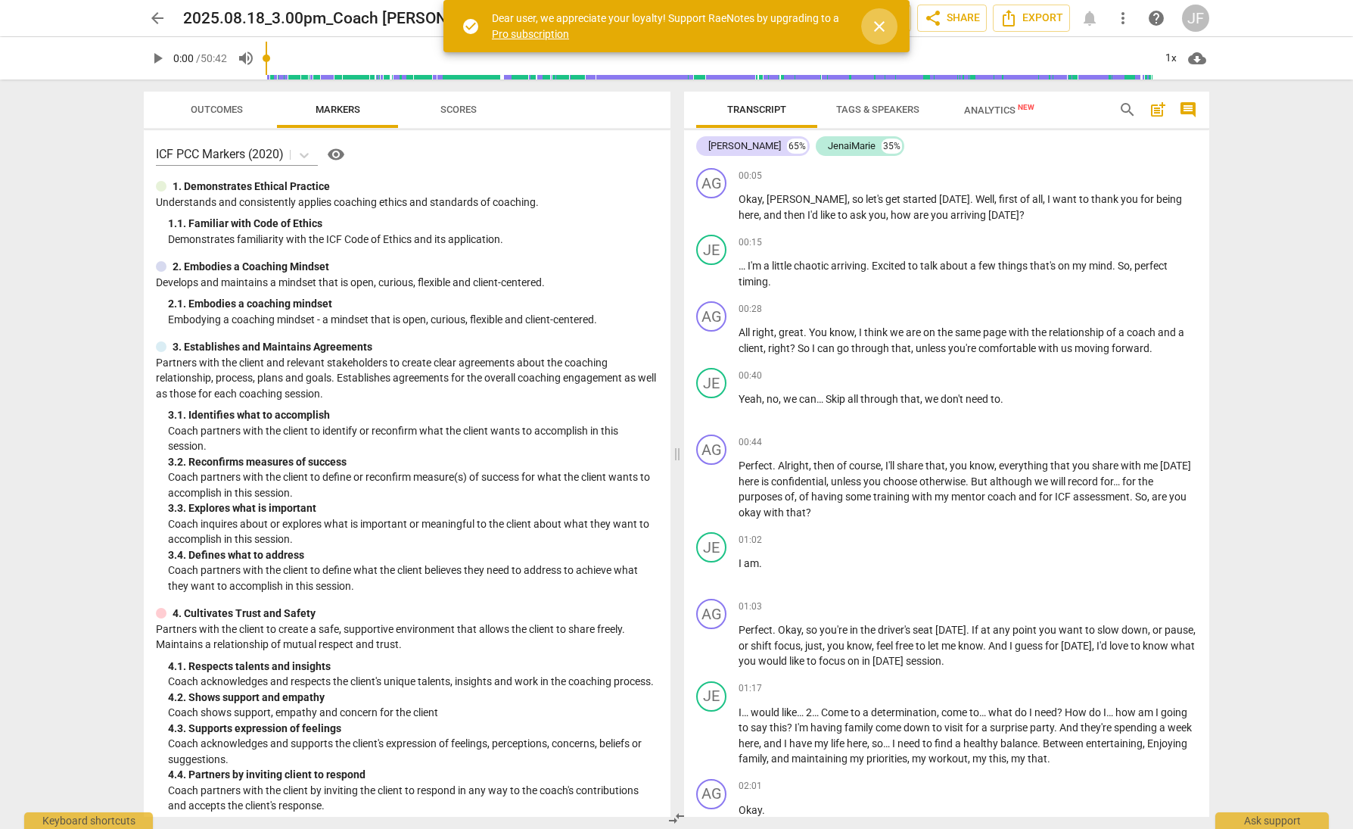
click at [880, 24] on span "close" at bounding box center [879, 26] width 18 height 18
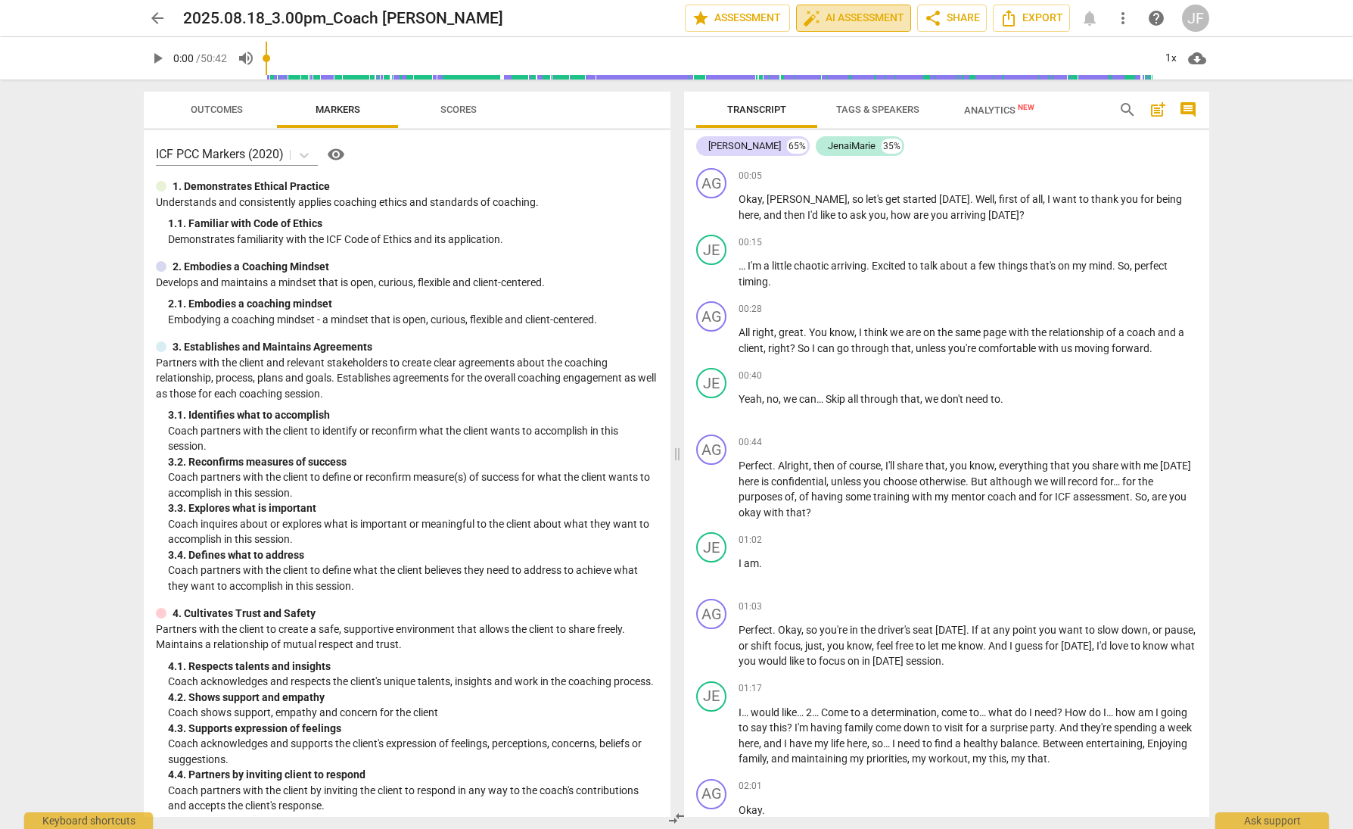
click at [867, 18] on span "auto_fix_high AI Assessment" at bounding box center [853, 18] width 101 height 18
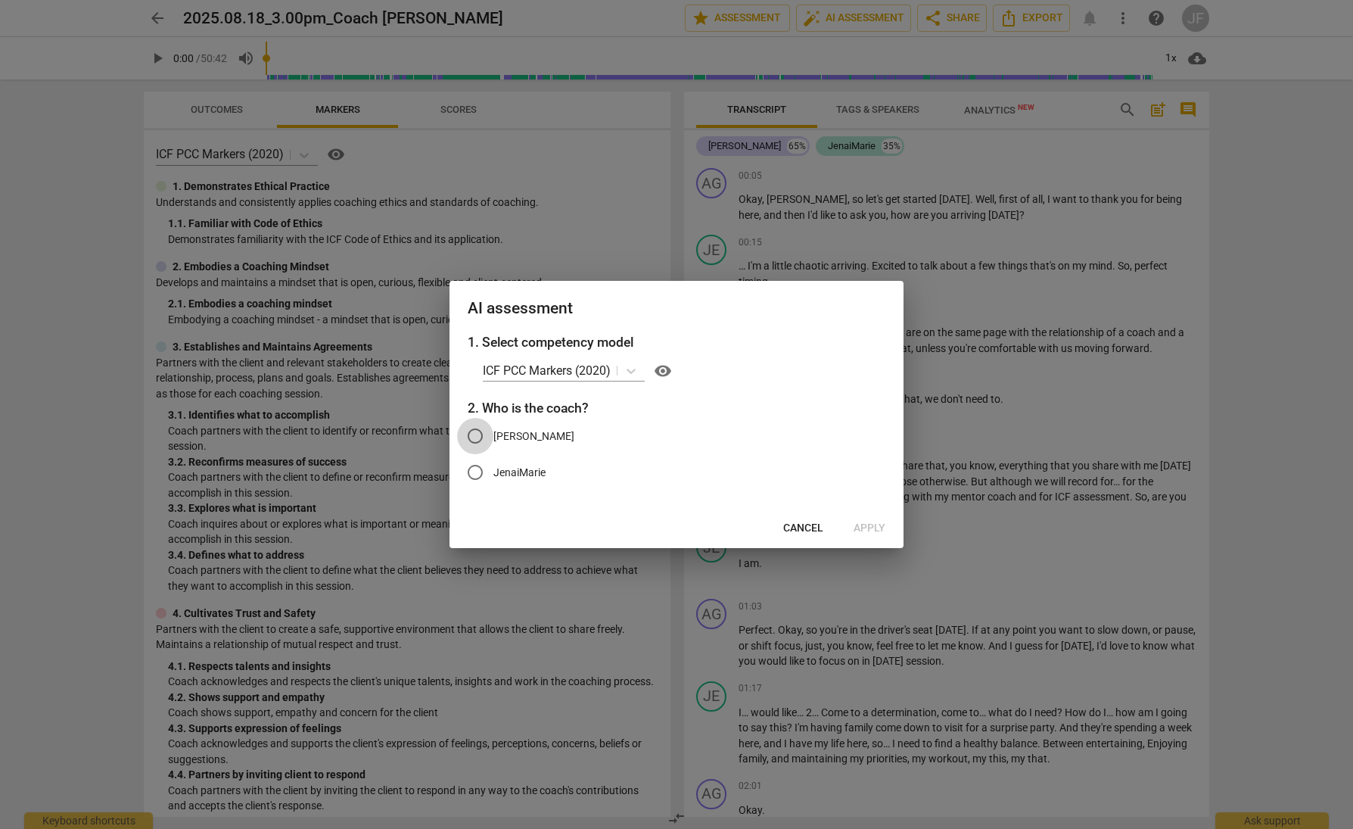
click at [475, 435] on input "Annie Graziani" at bounding box center [475, 436] width 36 height 36
radio input "true"
click at [631, 373] on icon at bounding box center [631, 370] width 15 height 15
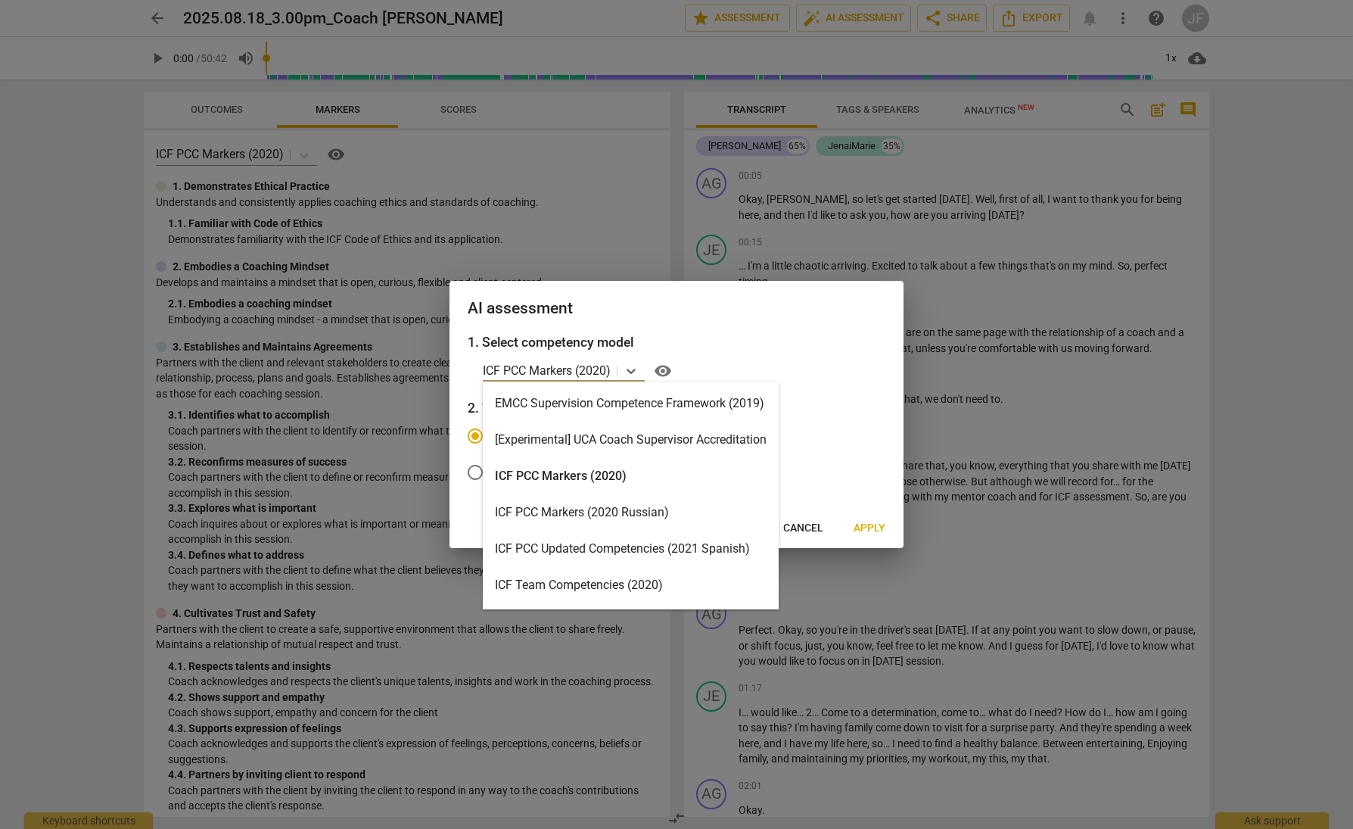
click at [576, 478] on div "ICF PCC Markers (2020)" at bounding box center [631, 476] width 296 height 36
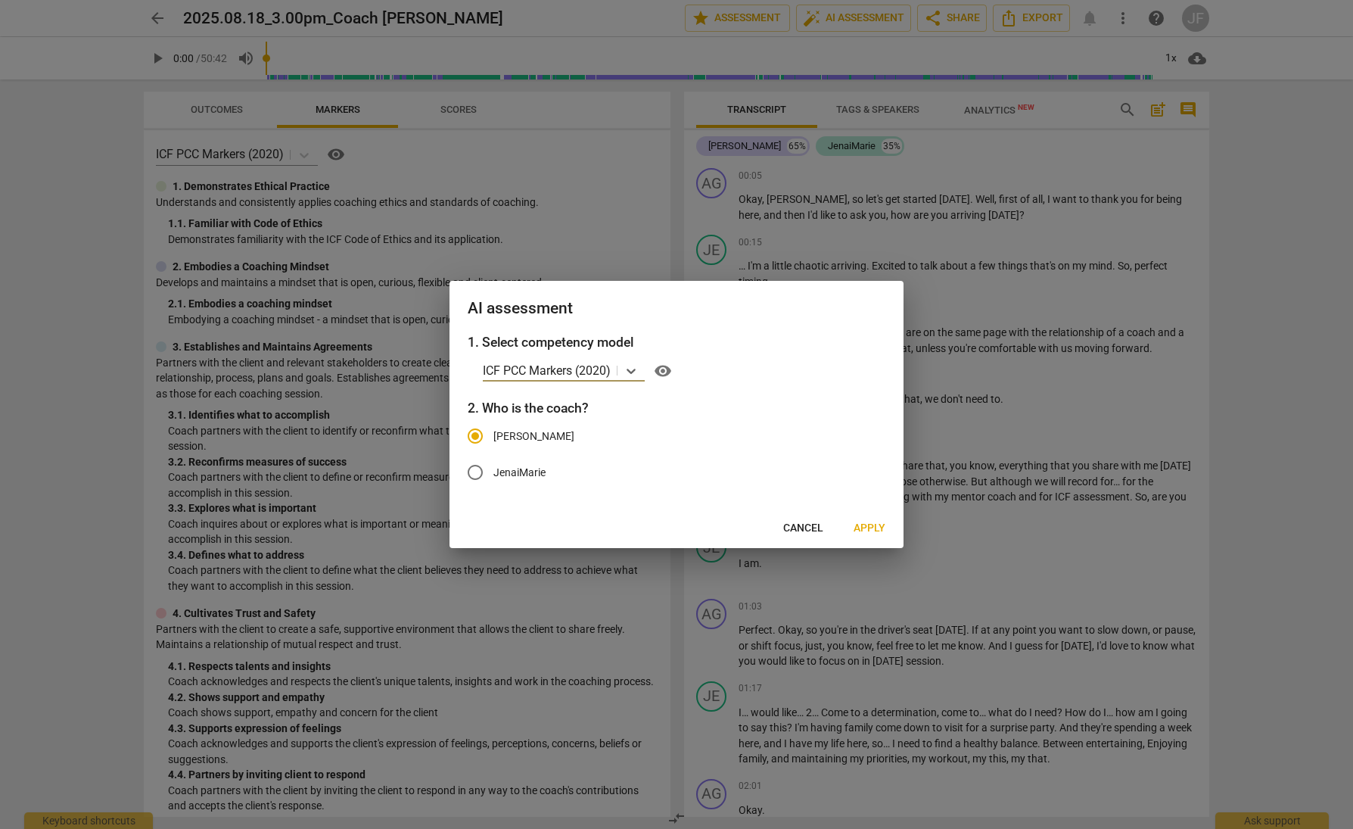
click at [495, 474] on span "JenaiMarie" at bounding box center [519, 473] width 52 height 16
click at [493, 474] on input "JenaiMarie" at bounding box center [475, 472] width 36 height 36
radio input "true"
radio input "false"
click at [871, 527] on span "Apply" at bounding box center [870, 528] width 32 height 15
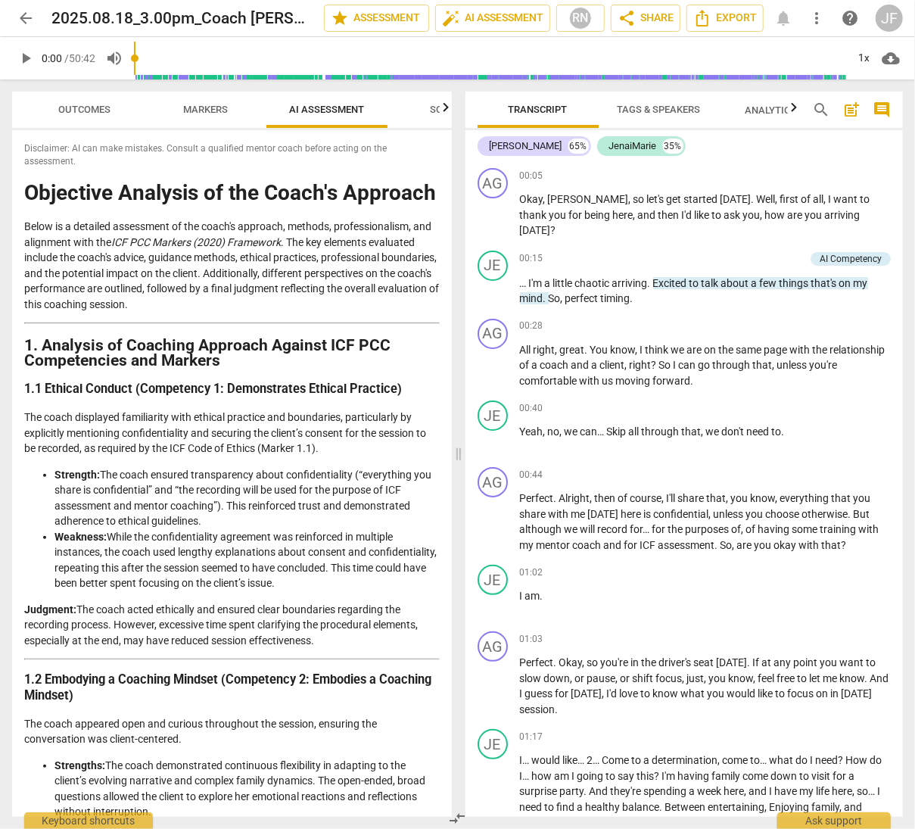
click at [81, 107] on span "Outcomes" at bounding box center [85, 109] width 52 height 11
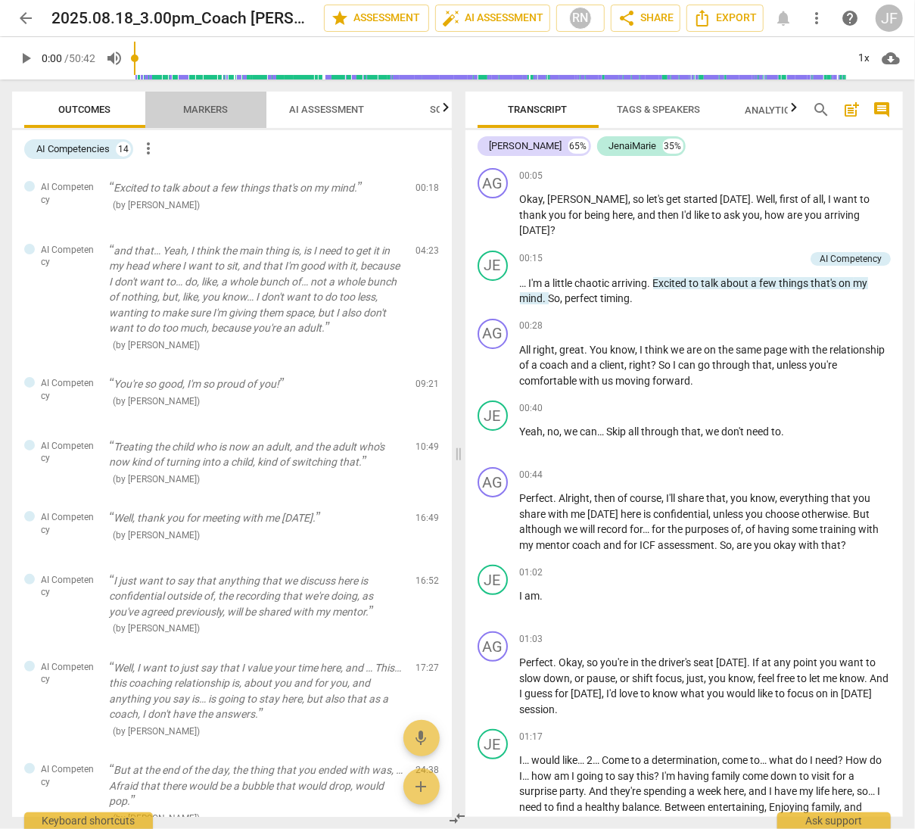
click at [197, 110] on span "Markers" at bounding box center [206, 109] width 45 height 11
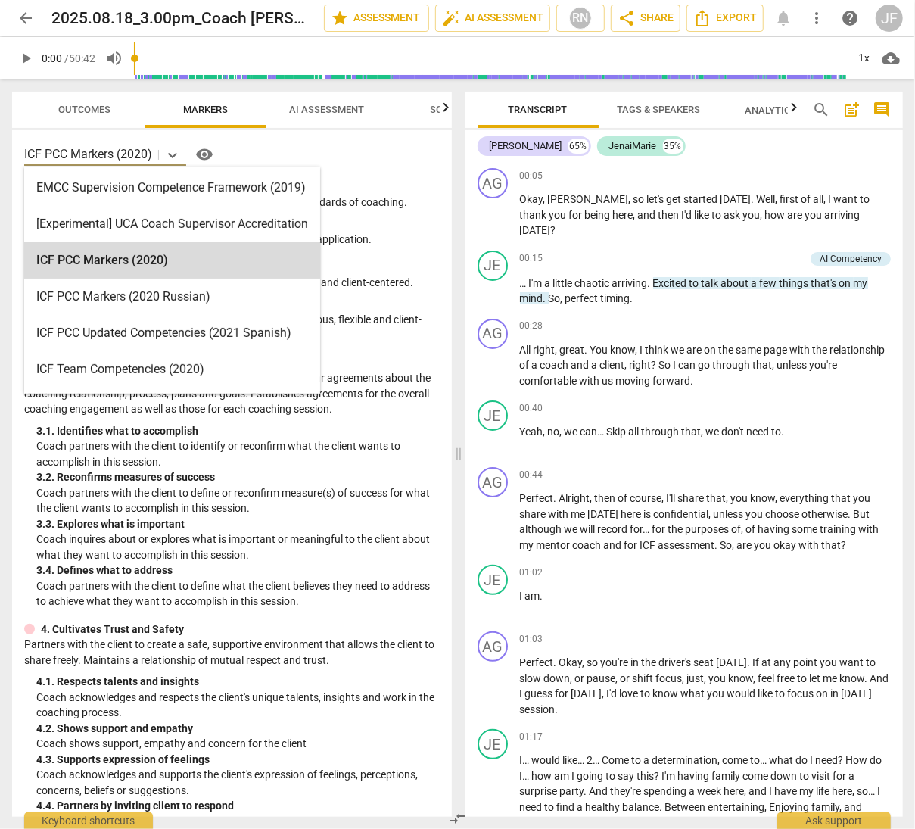
drag, startPoint x: 26, startPoint y: 154, endPoint x: 138, endPoint y: 154, distance: 112.0
click at [138, 154] on p "ICF PCC Markers (2020)" at bounding box center [88, 153] width 128 height 17
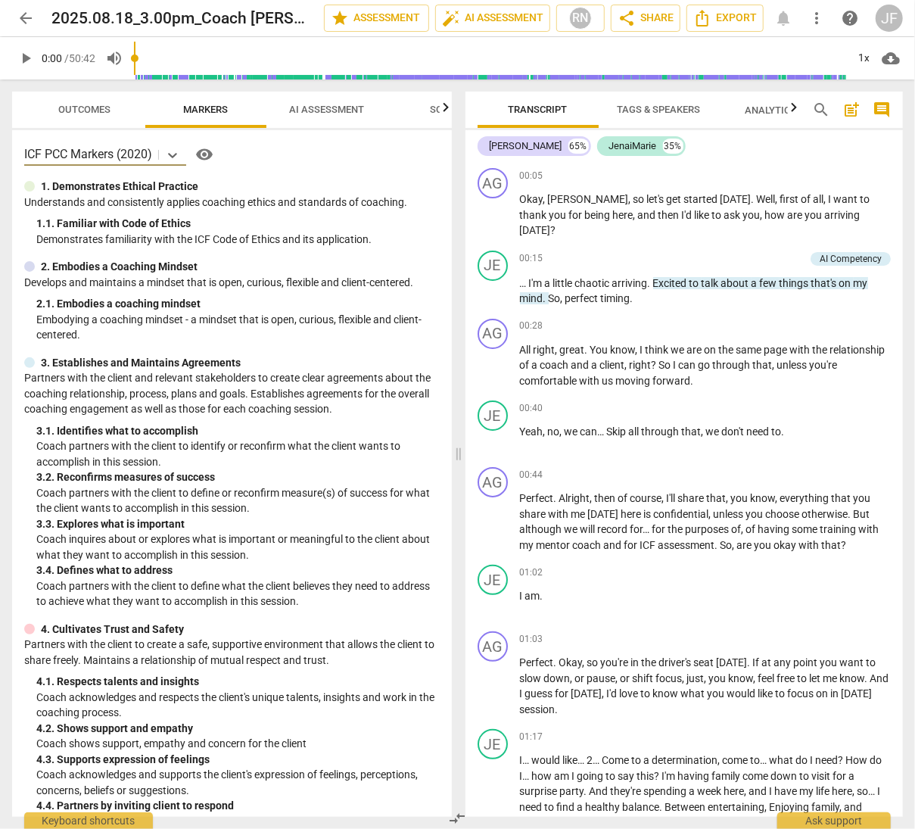
drag, startPoint x: 153, startPoint y: 154, endPoint x: 9, endPoint y: 155, distance: 143.8
click at [9, 154] on div "Outcomes Markers AI Assessment Scores ICF PCC Markers (2020) visibility 1. Demo…" at bounding box center [229, 453] width 458 height 749
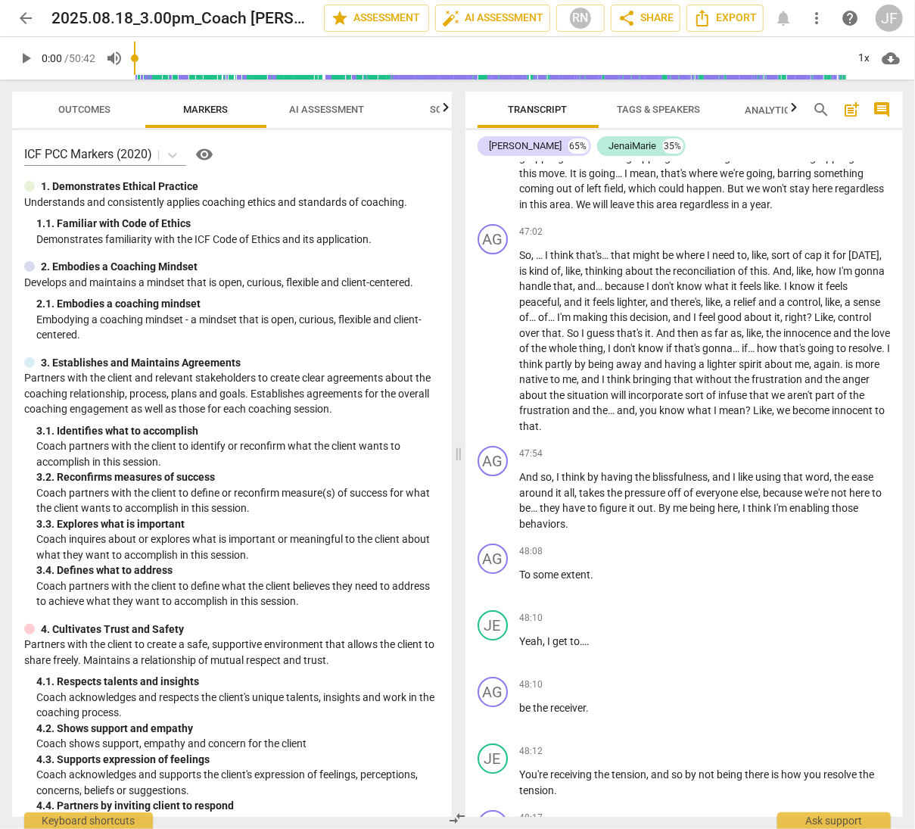
scroll to position [17605, 0]
